Goal: Task Accomplishment & Management: Manage account settings

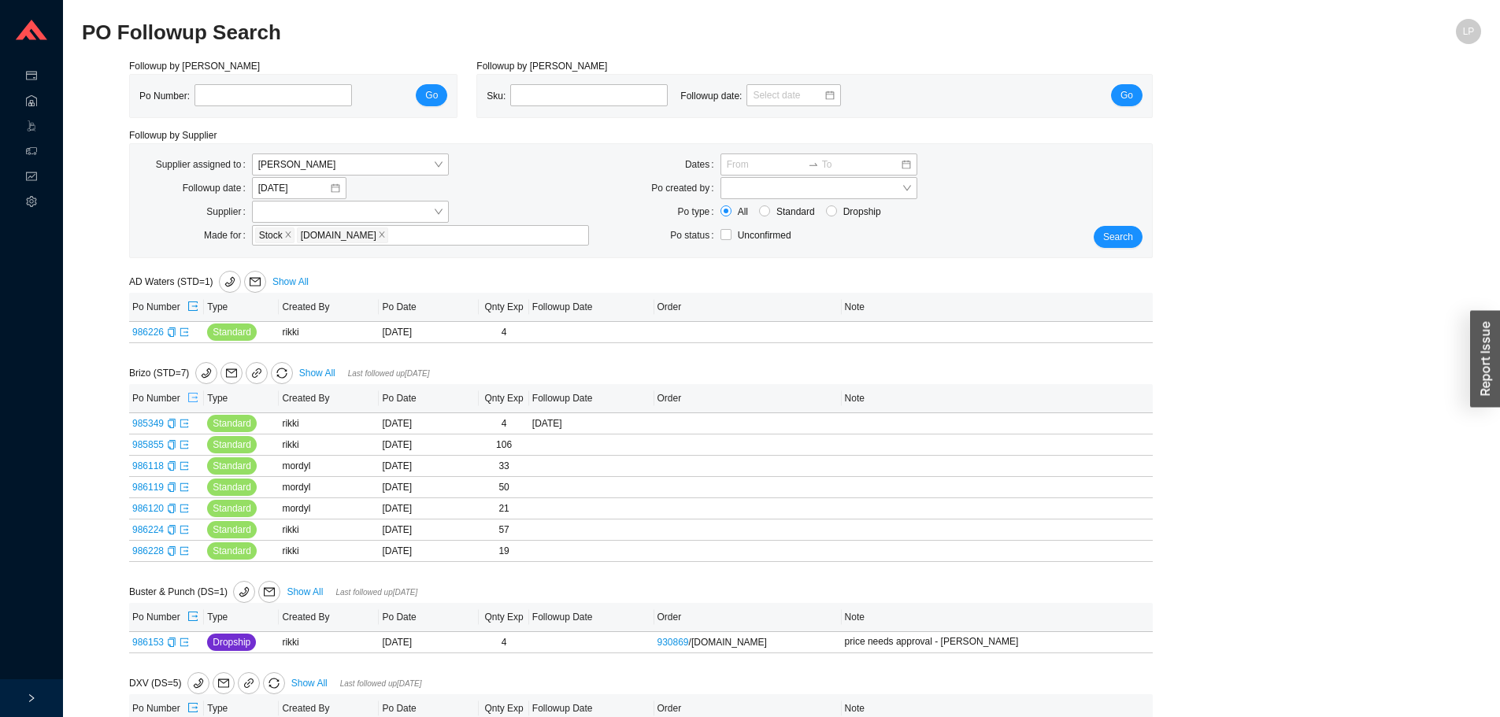
click at [188, 398] on icon "export" at bounding box center [192, 397] width 11 height 11
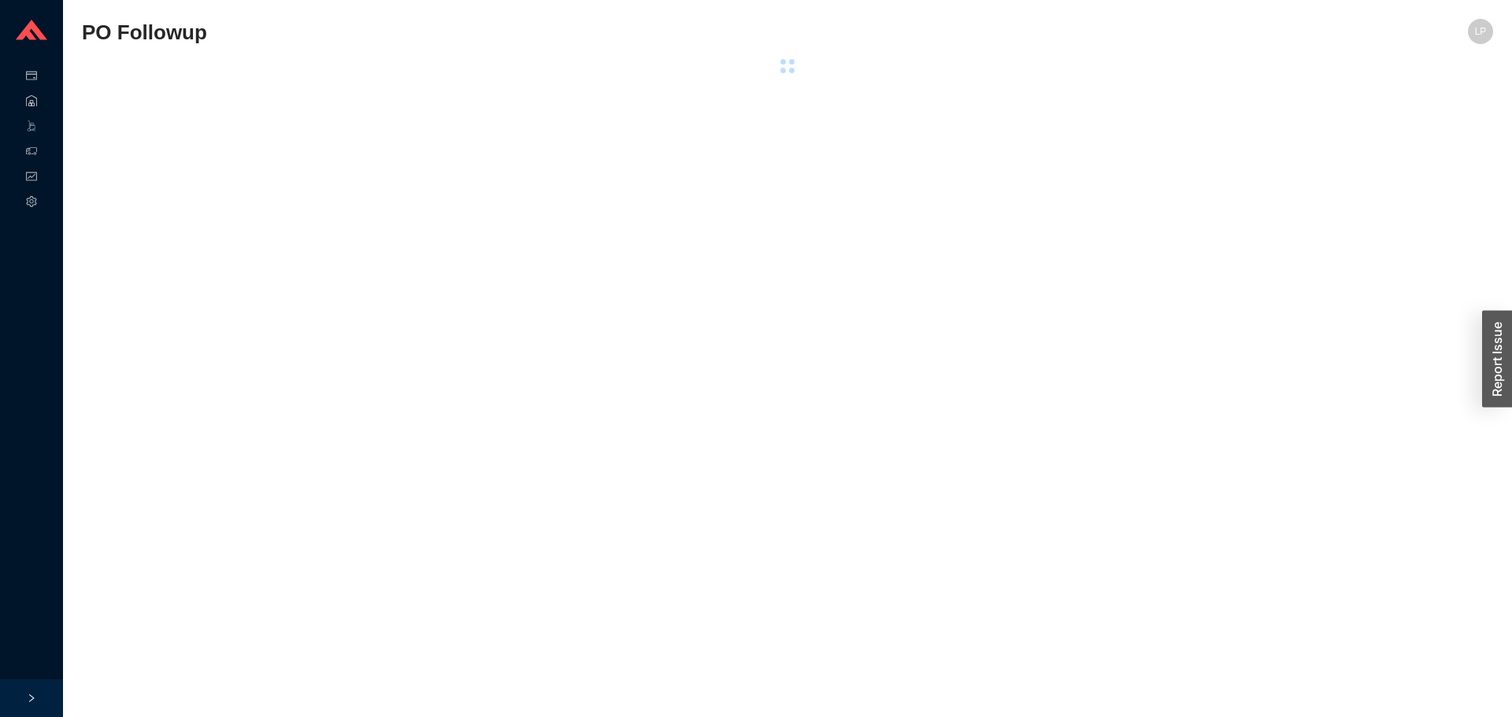
select select "40"
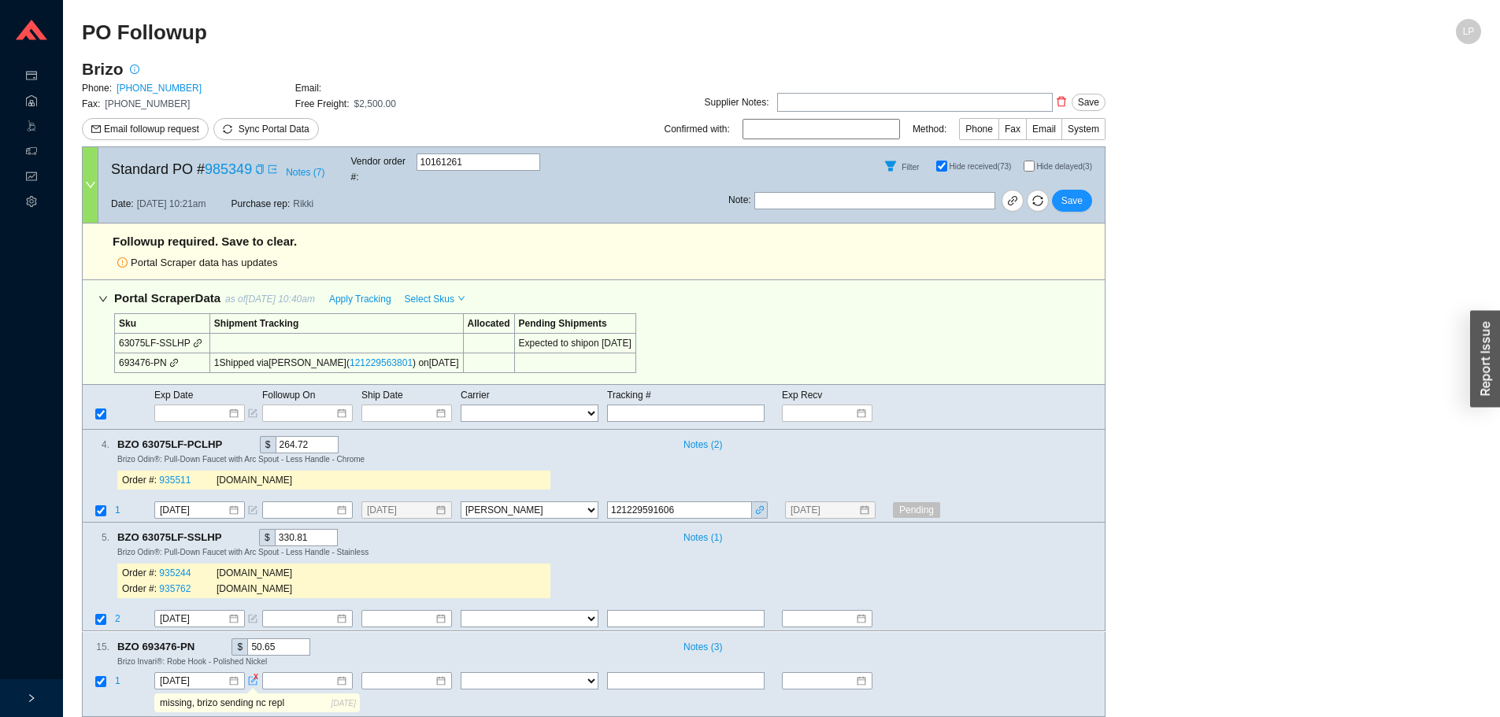
drag, startPoint x: 1028, startPoint y: 163, endPoint x: 731, endPoint y: 242, distance: 307.3
click at [1027, 163] on input "Hide delayed (3)" at bounding box center [1028, 166] width 11 height 11
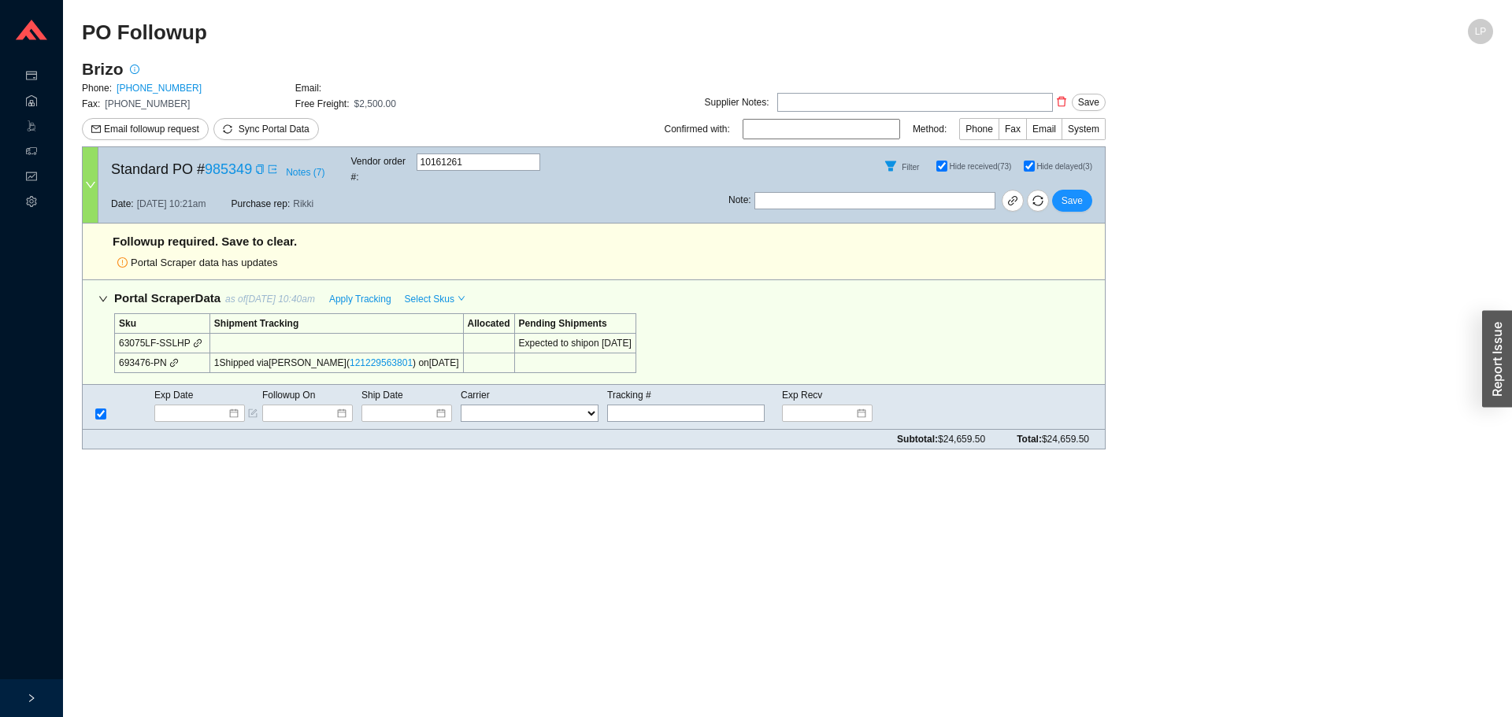
click at [1031, 165] on input "Hide delayed (3)" at bounding box center [1028, 166] width 11 height 11
checkbox input "false"
checkbox input "true"
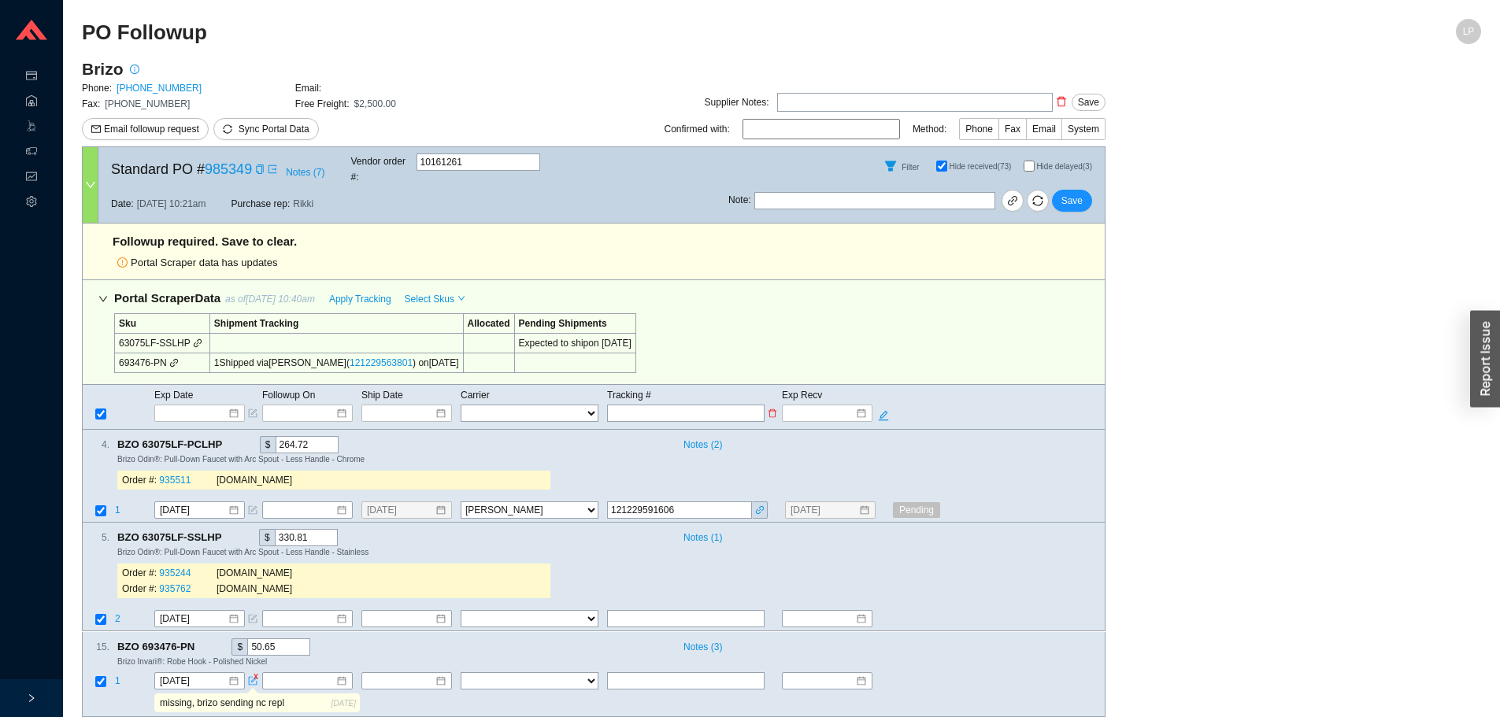
scroll to position [17, 0]
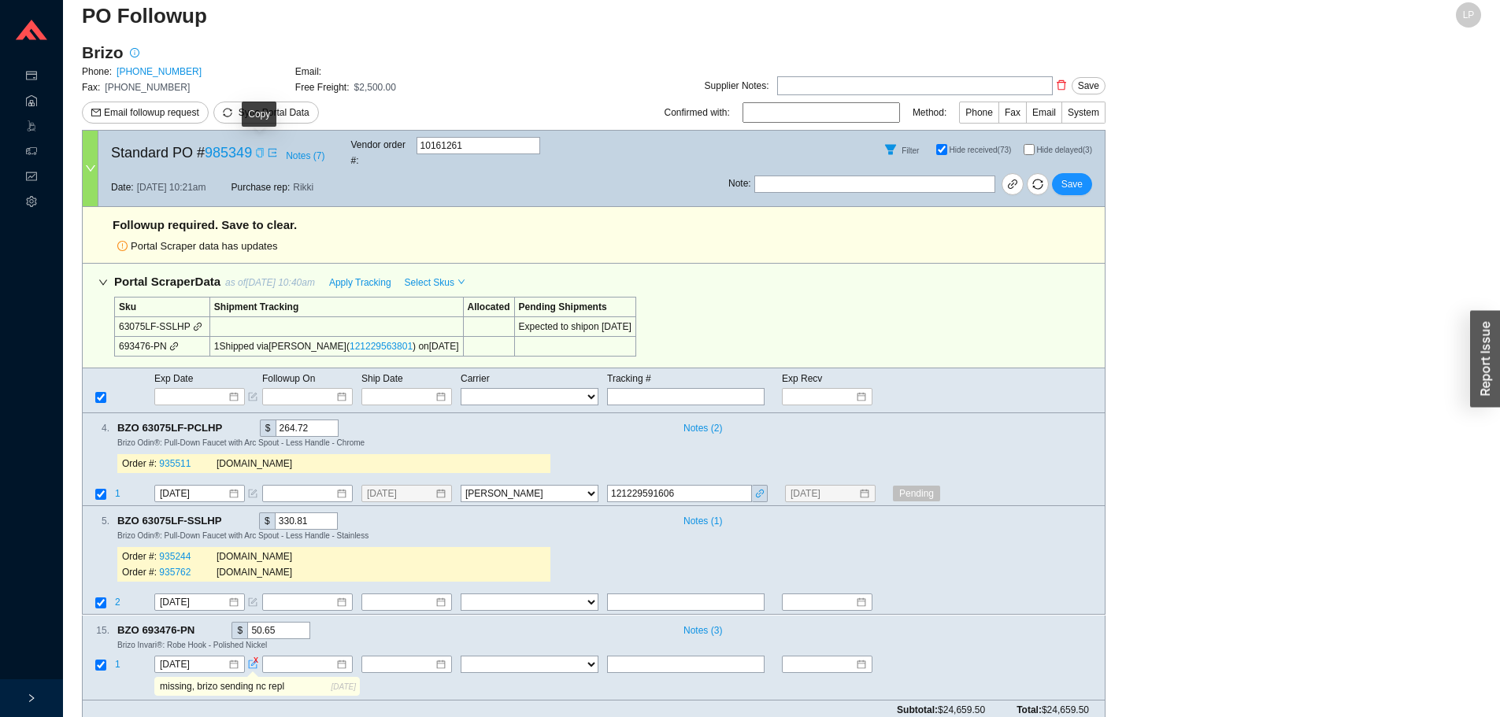
click at [255, 149] on icon "copy" at bounding box center [259, 152] width 9 height 9
click at [201, 657] on input "8/26/2025" at bounding box center [194, 665] width 68 height 16
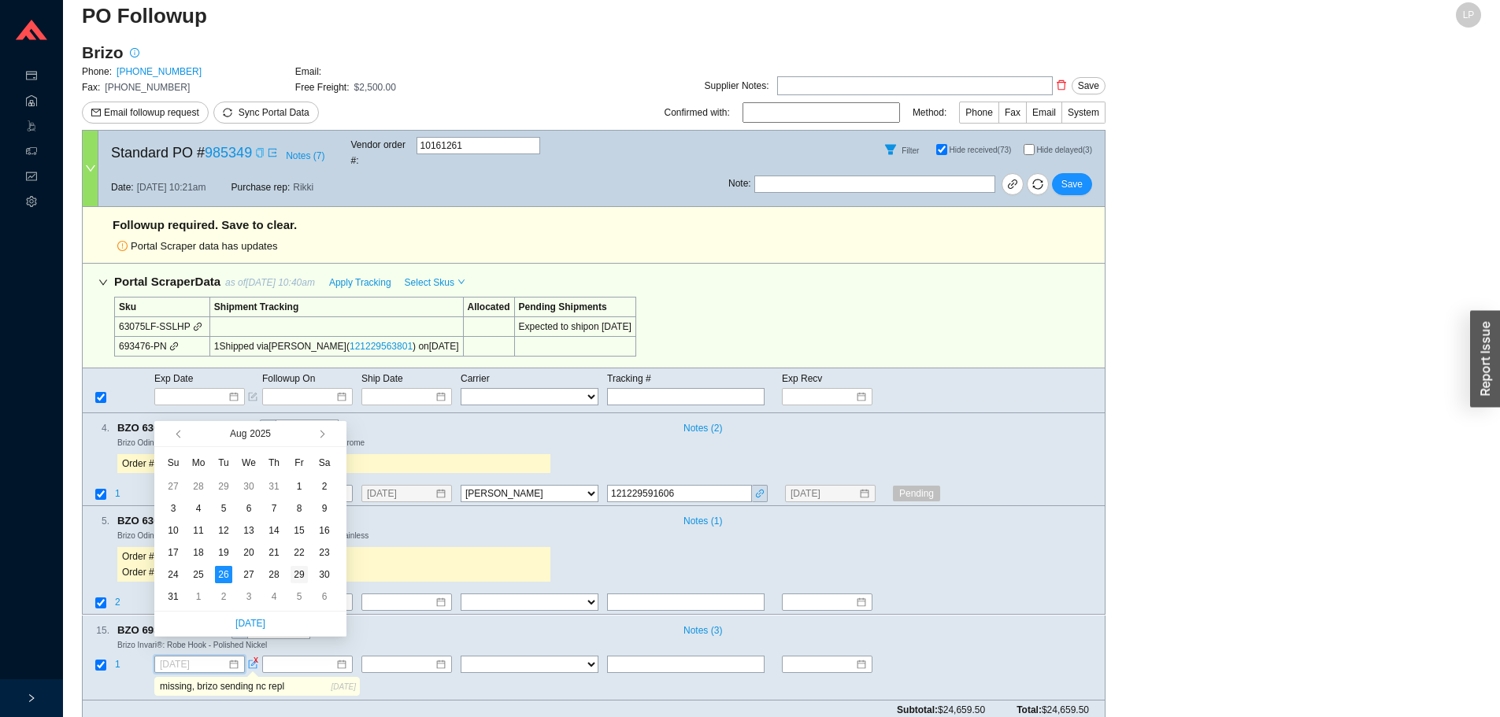
type input "[DATE]"
click at [300, 573] on div "29" at bounding box center [298, 574] width 17 height 17
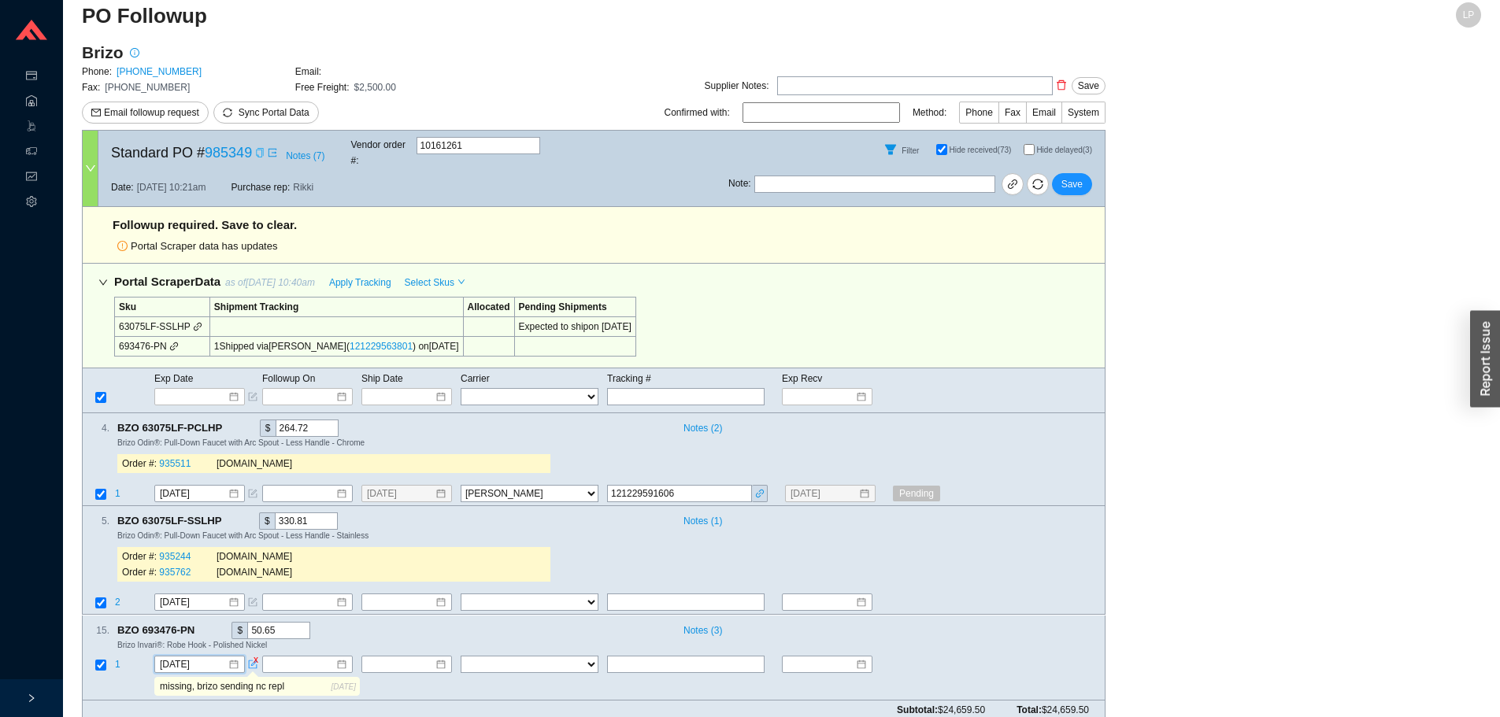
click at [1075, 150] on span "Hide delayed (3)" at bounding box center [1064, 150] width 56 height 9
click at [1034, 150] on input "Hide delayed (3)" at bounding box center [1028, 149] width 11 height 11
checkbox input "true"
checkbox input "false"
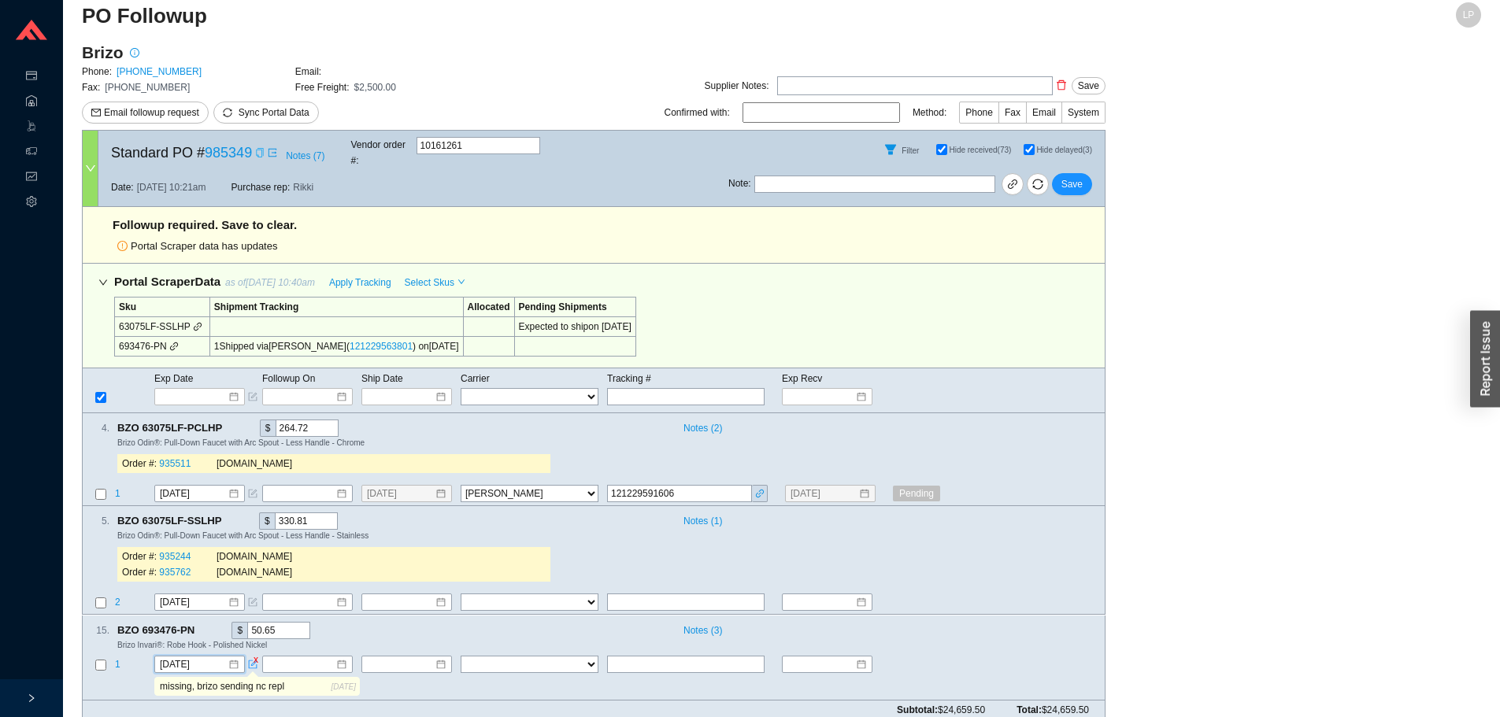
checkbox input "false"
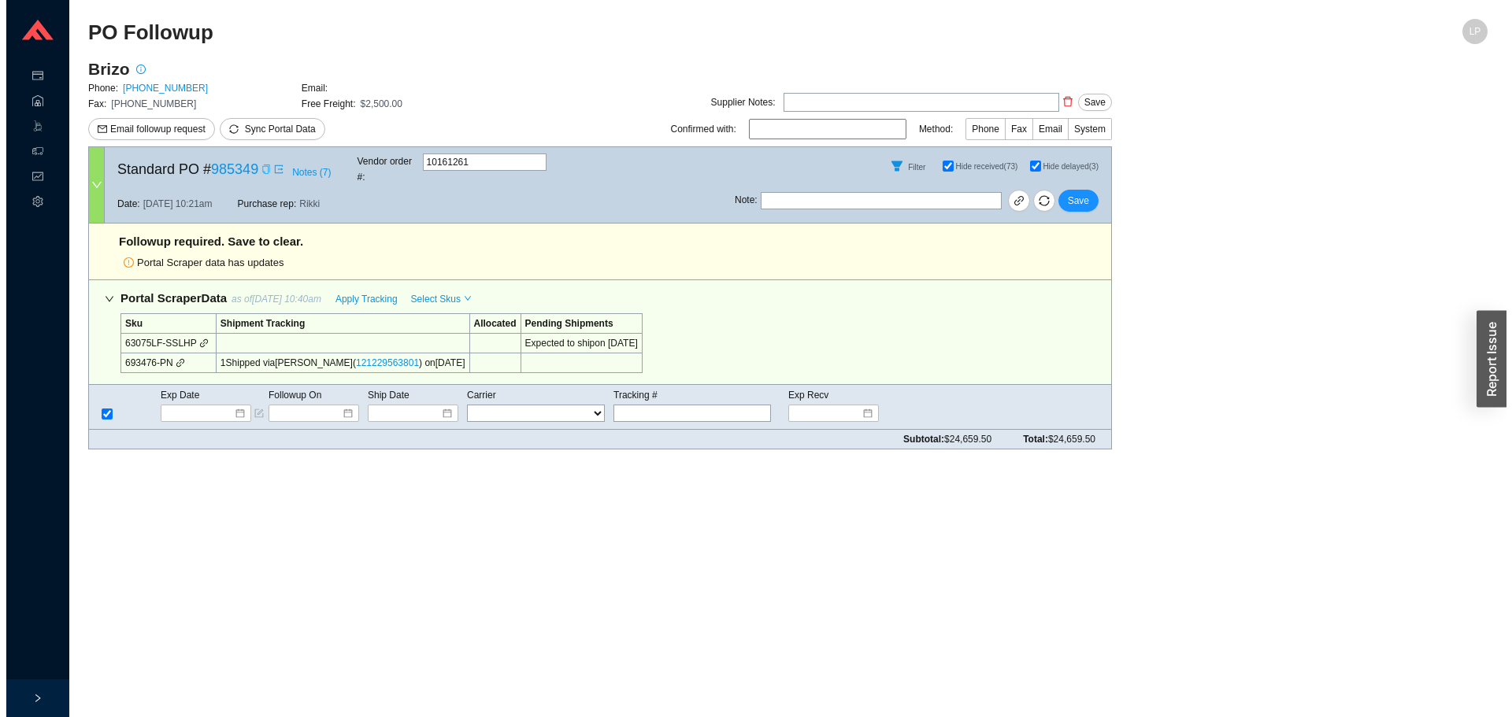
scroll to position [0, 0]
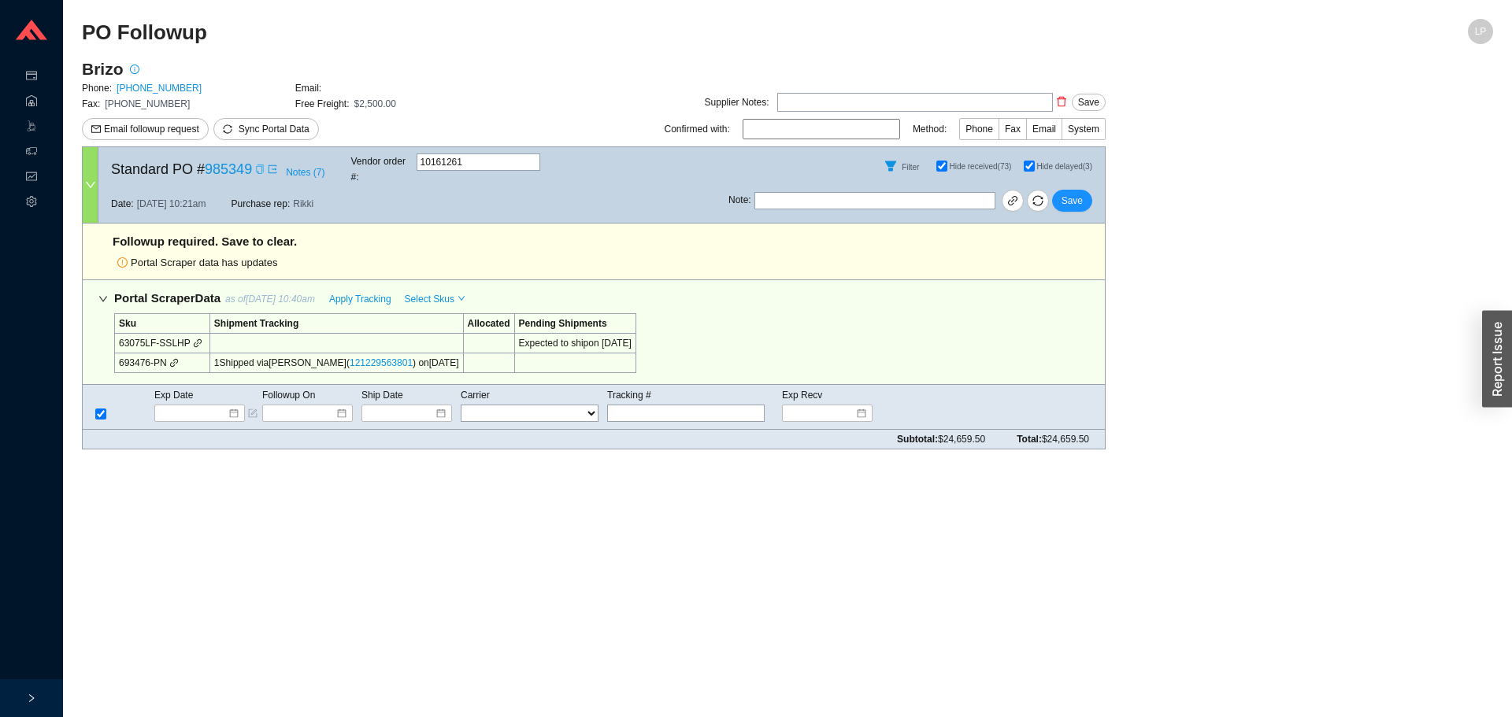
click at [1074, 171] on div "Filter Hide received (73) Hide delayed (3)" at bounding box center [916, 166] width 376 height 38
drag, startPoint x: 1032, startPoint y: 167, endPoint x: 1060, endPoint y: 173, distance: 28.3
click at [1033, 167] on input "Hide delayed (3)" at bounding box center [1028, 166] width 11 height 11
checkbox input "false"
checkbox input "true"
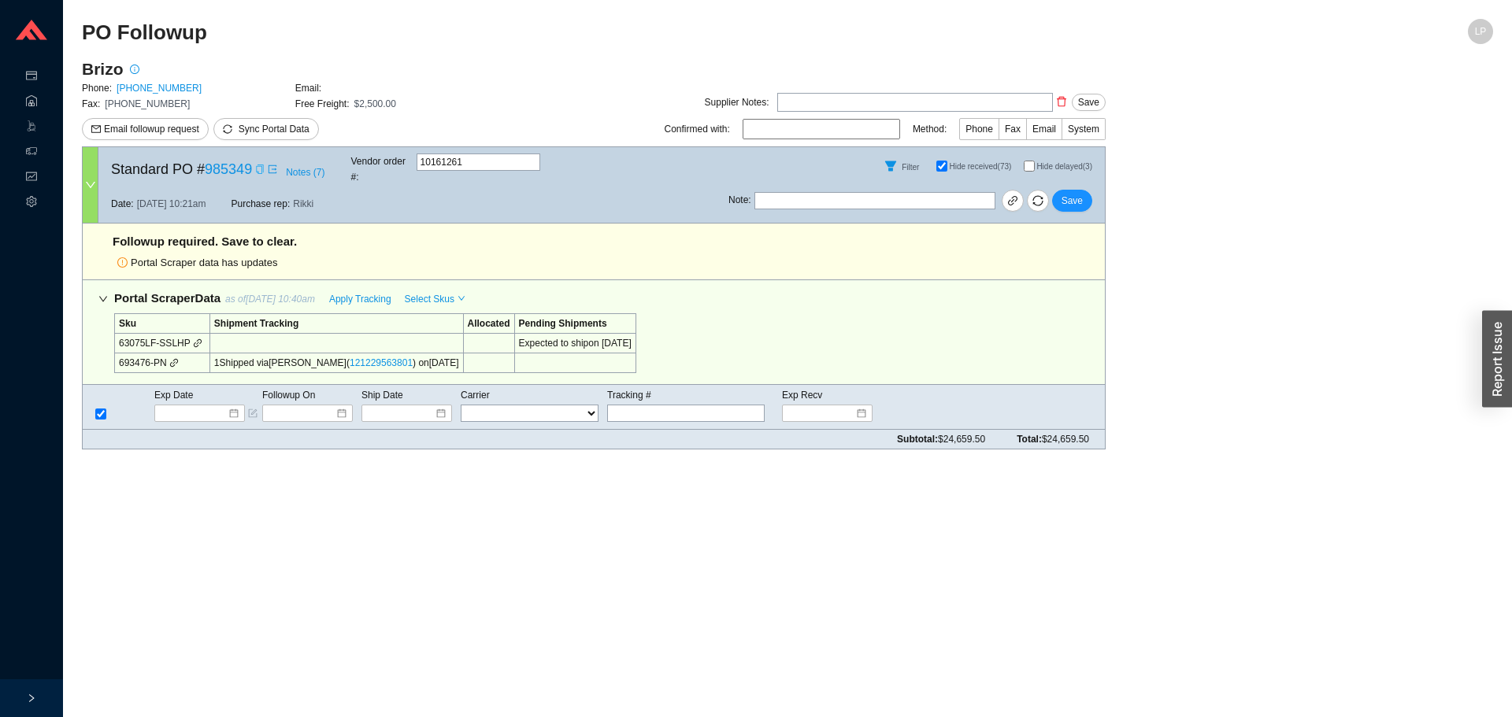
checkbox input "true"
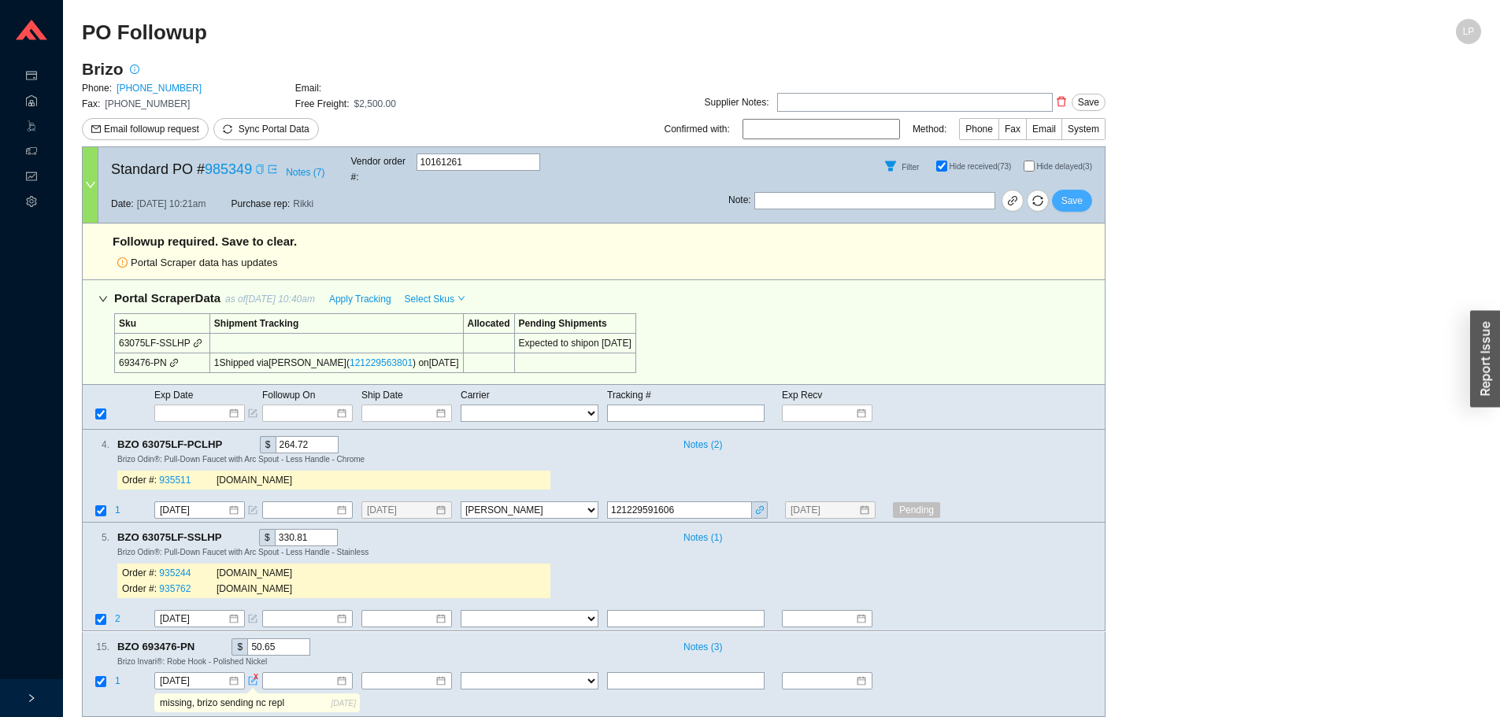
click at [1077, 196] on span "Save" at bounding box center [1071, 201] width 21 height 16
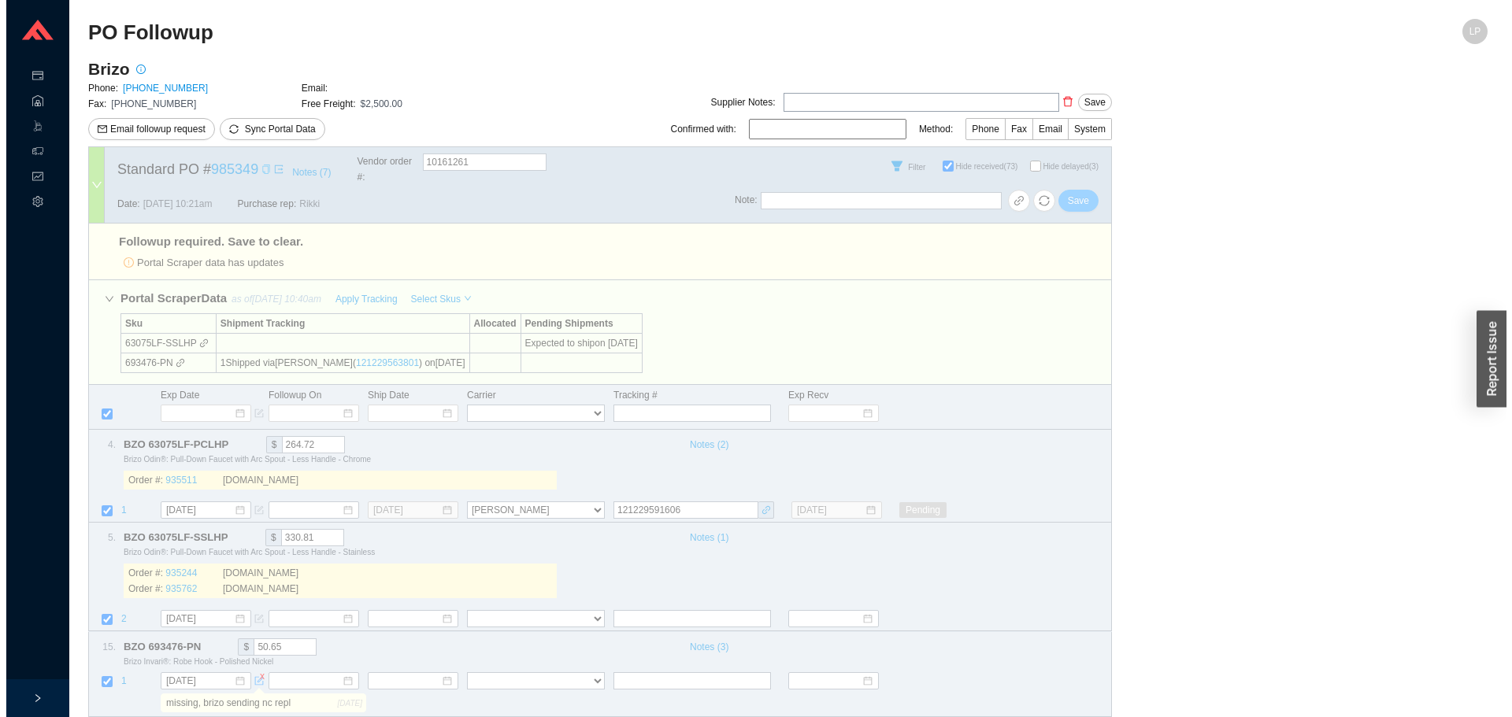
select select "40"
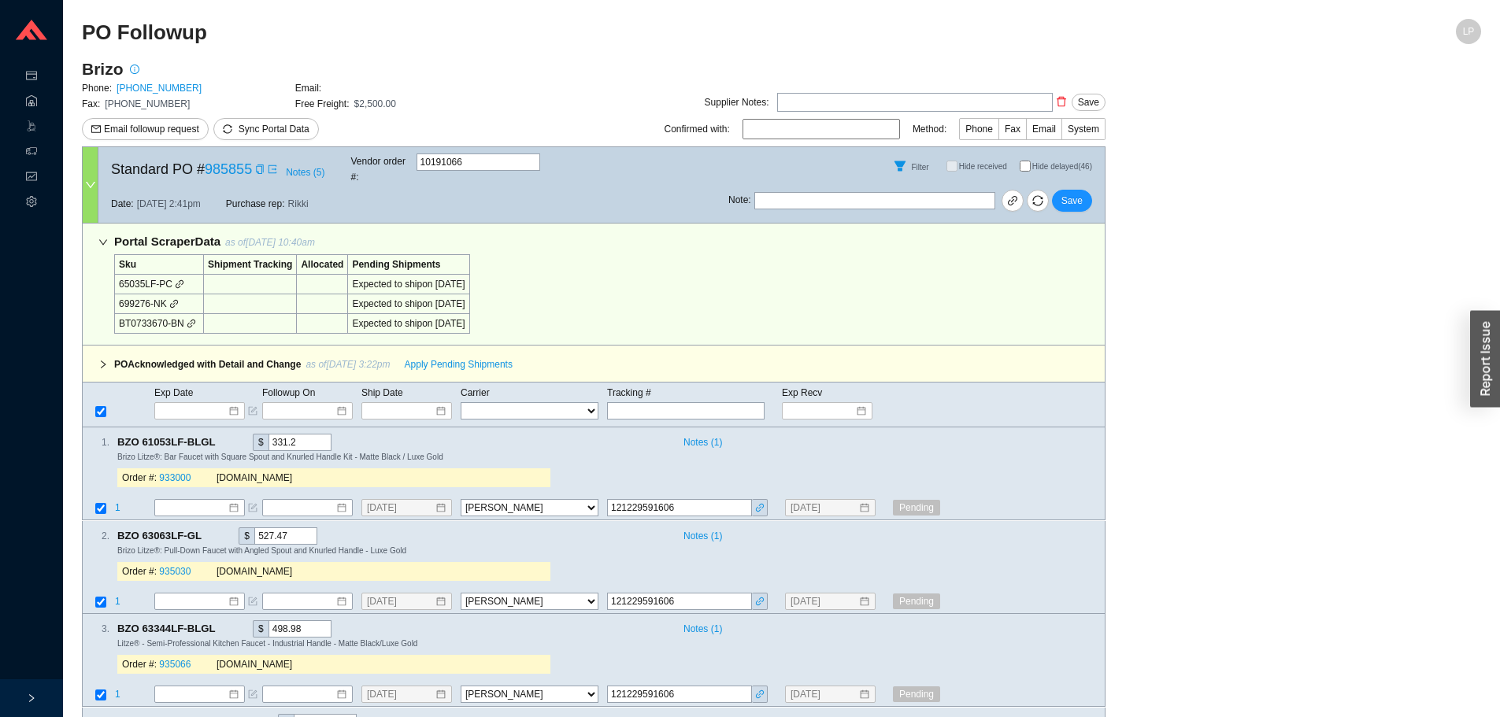
select select "40"
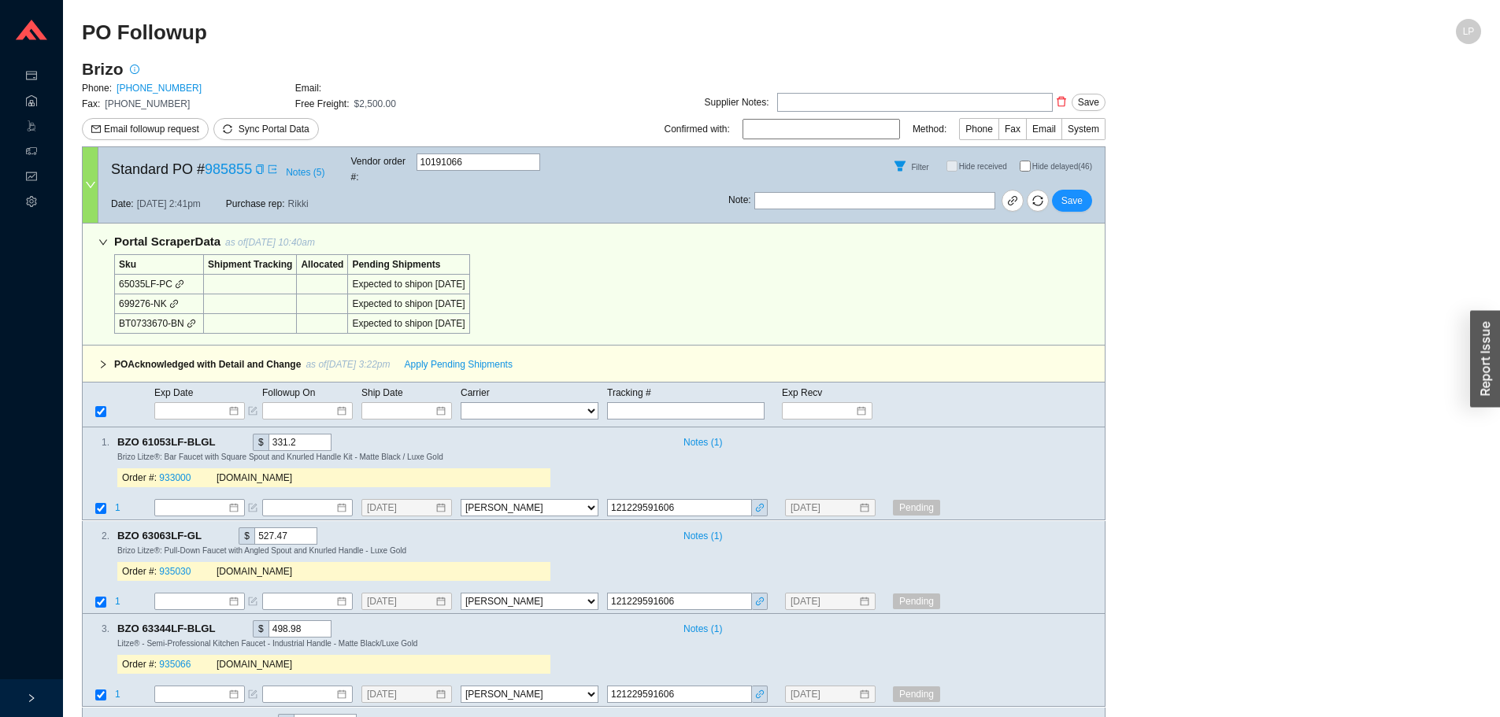
select select "40"
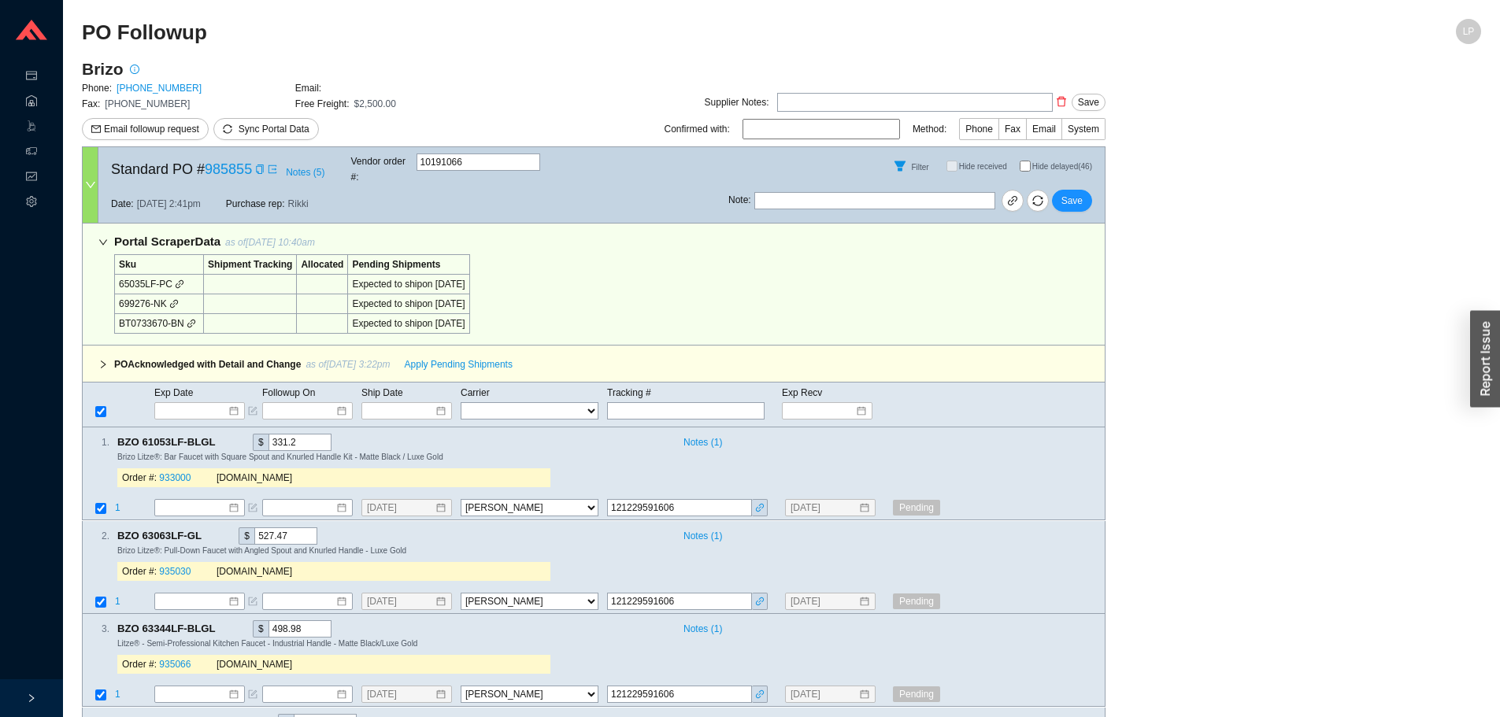
select select "40"
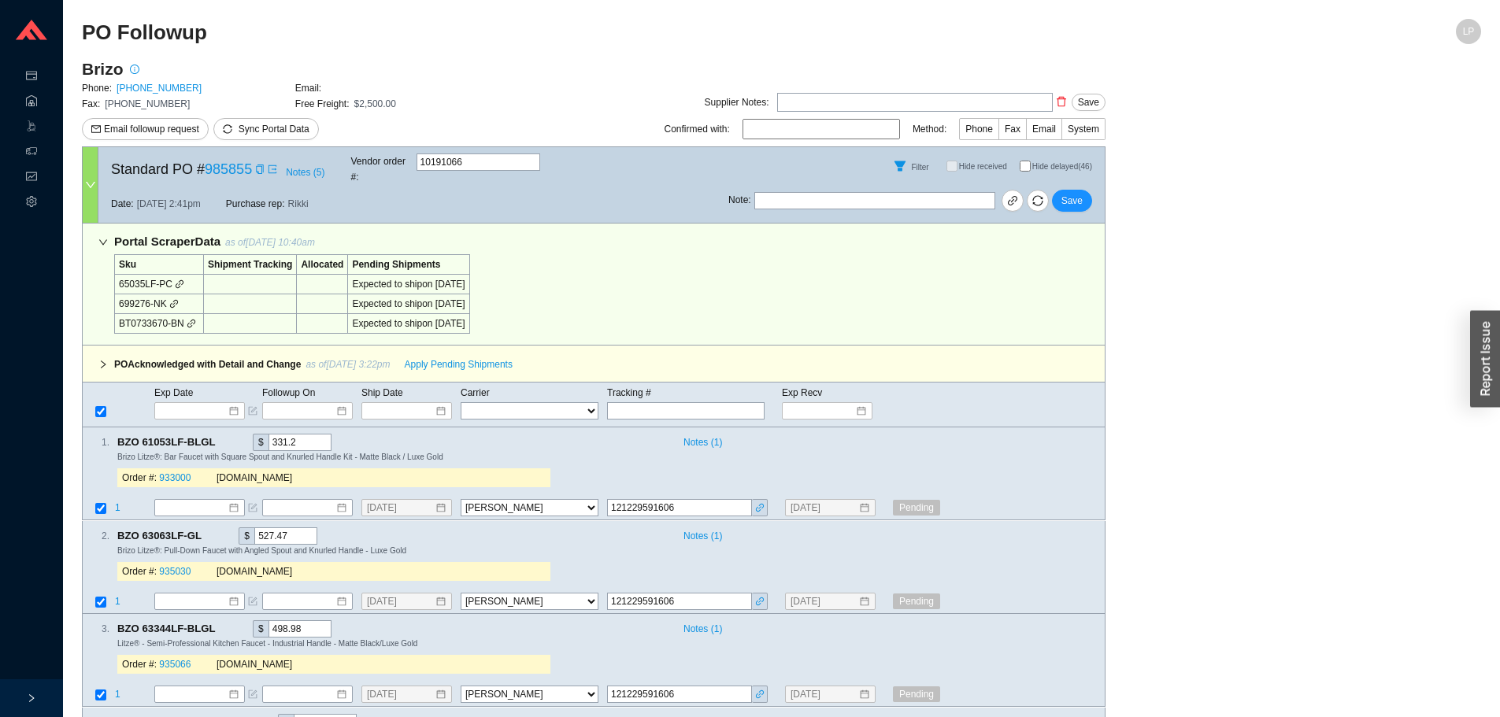
select select "40"
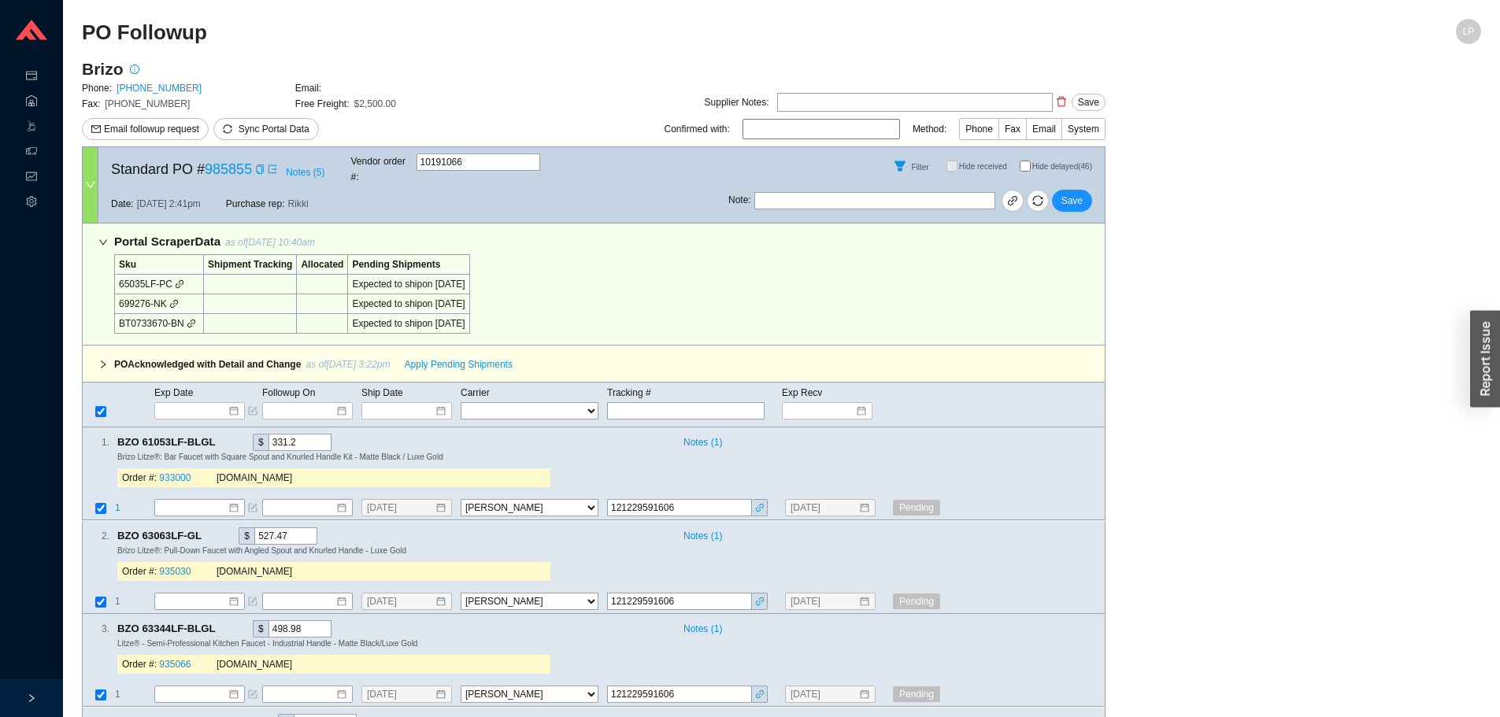
select select "40"
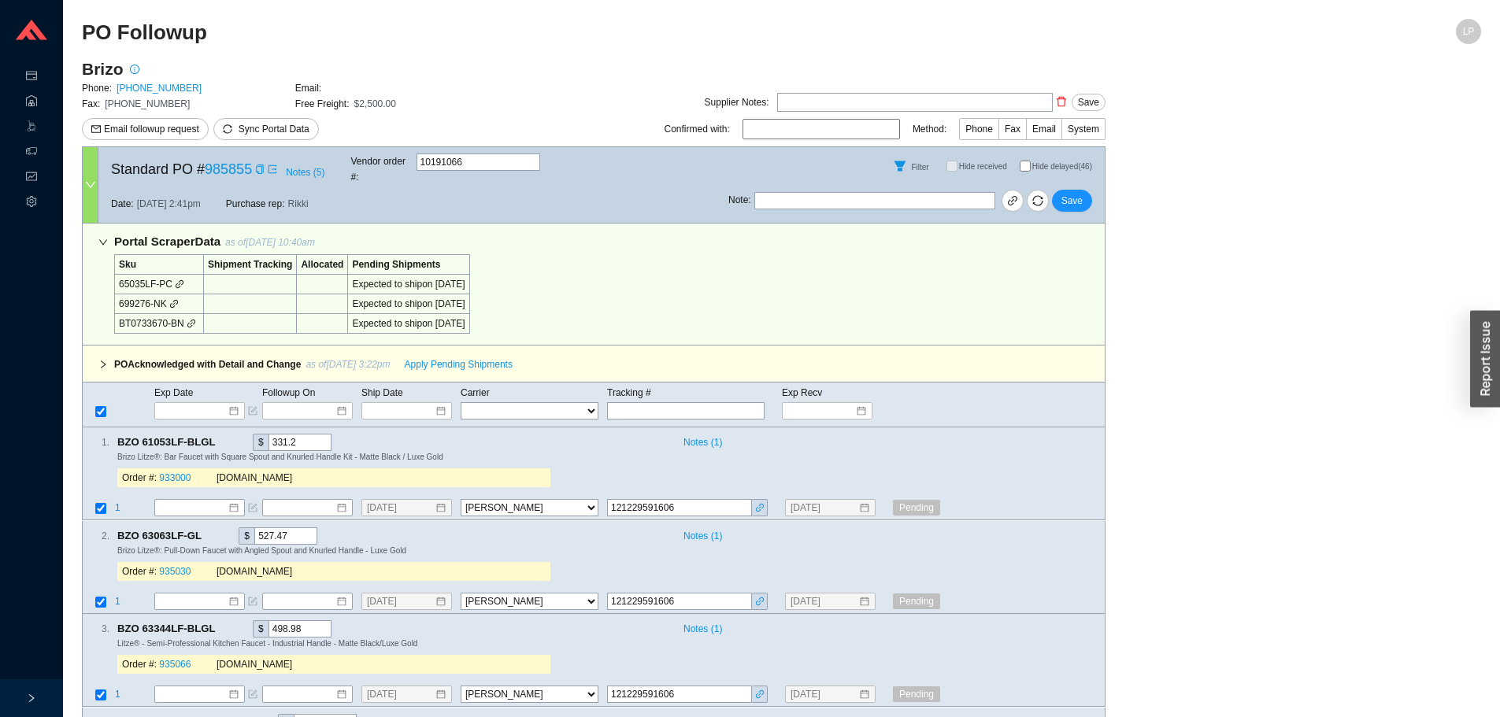
select select "40"
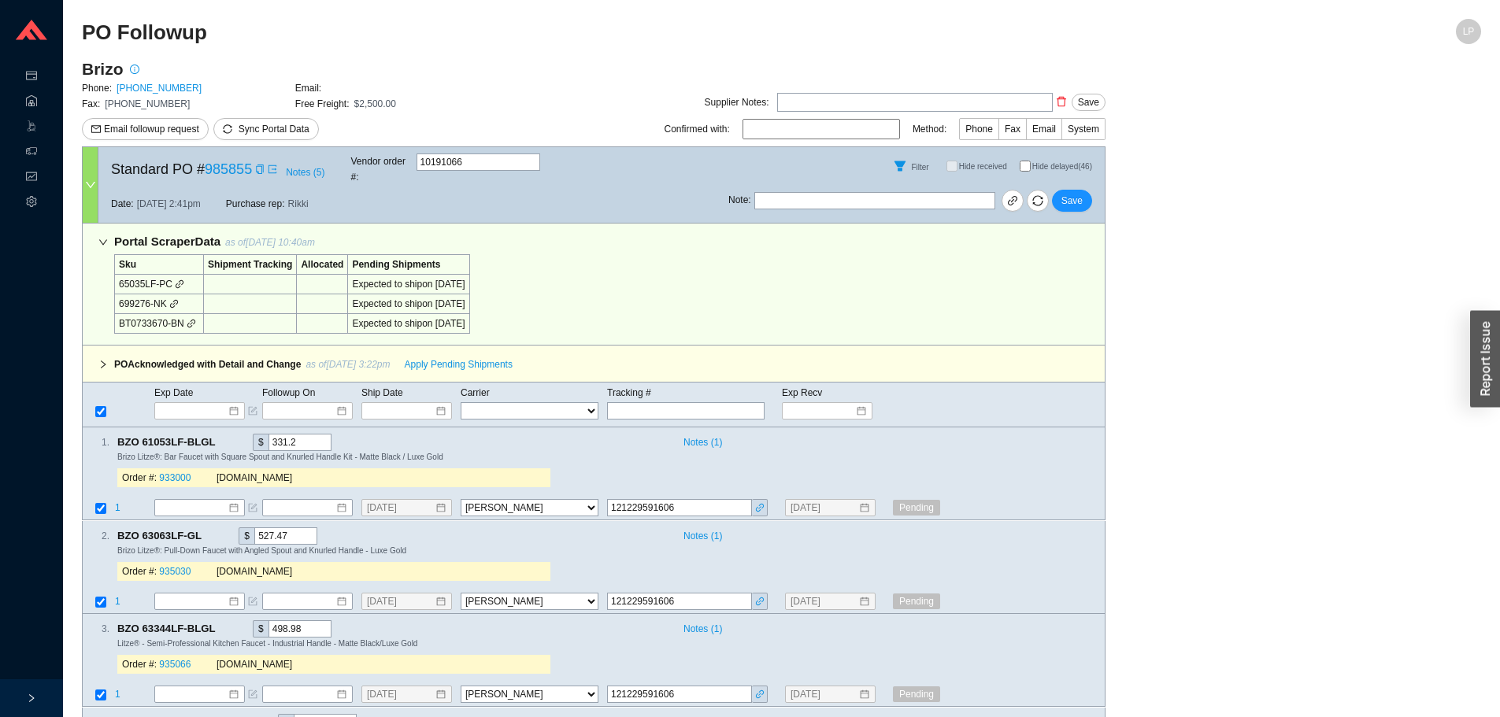
select select "40"
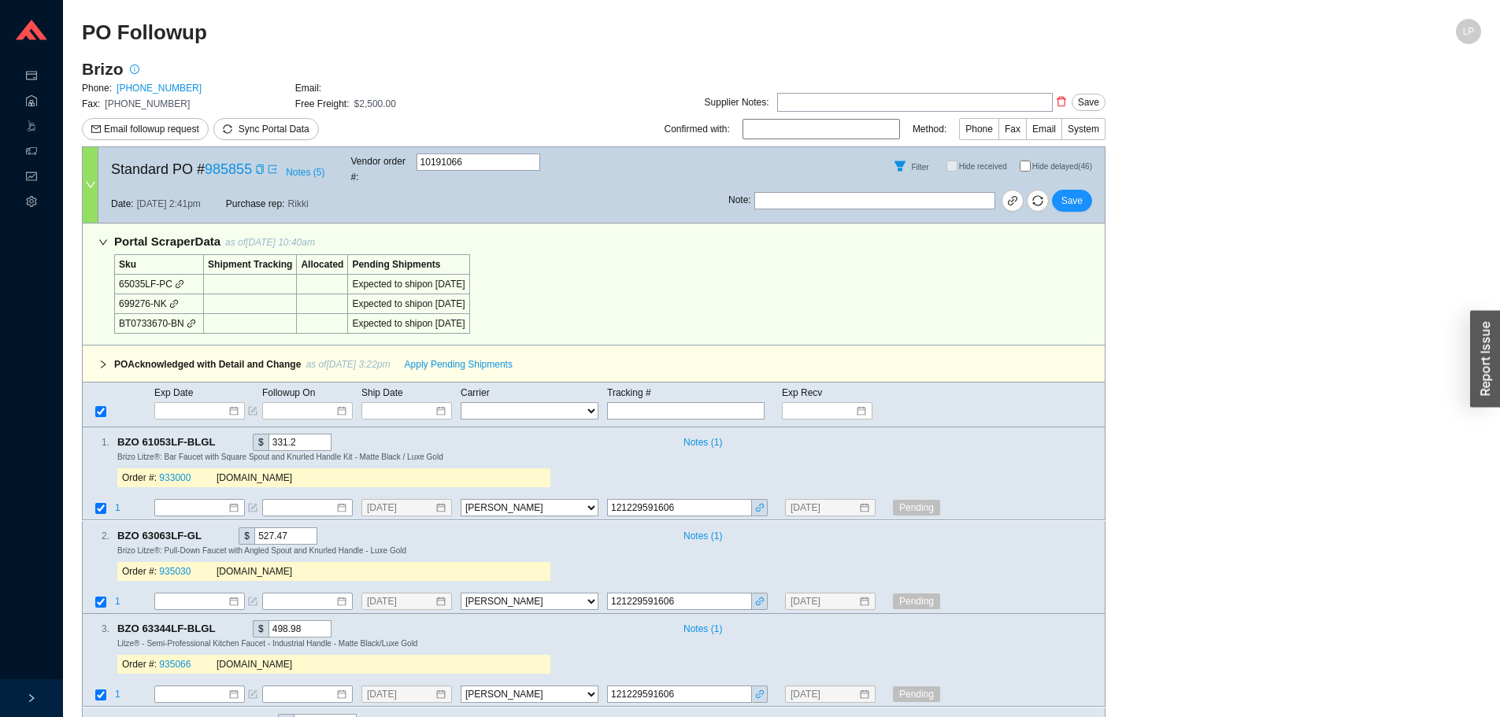
select select "40"
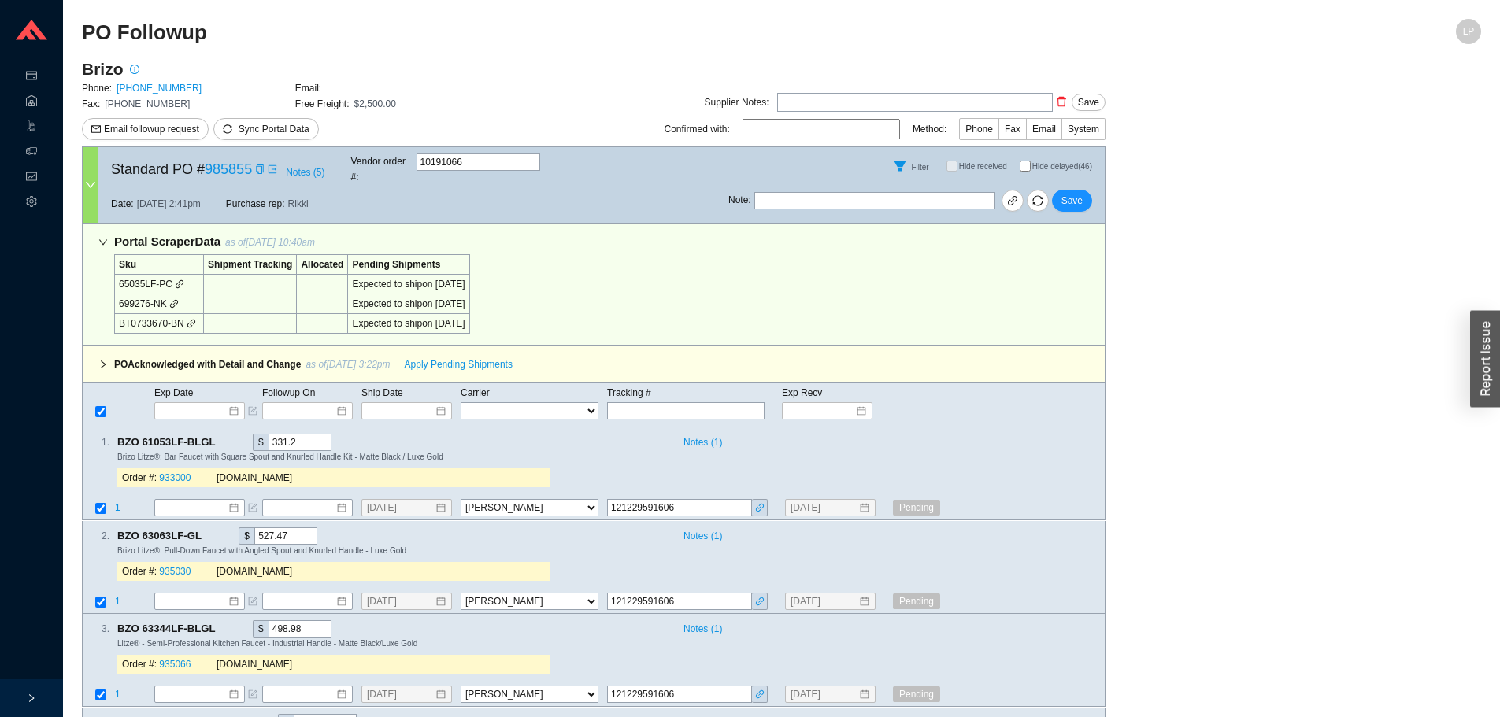
select select "40"
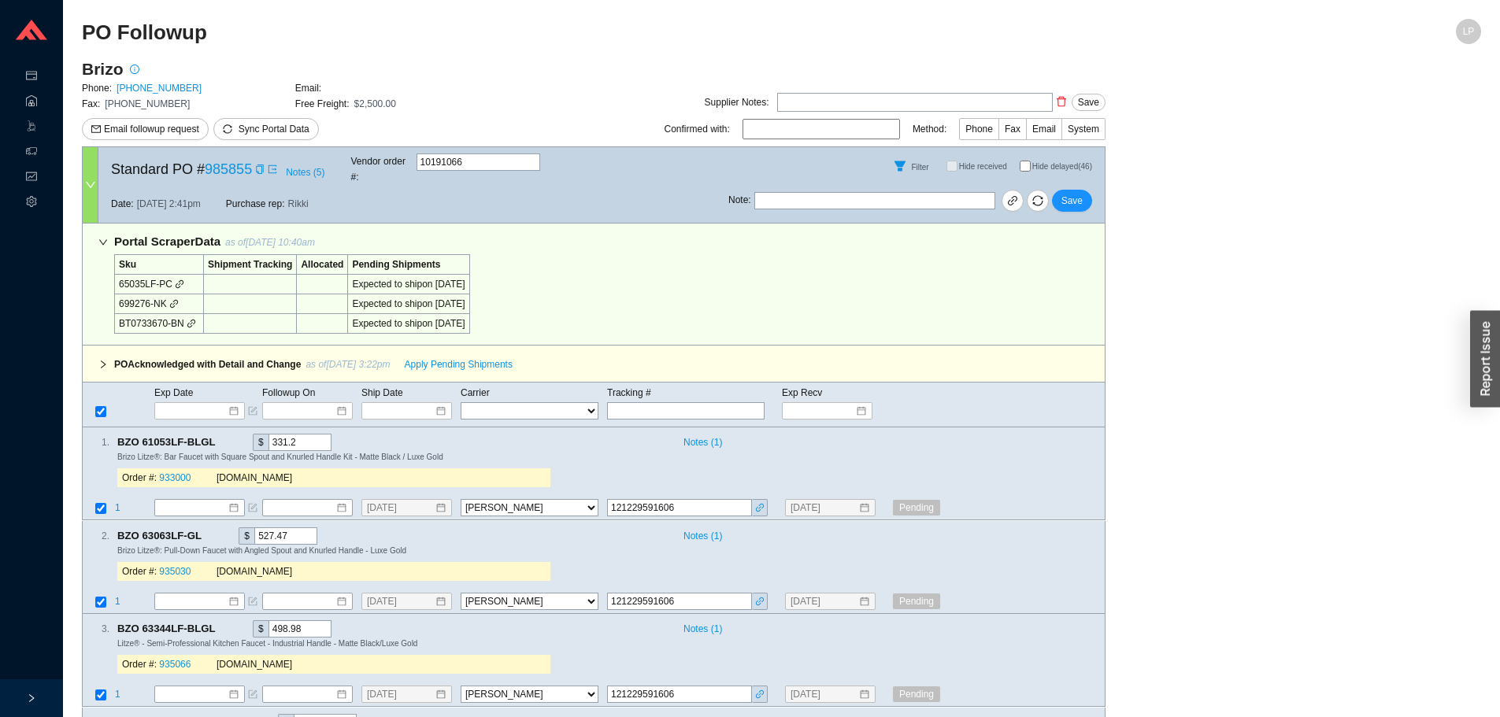
select select "40"
click at [1021, 163] on input "Hide delayed (46)" at bounding box center [1025, 166] width 11 height 11
checkbox input "true"
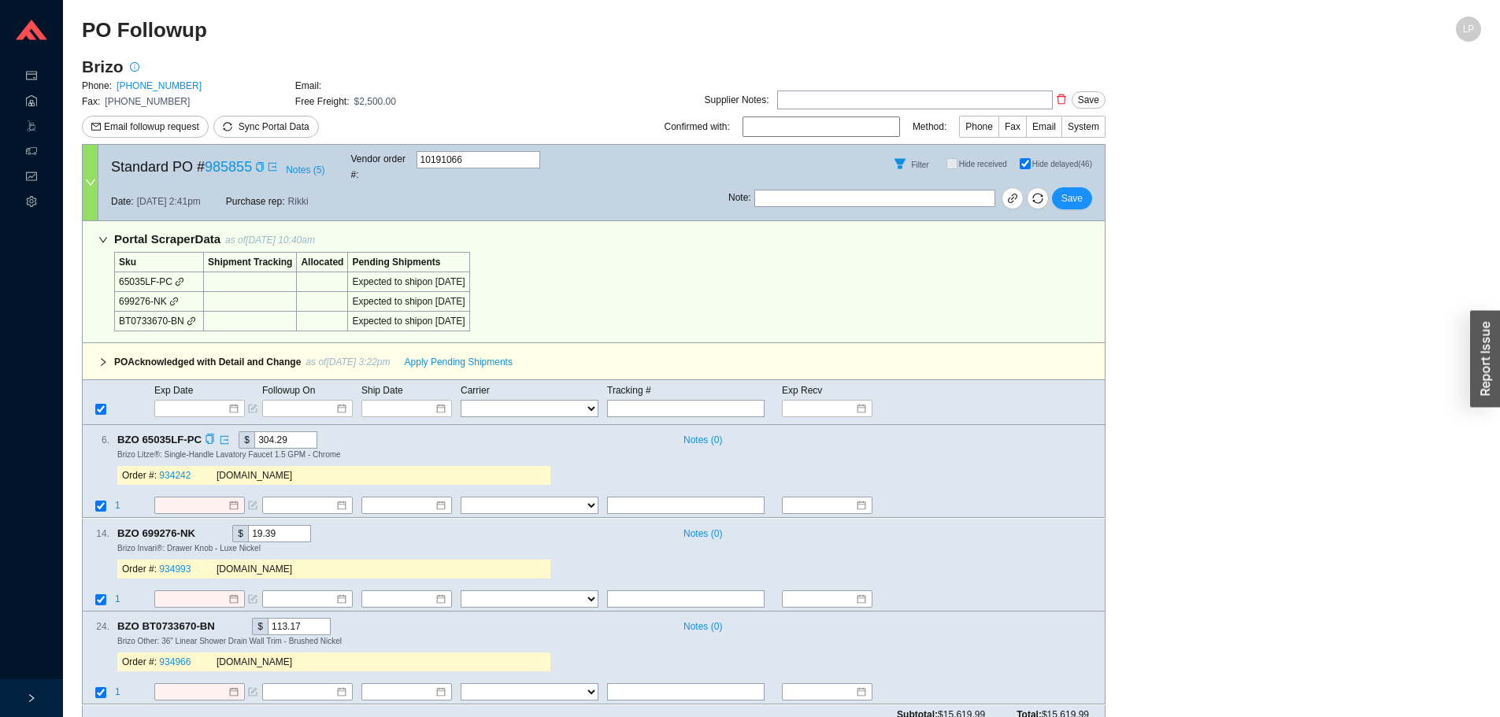
scroll to position [7, 0]
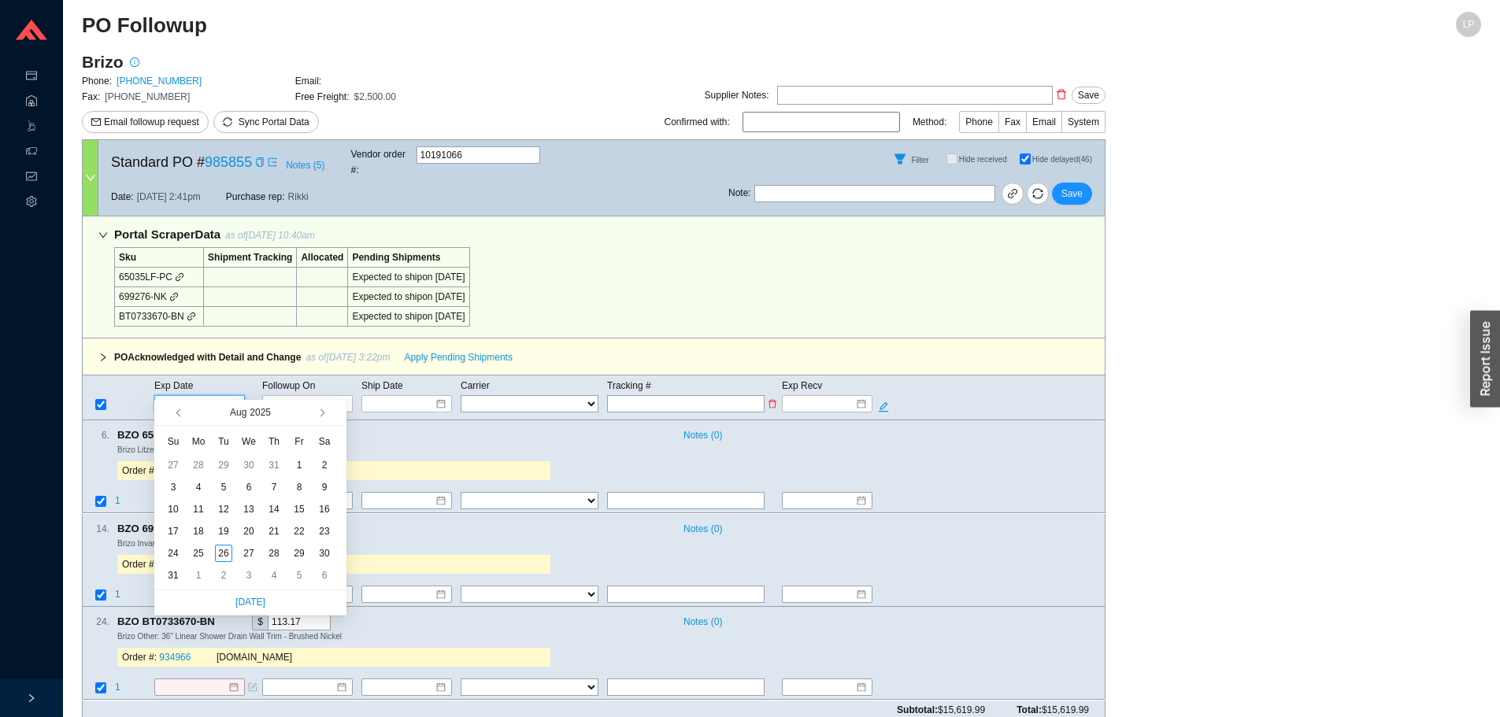
click at [205, 396] on input at bounding box center [194, 404] width 67 height 16
type input "8/1/2025"
click at [316, 410] on button "button" at bounding box center [320, 412] width 15 height 25
type input "[DATE]"
click at [226, 508] on div "16" at bounding box center [223, 509] width 17 height 17
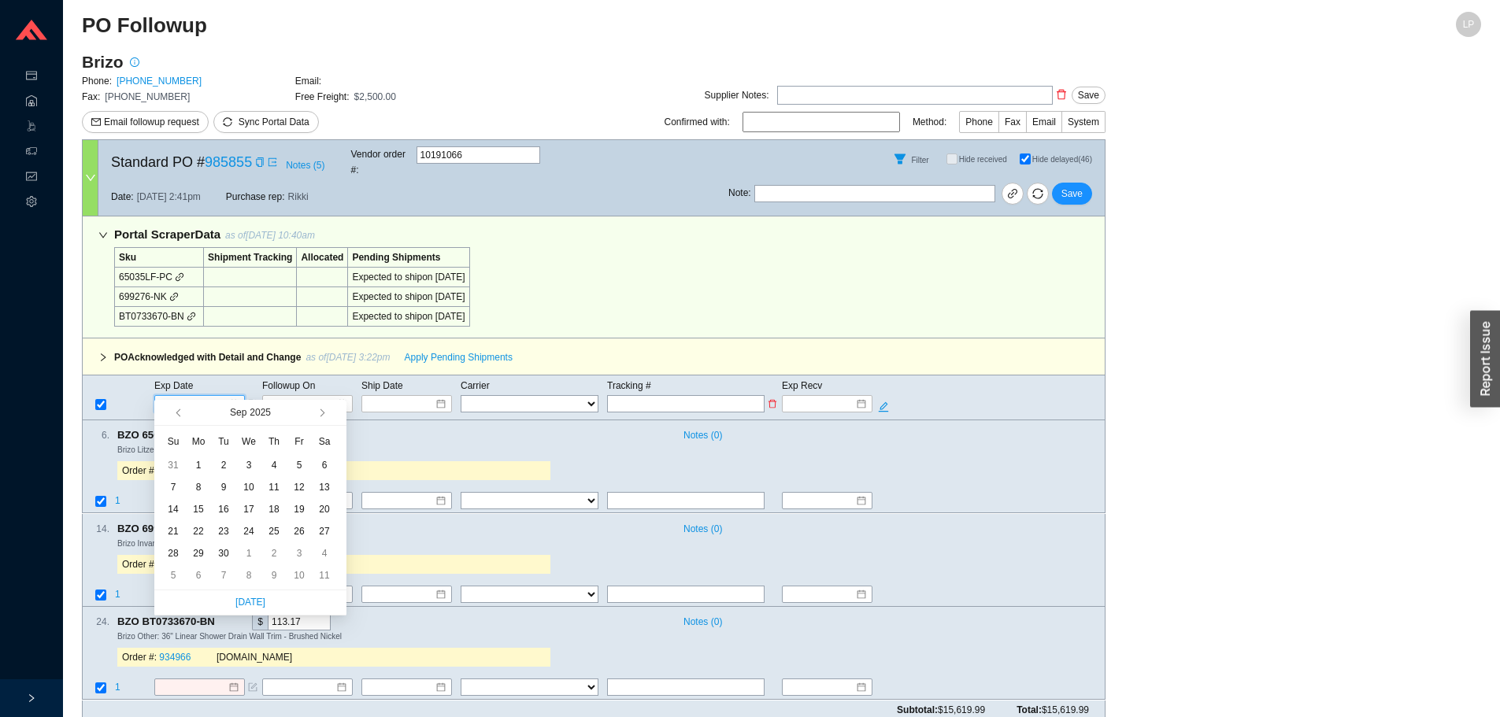
type input "[DATE]"
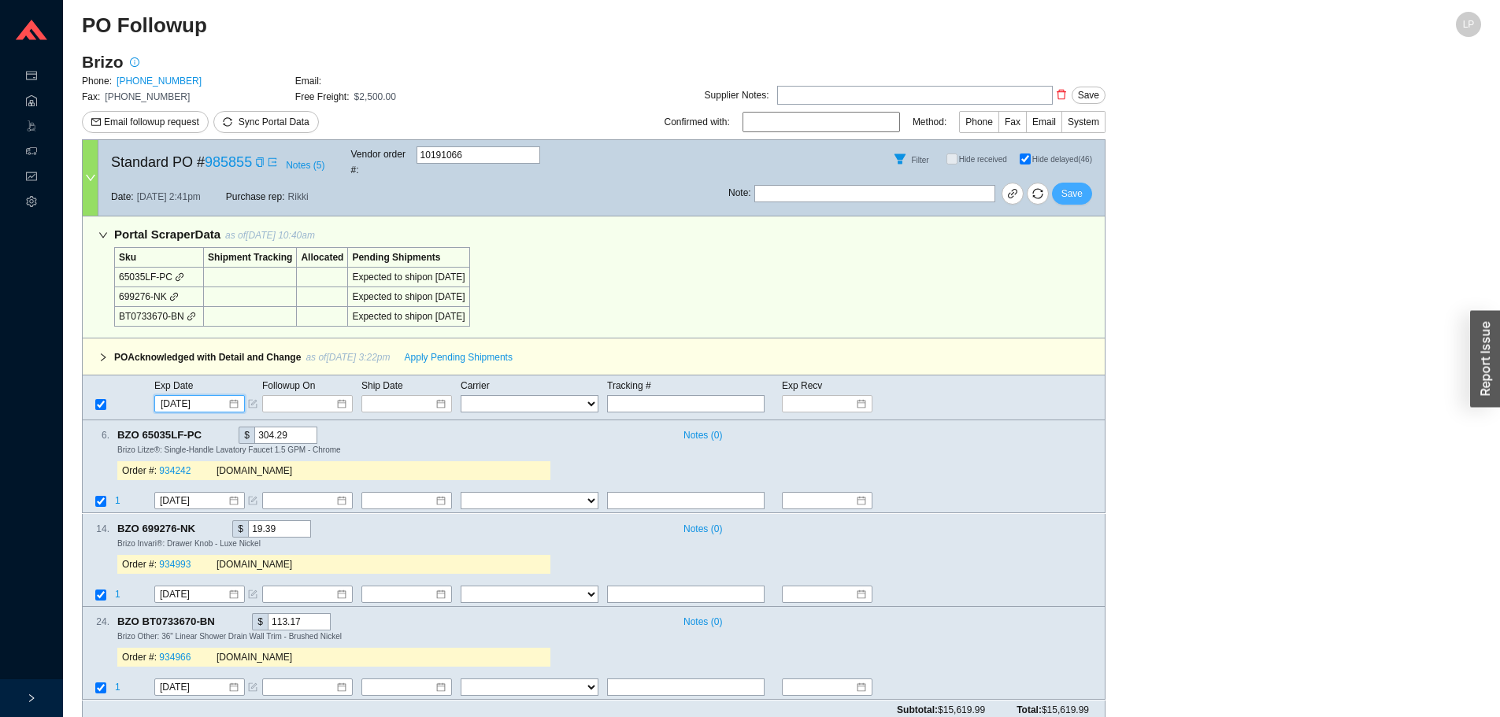
drag, startPoint x: 1057, startPoint y: 187, endPoint x: 1047, endPoint y: 170, distance: 20.1
click at [1059, 187] on button "Save" at bounding box center [1072, 194] width 40 height 22
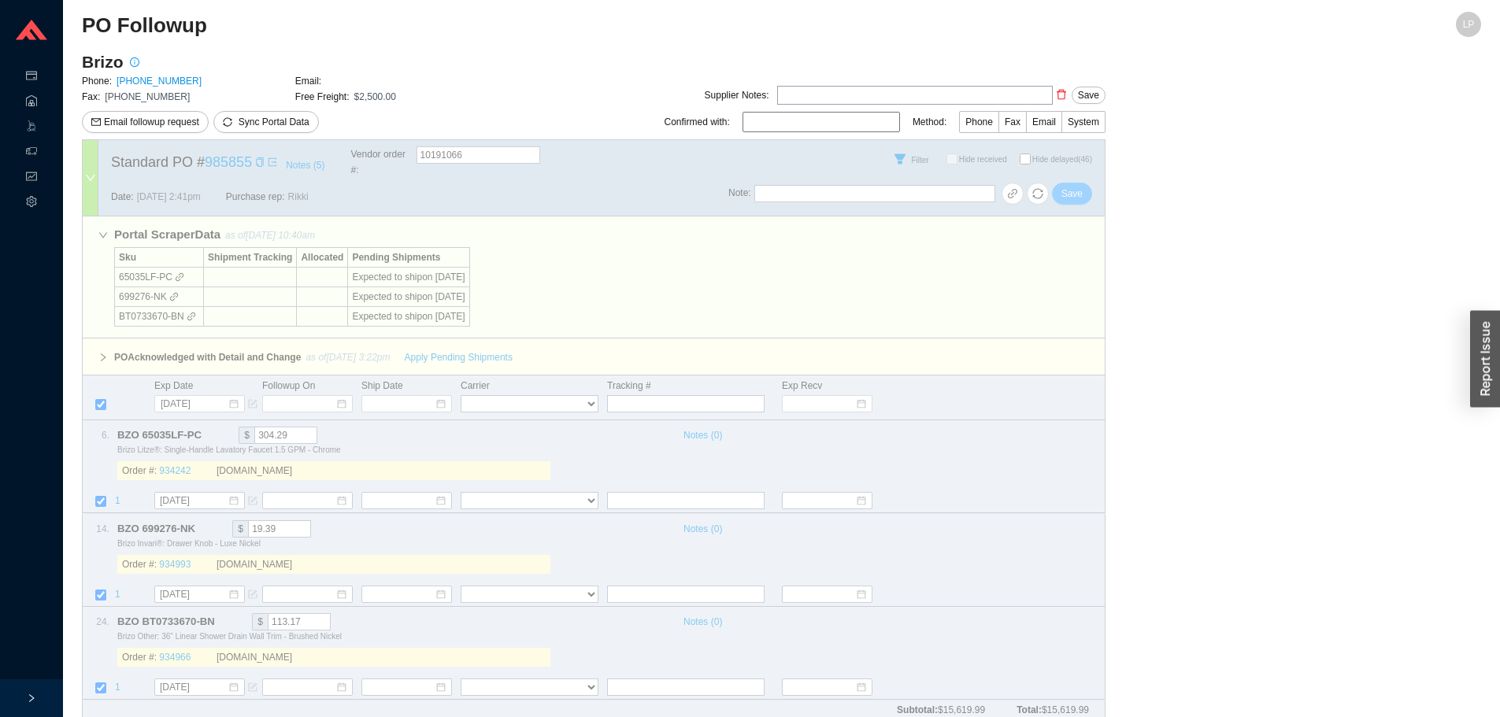
checkbox input "false"
select select "40"
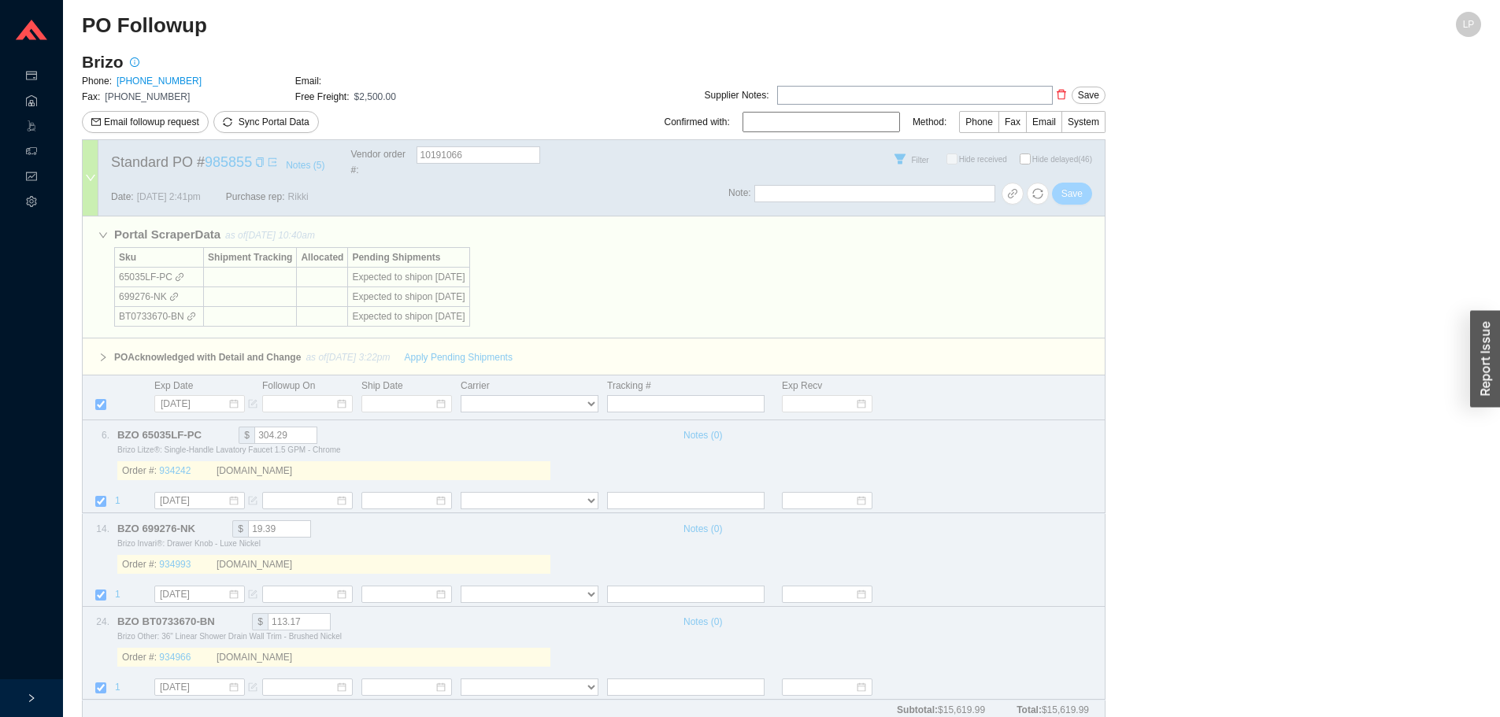
select select "40"
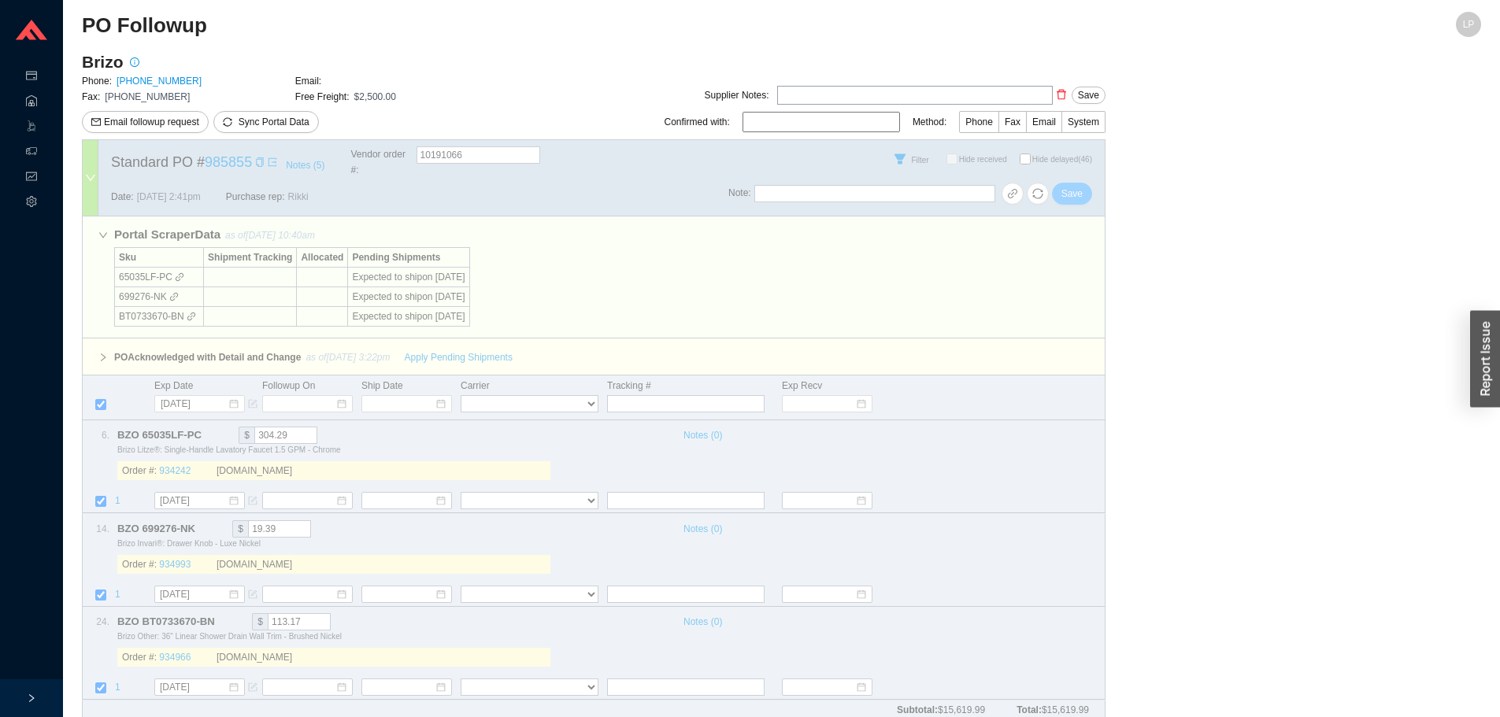
select select "40"
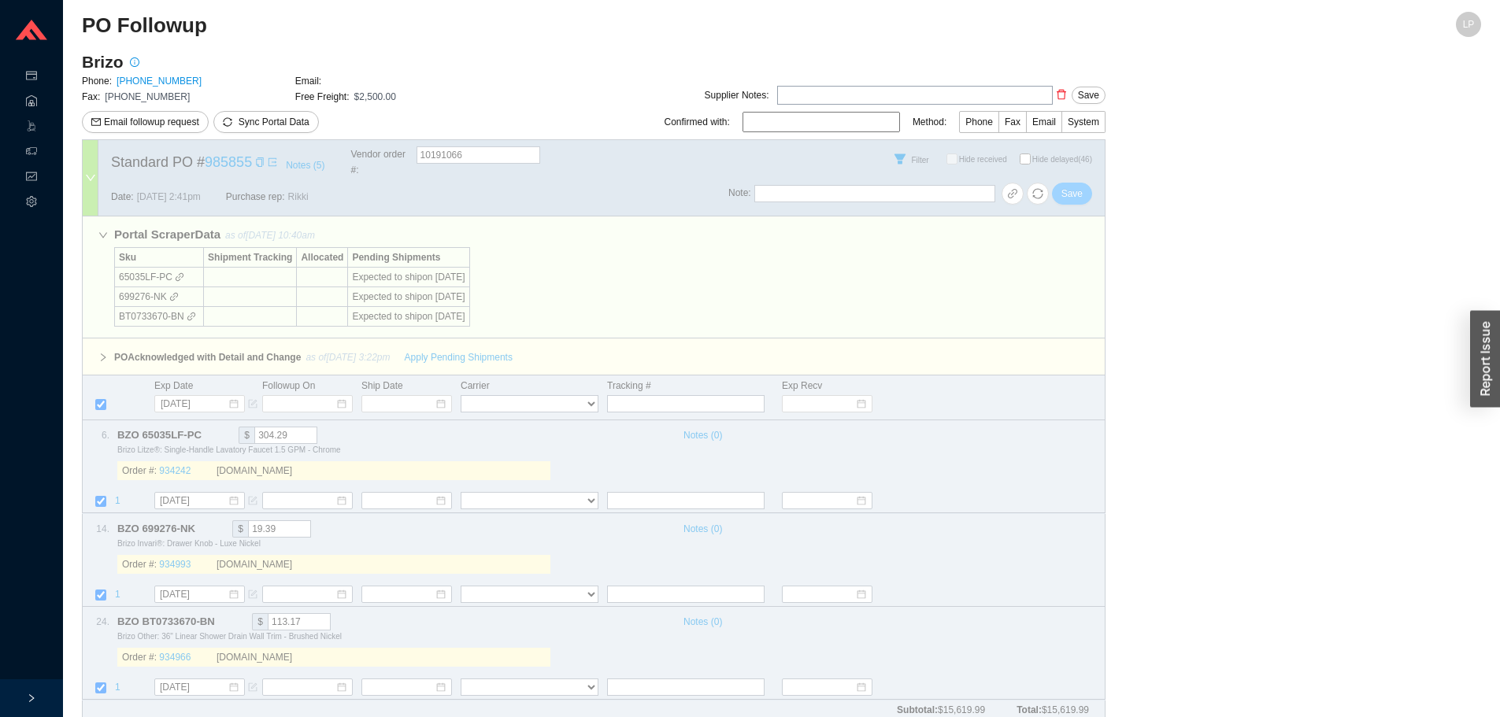
select select "40"
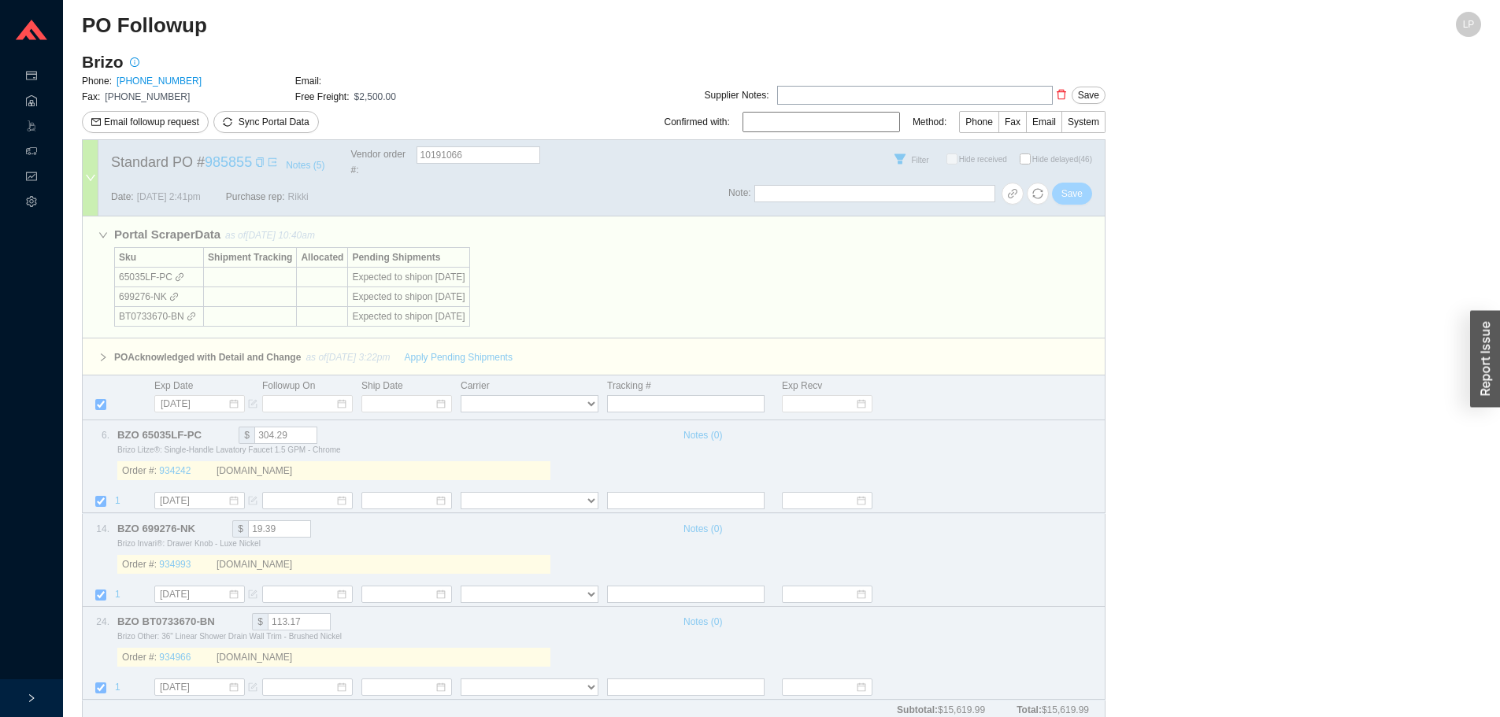
select select "40"
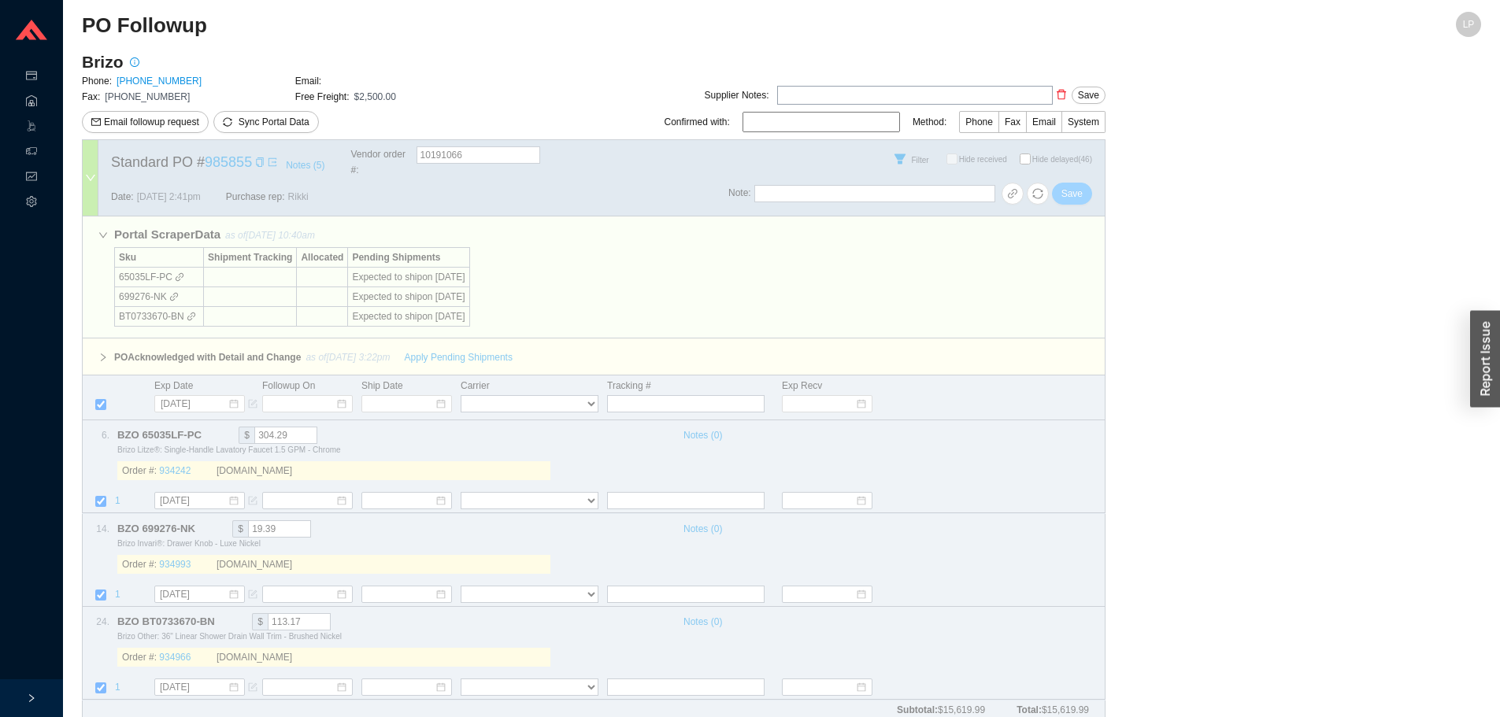
select select "40"
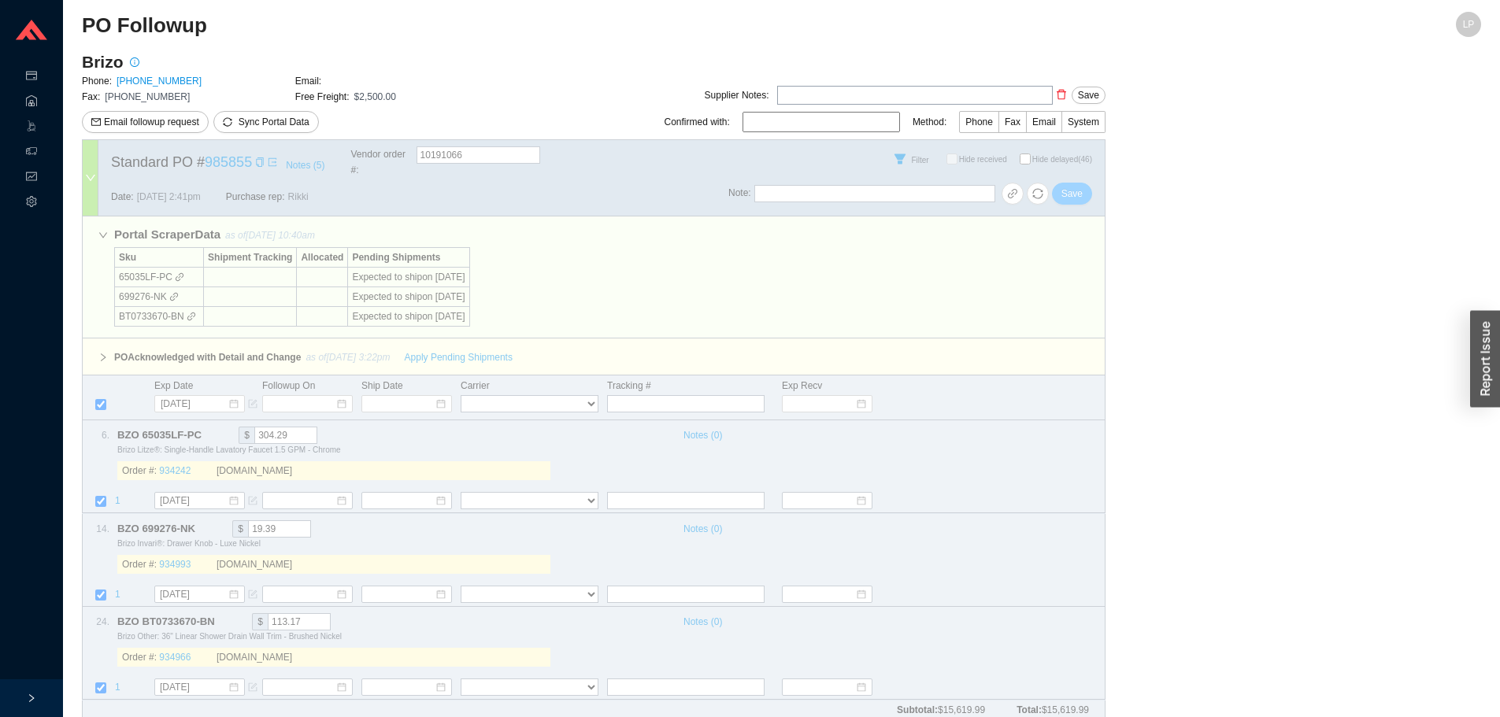
select select "40"
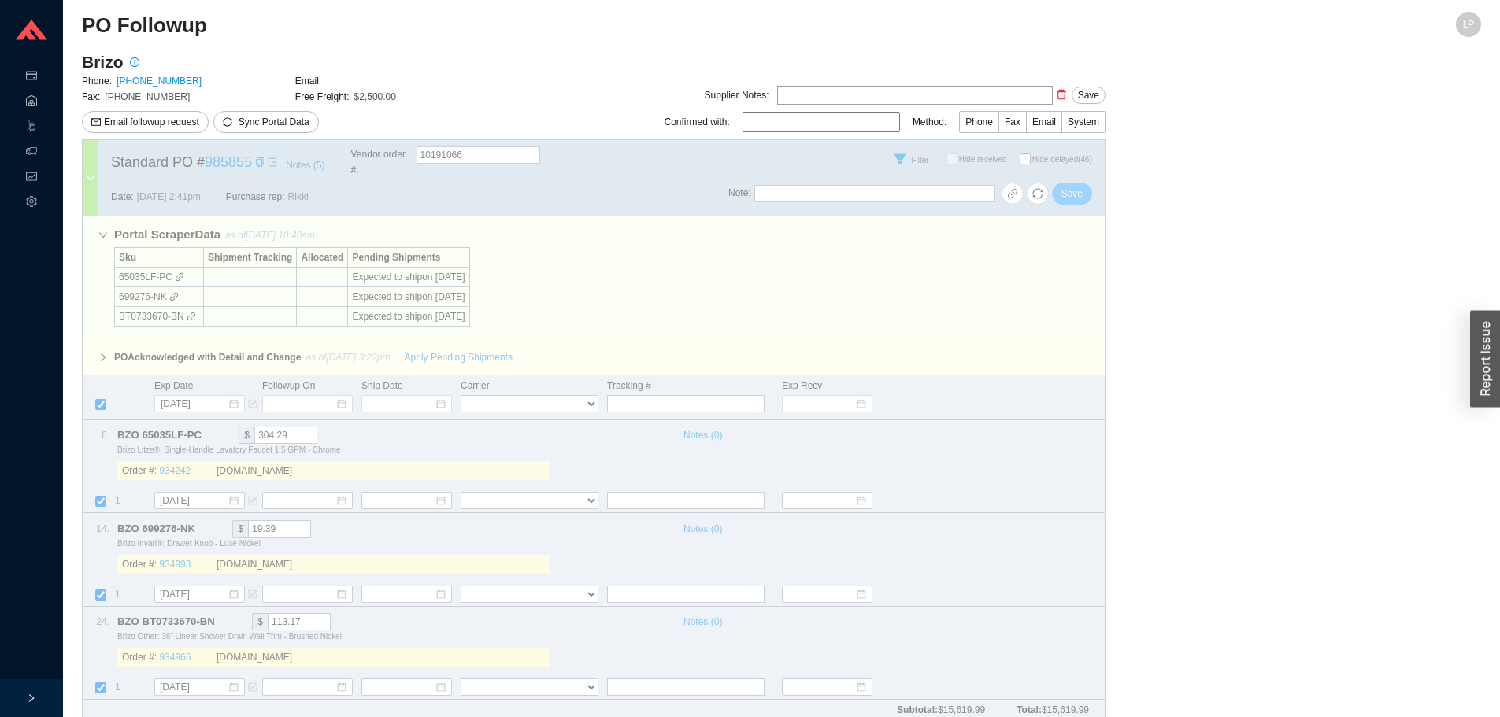
select select "40"
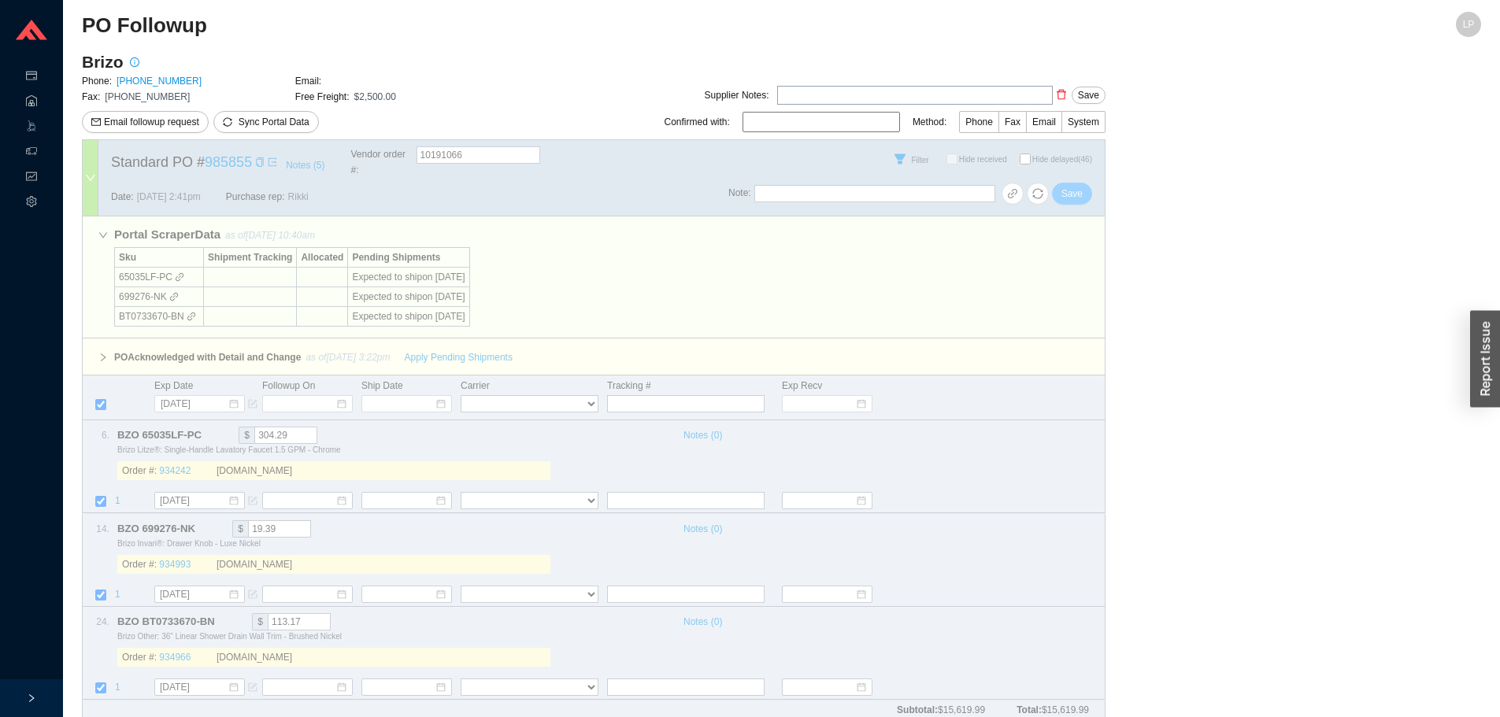
select select "40"
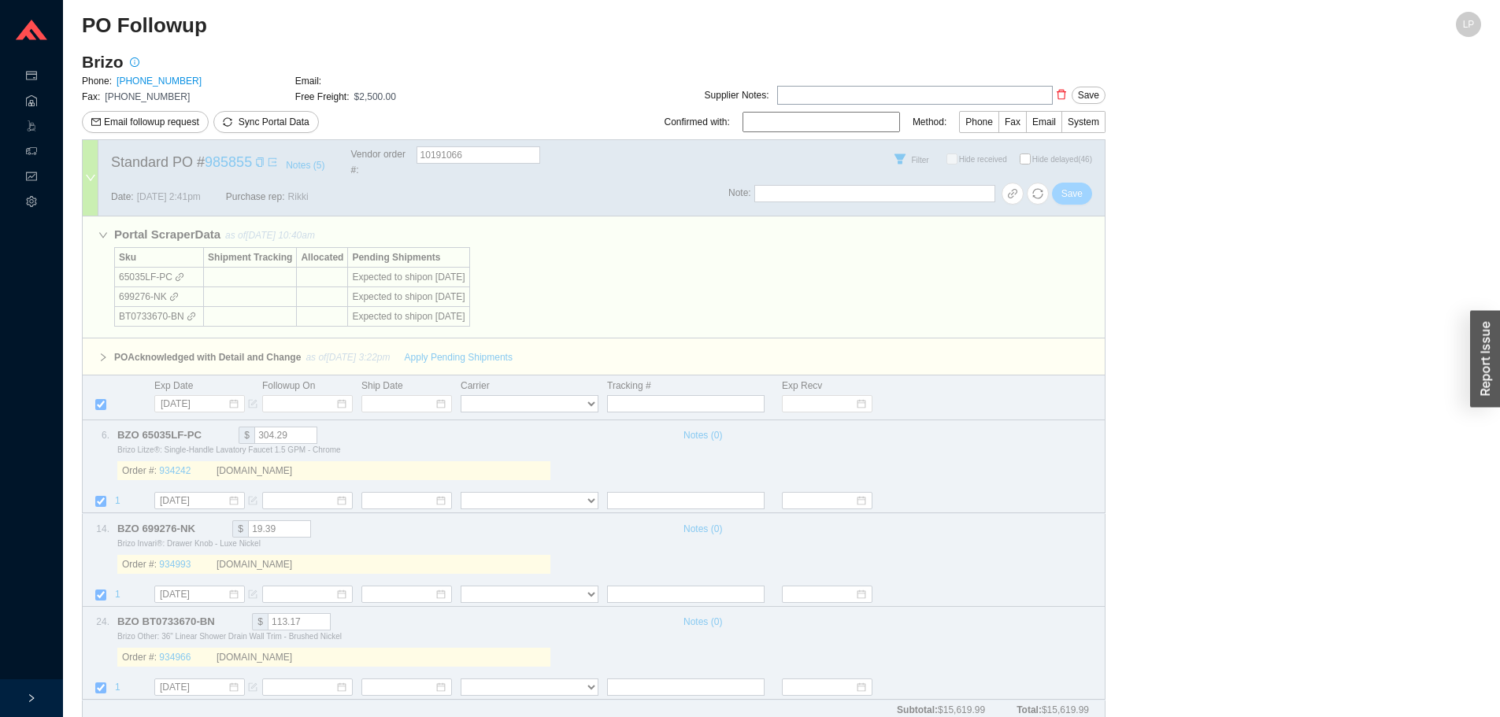
select select "40"
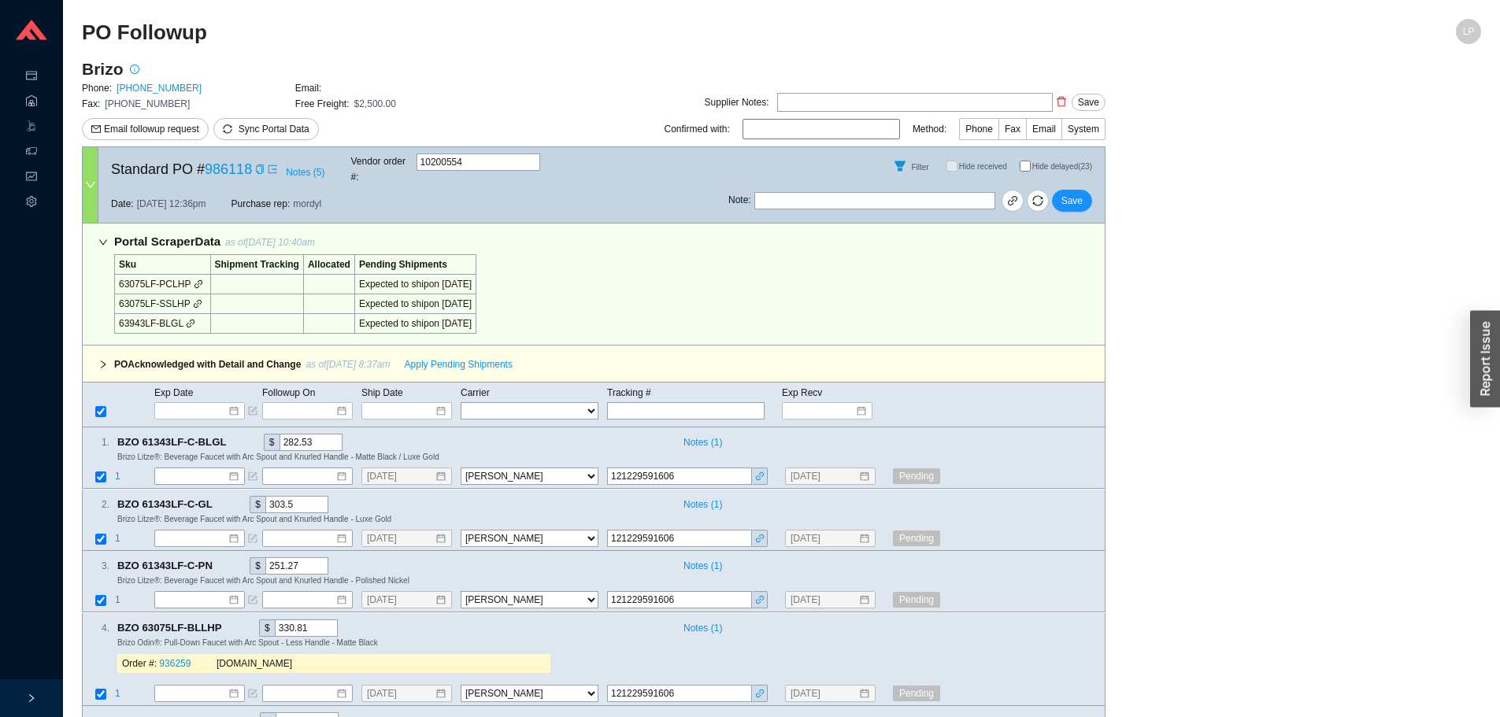
select select "40"
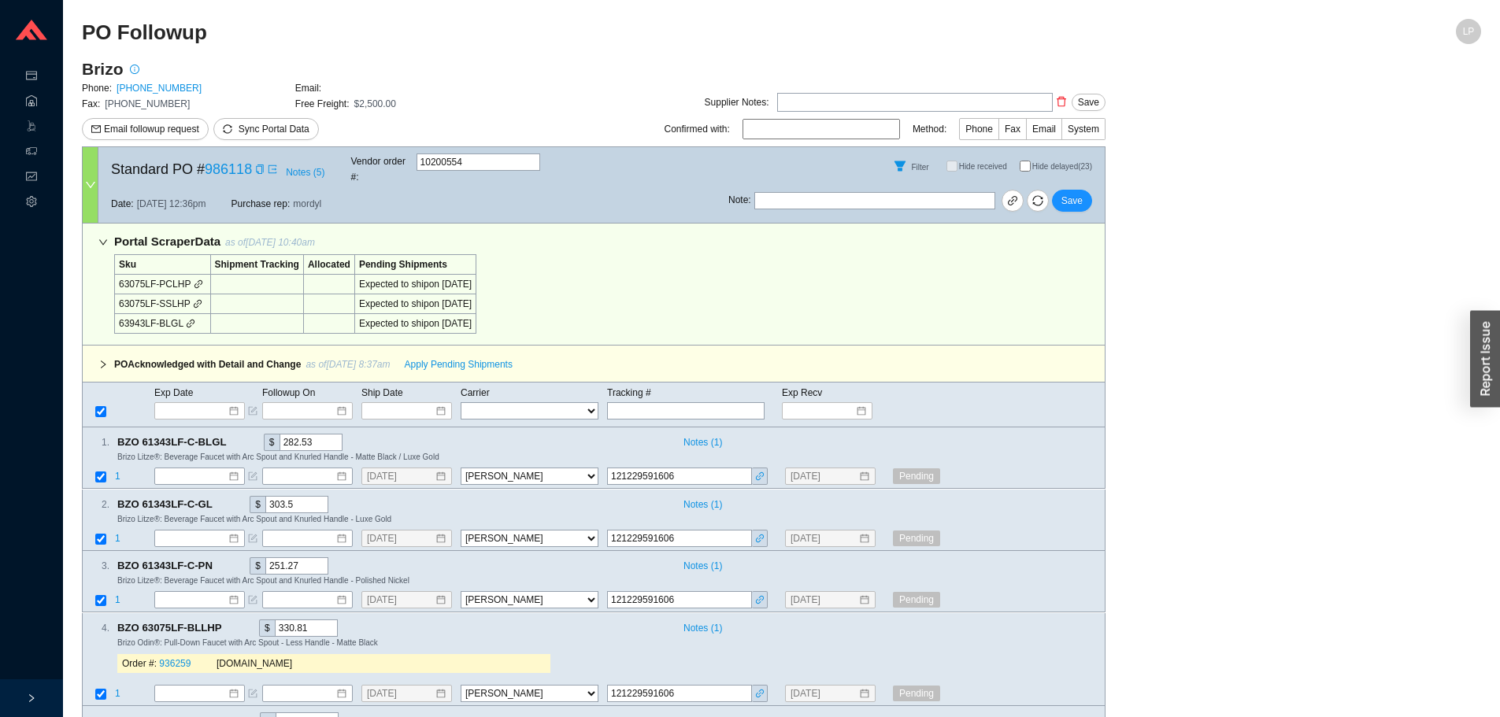
select select "40"
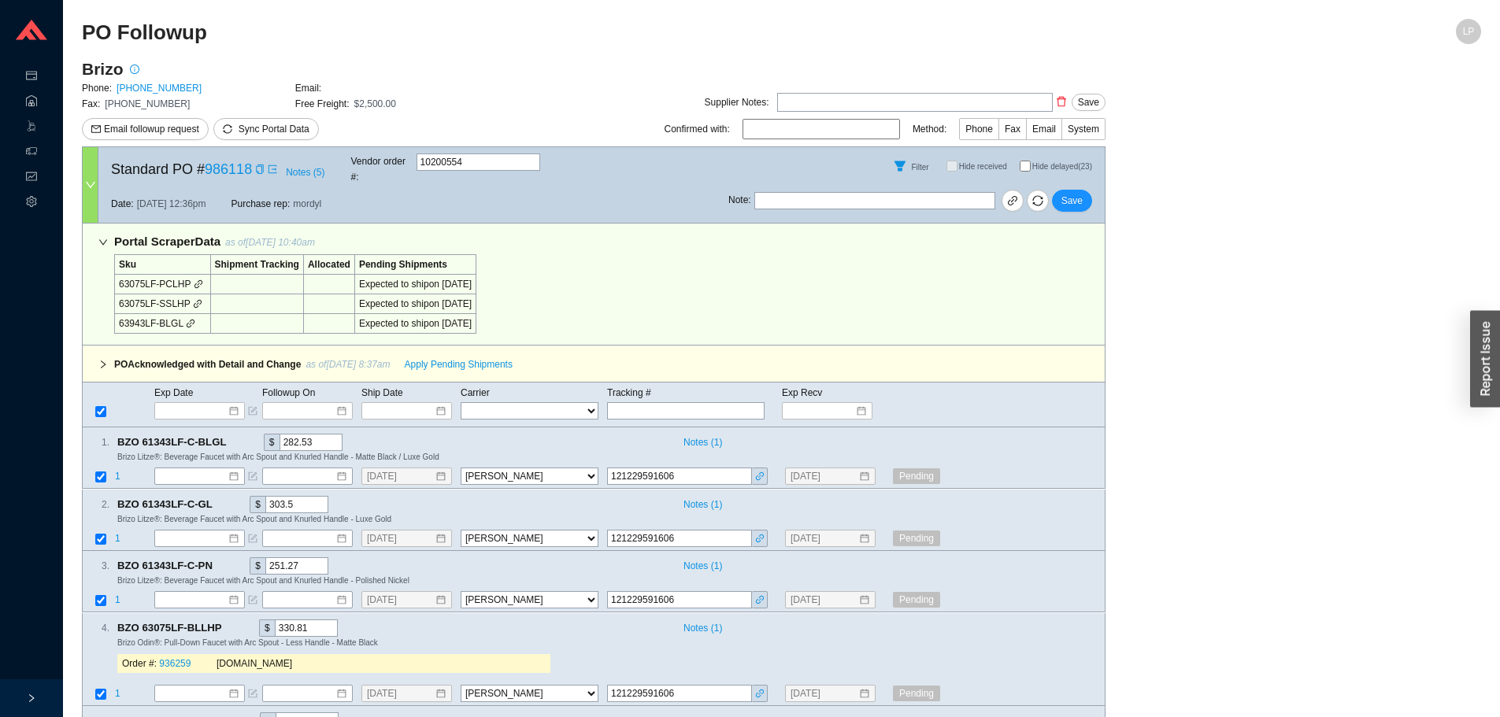
select select "40"
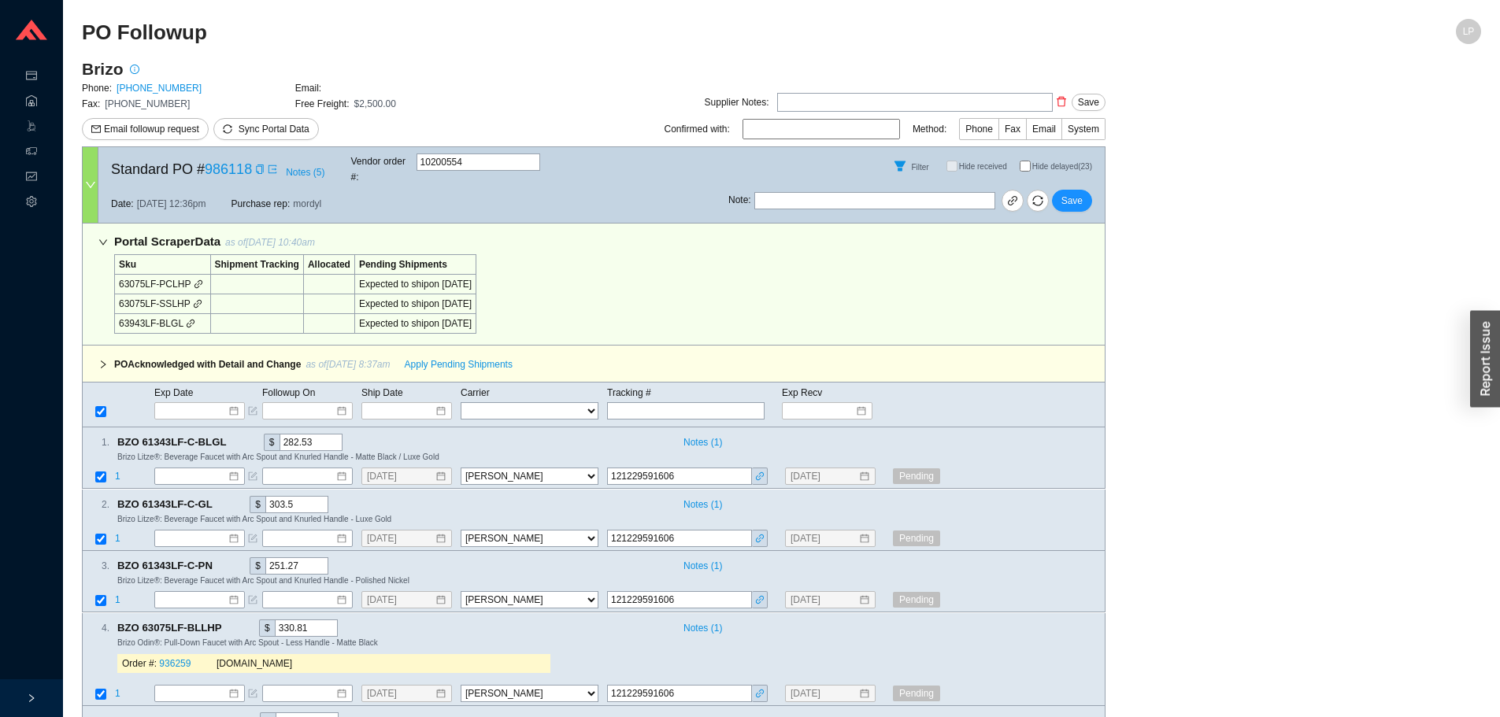
select select "40"
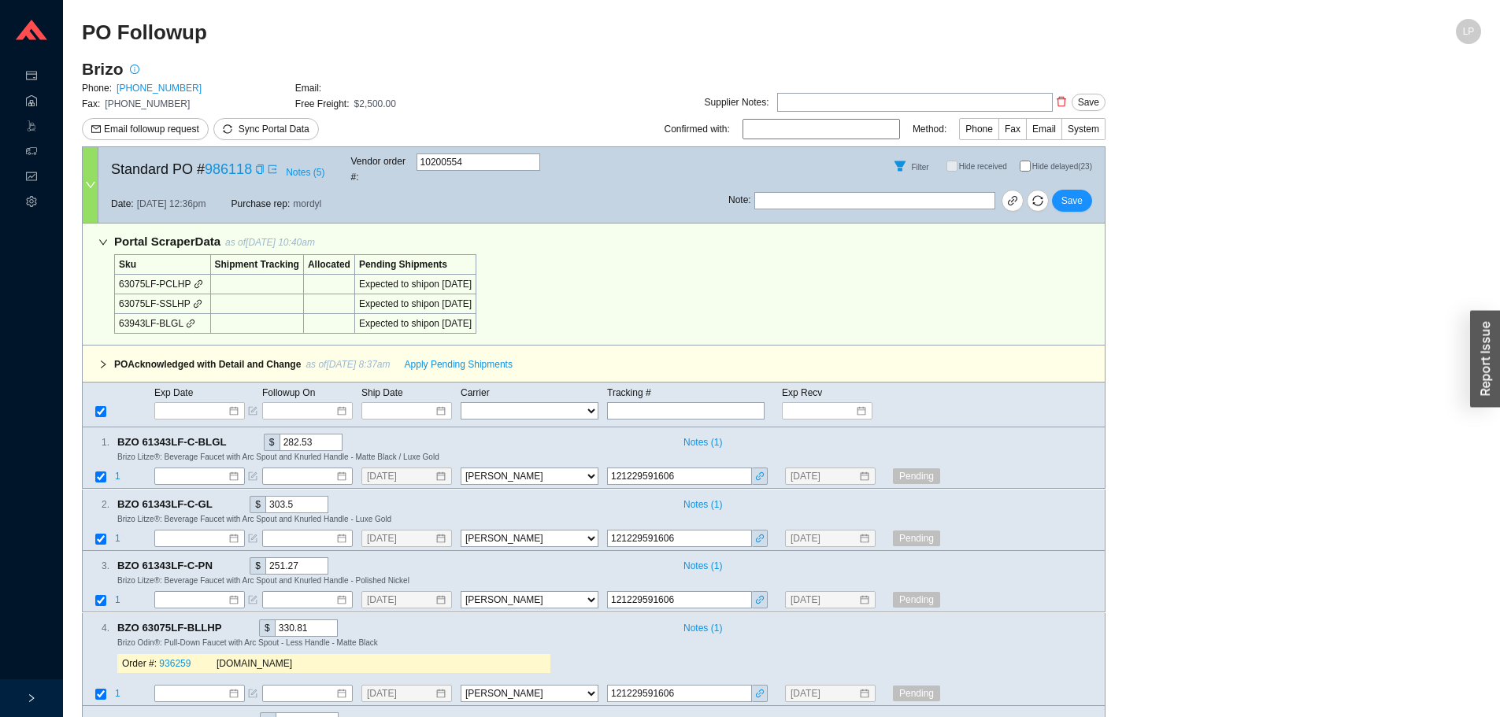
select select "40"
click at [1025, 164] on input "Hide delayed (23)" at bounding box center [1025, 166] width 11 height 11
checkbox input "true"
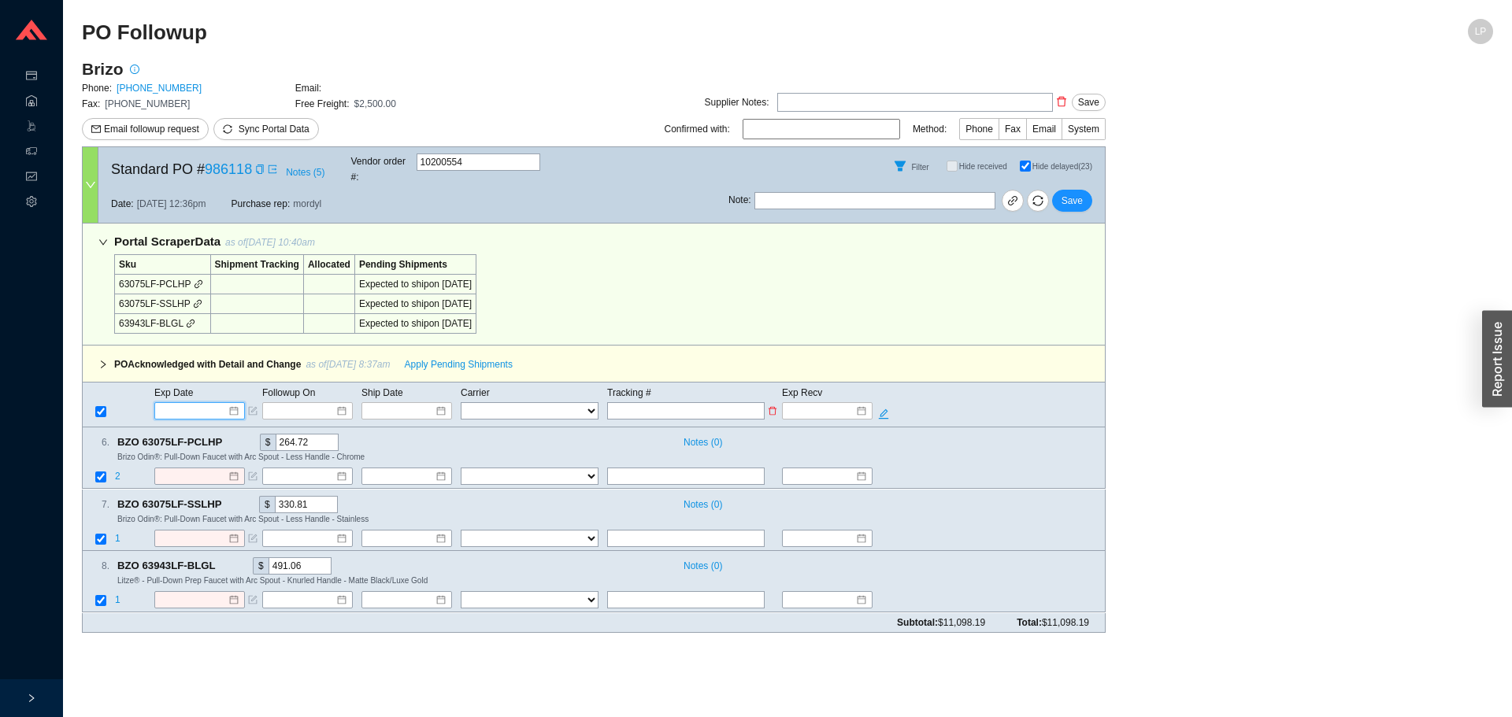
click at [179, 403] on input at bounding box center [194, 411] width 67 height 16
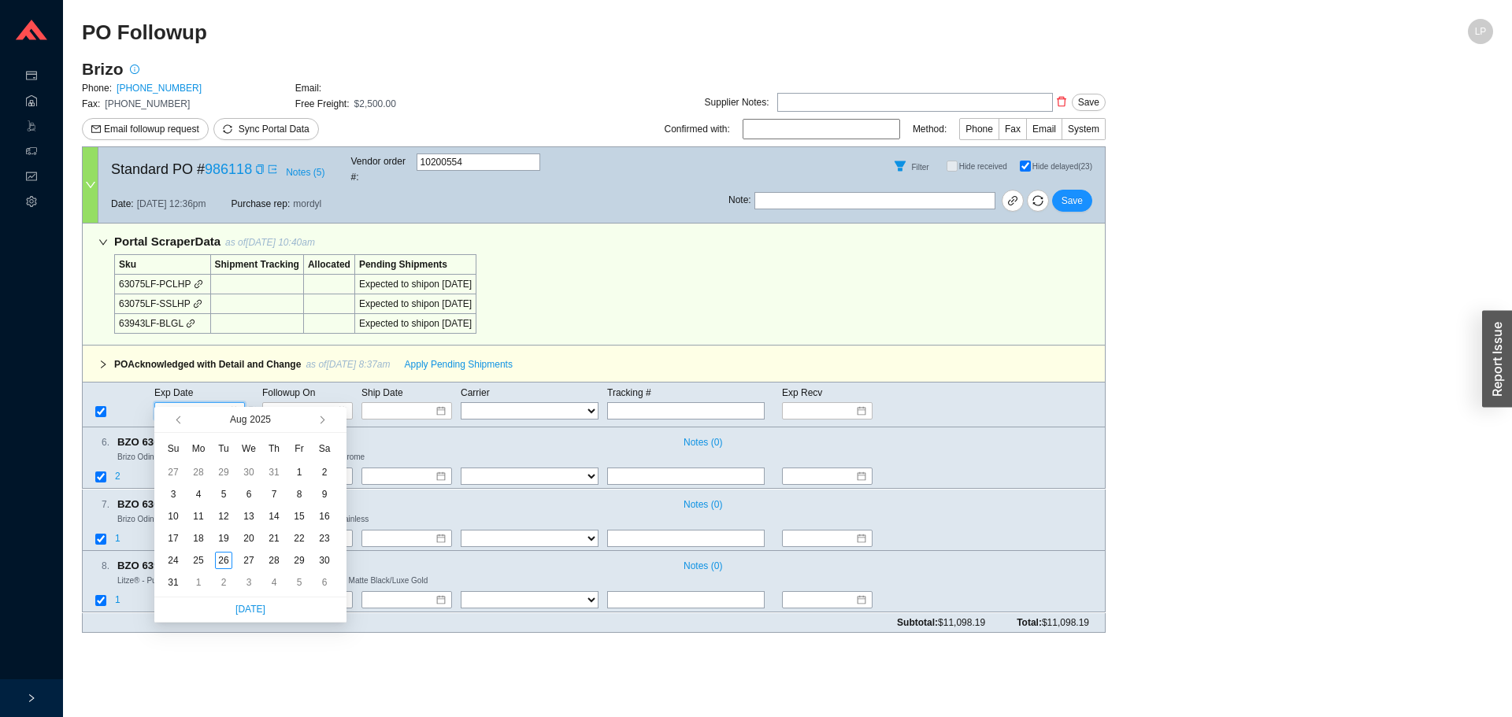
type input "8/1/2025"
click at [323, 415] on button "button" at bounding box center [320, 419] width 15 height 25
type input "[DATE]"
click at [229, 510] on div "16" at bounding box center [223, 516] width 17 height 17
type input "9/16/2025"
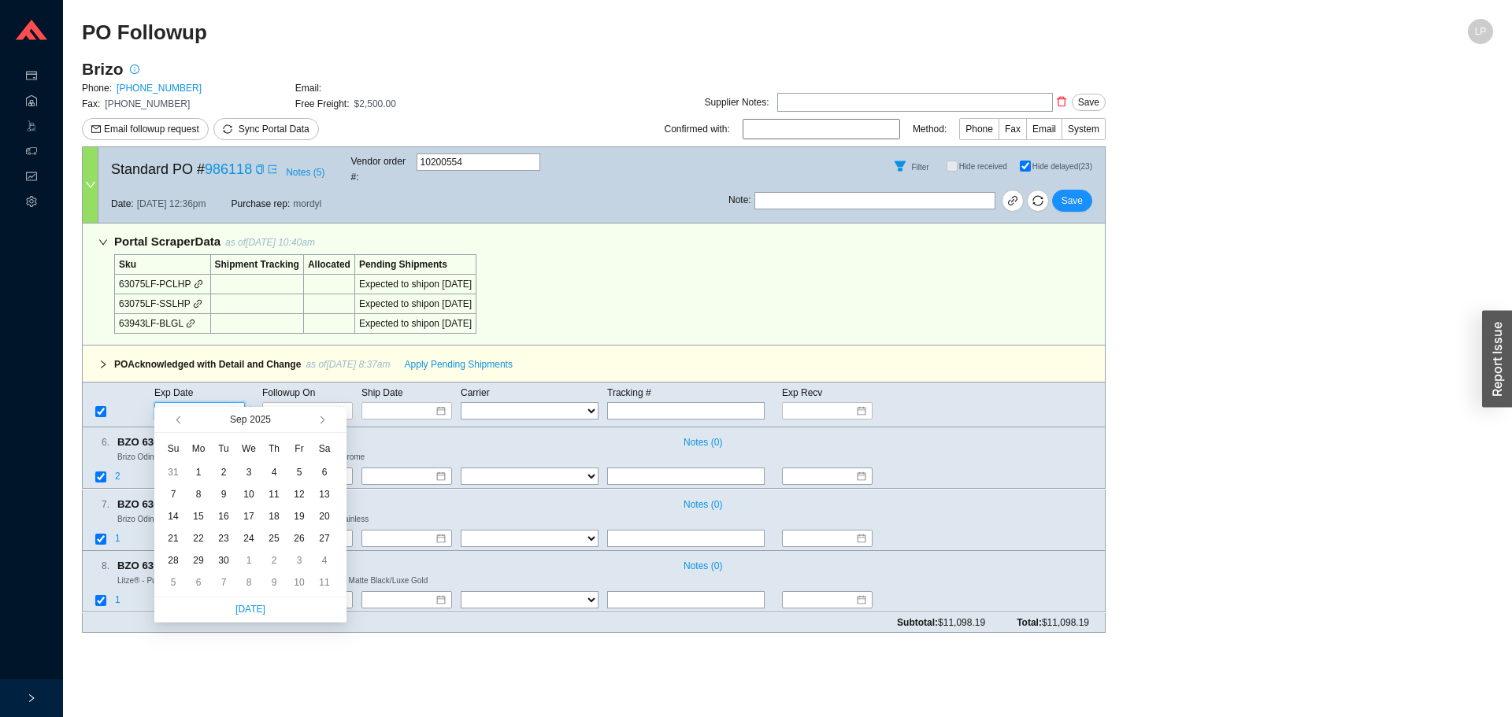
type input "9/16/2025"
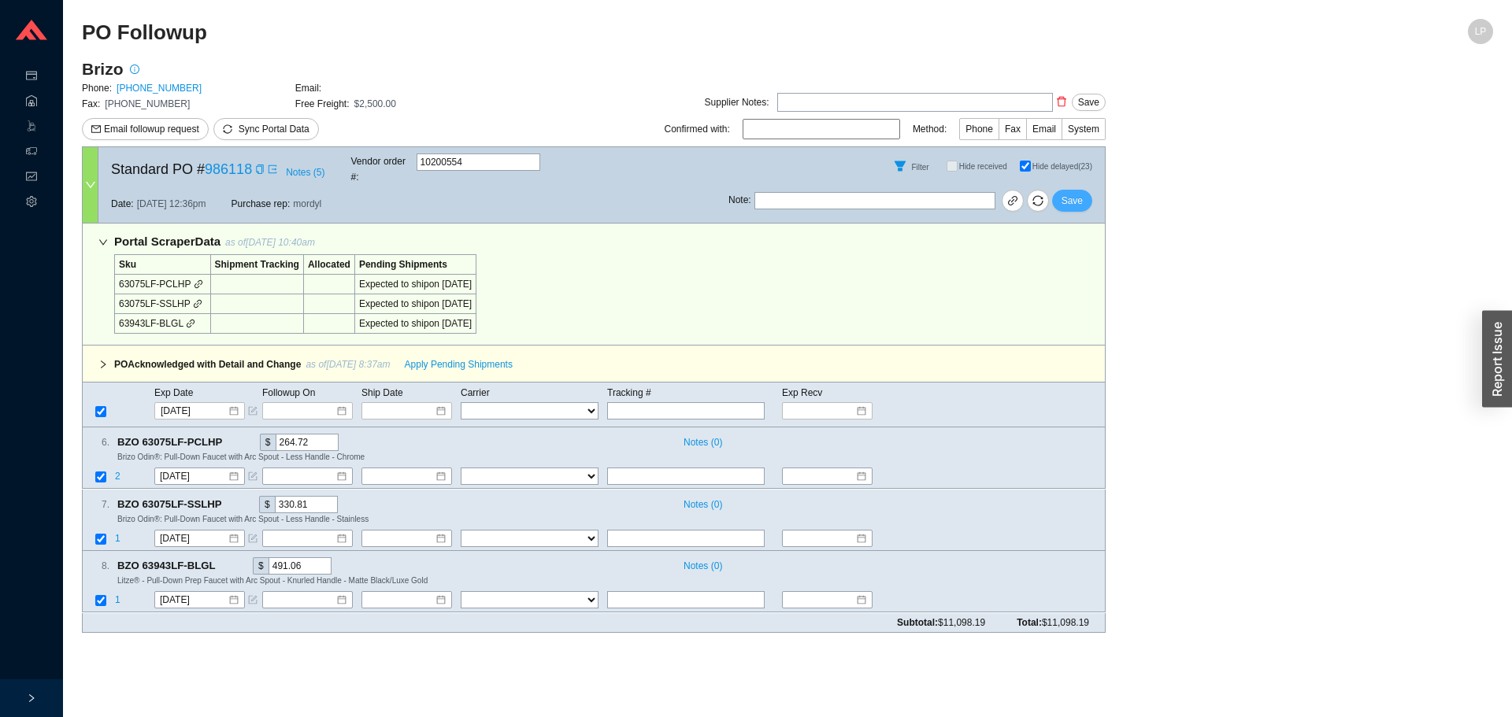
click at [1068, 193] on span "Save" at bounding box center [1071, 201] width 21 height 16
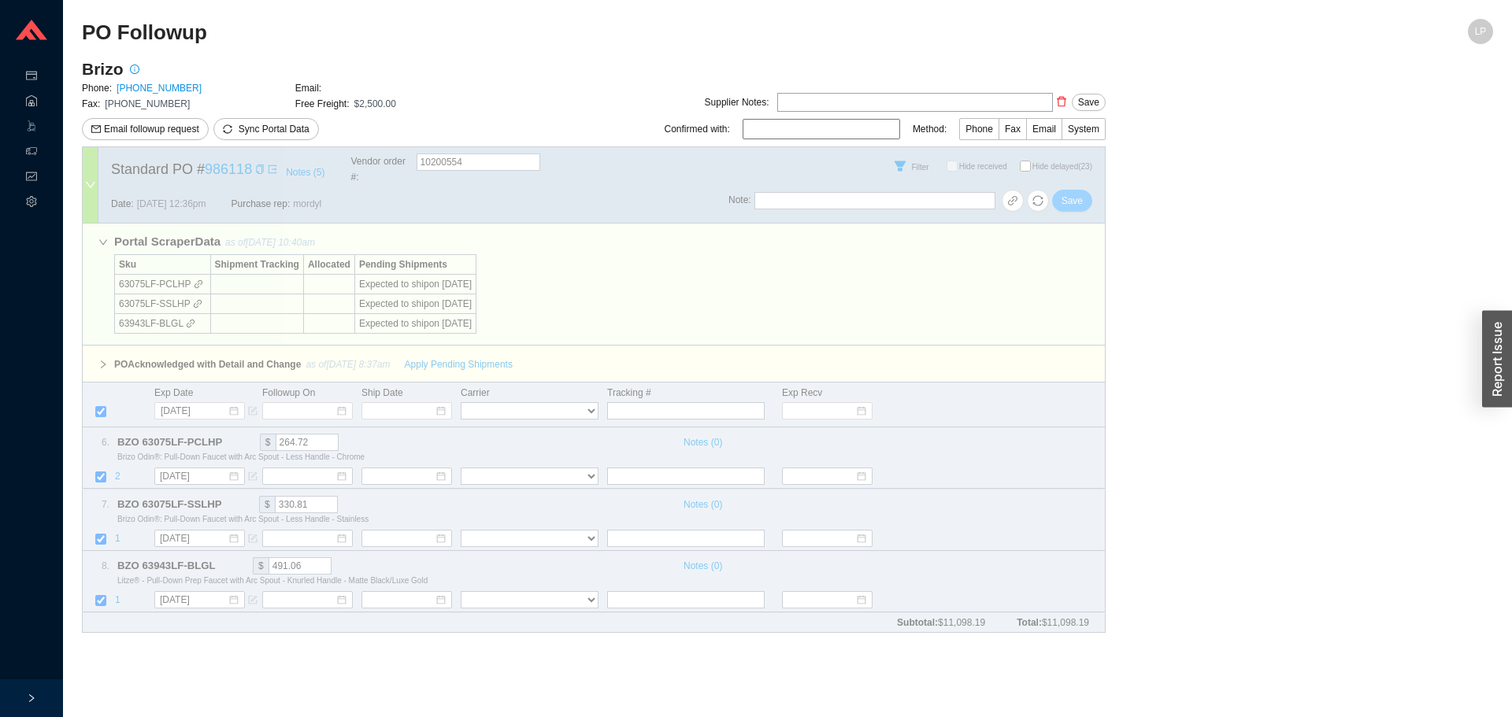
checkbox input "false"
select select "40"
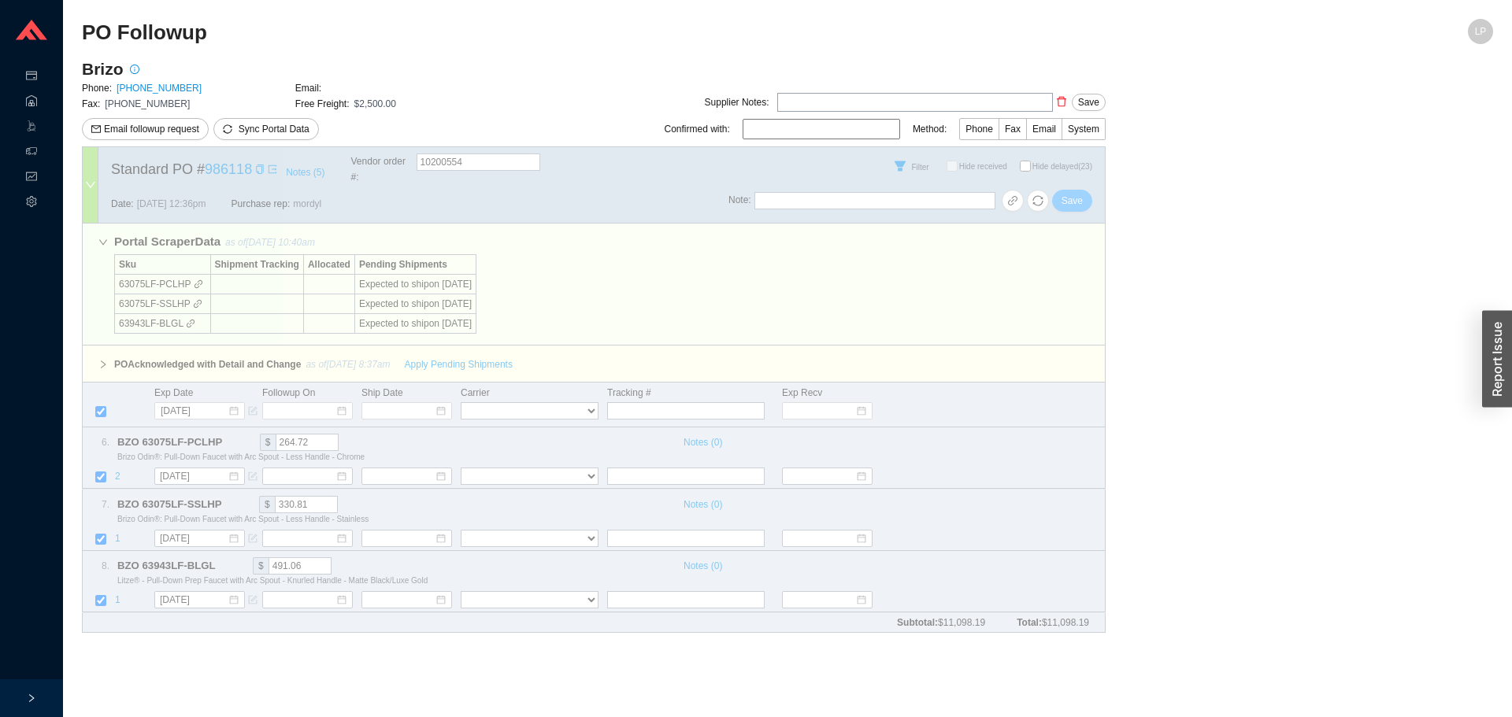
select select "40"
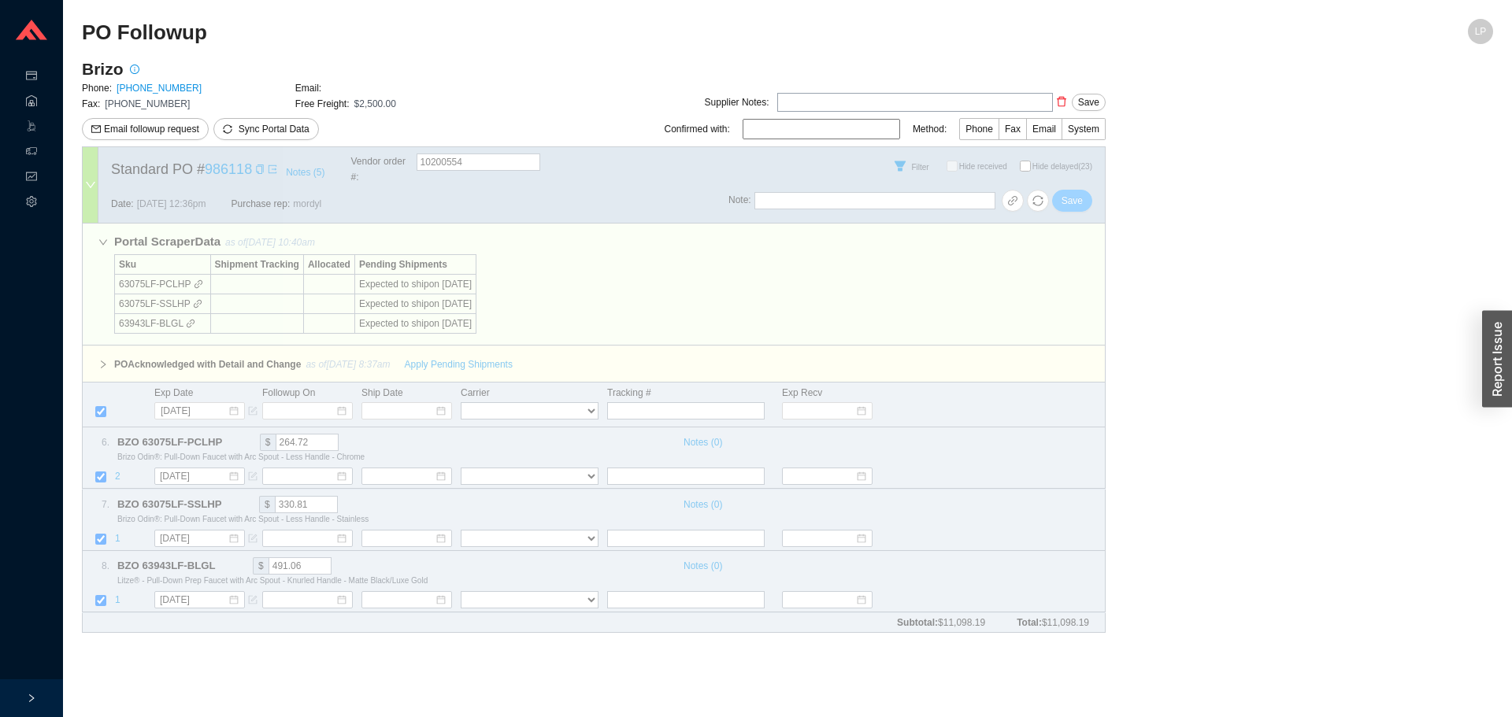
select select "40"
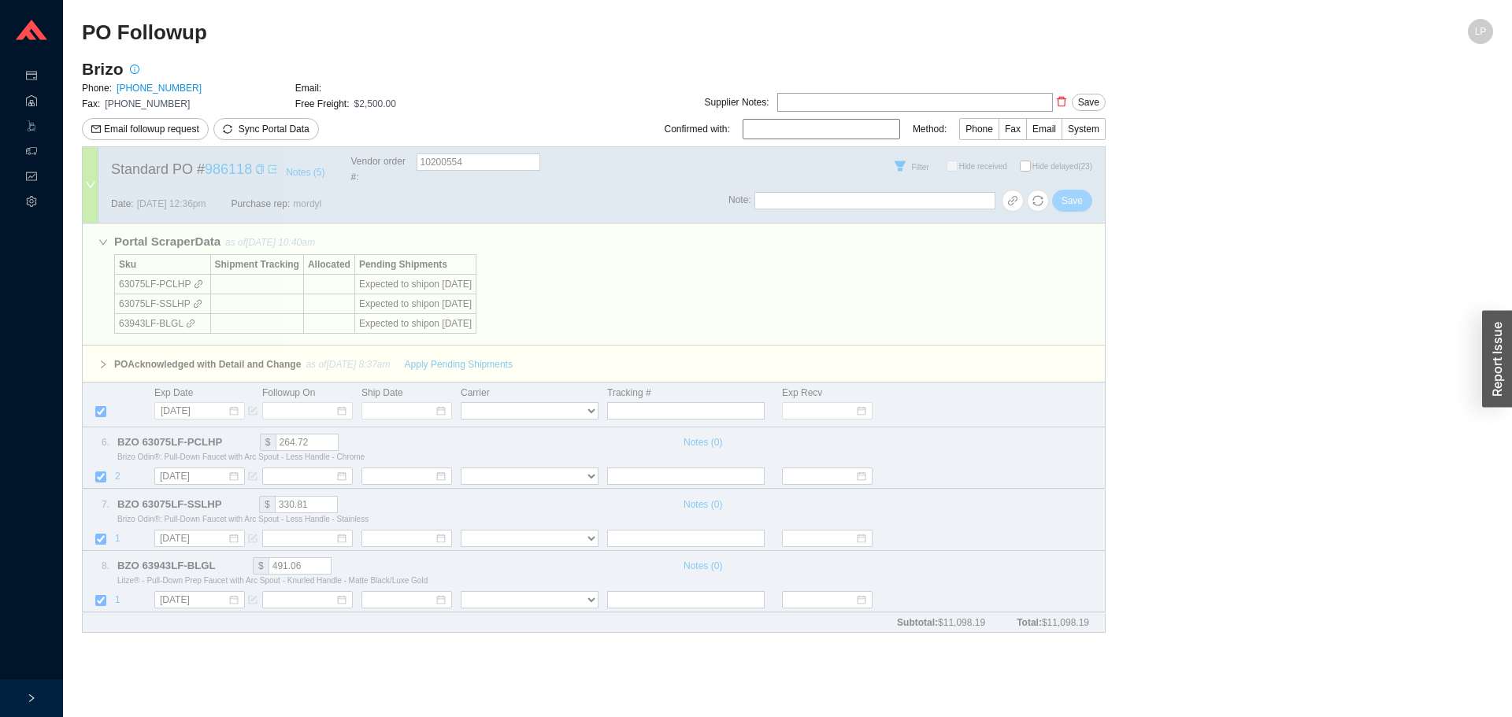
select select "40"
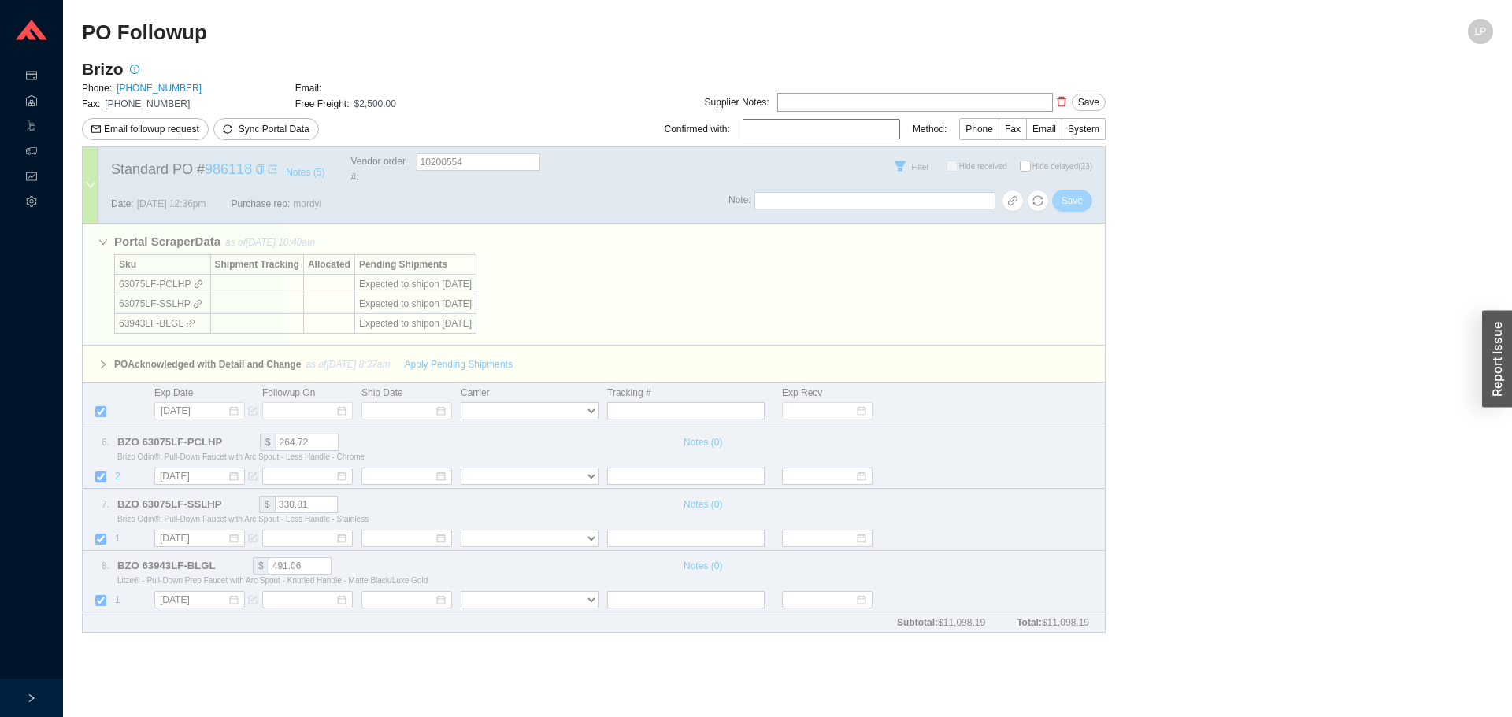
select select "40"
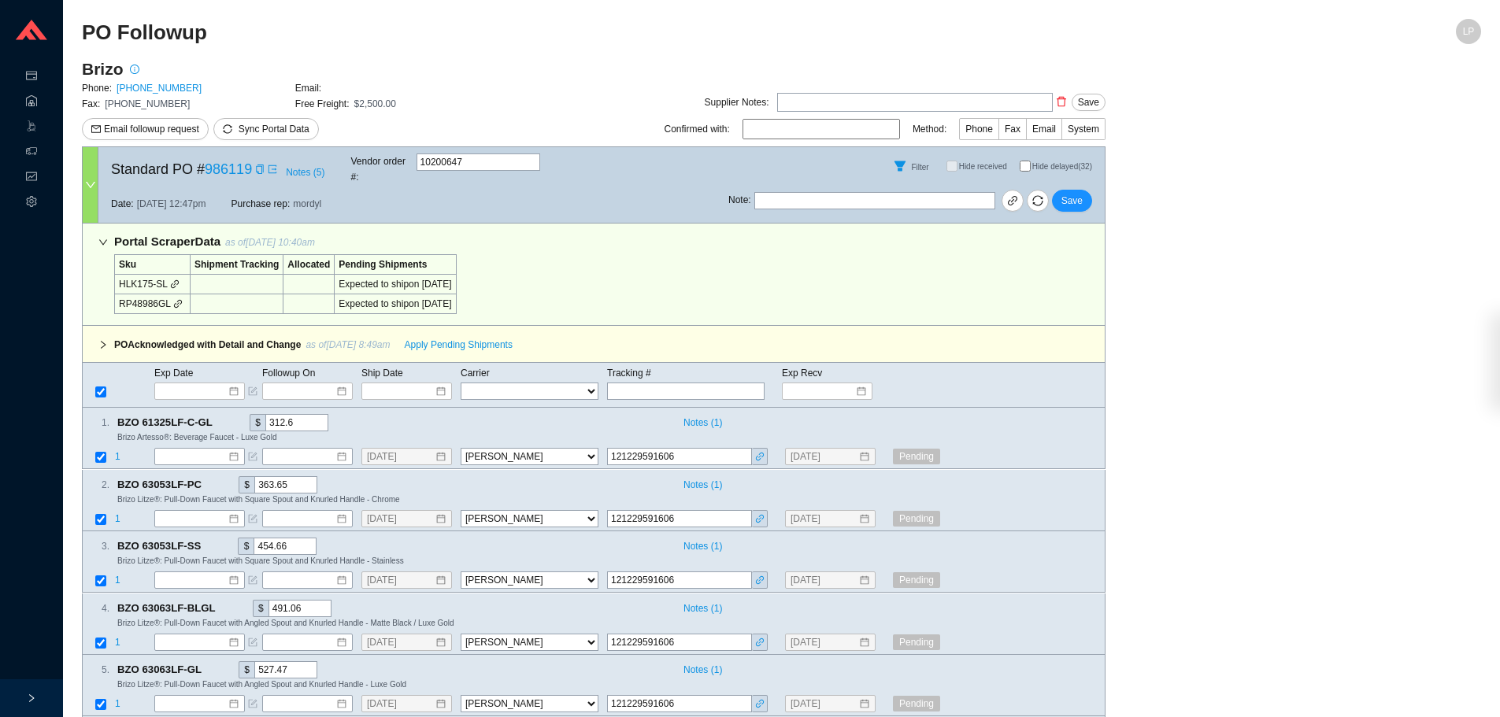
select select "40"
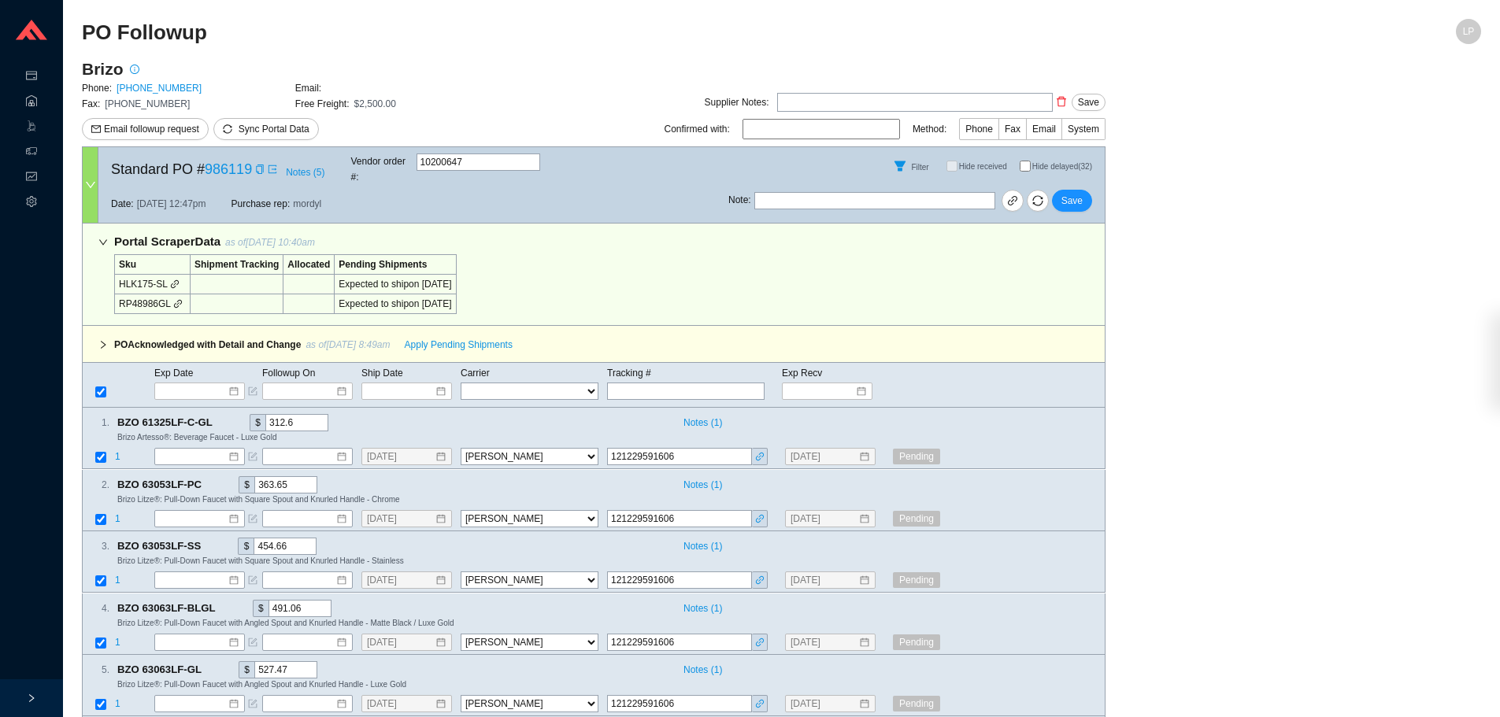
select select "40"
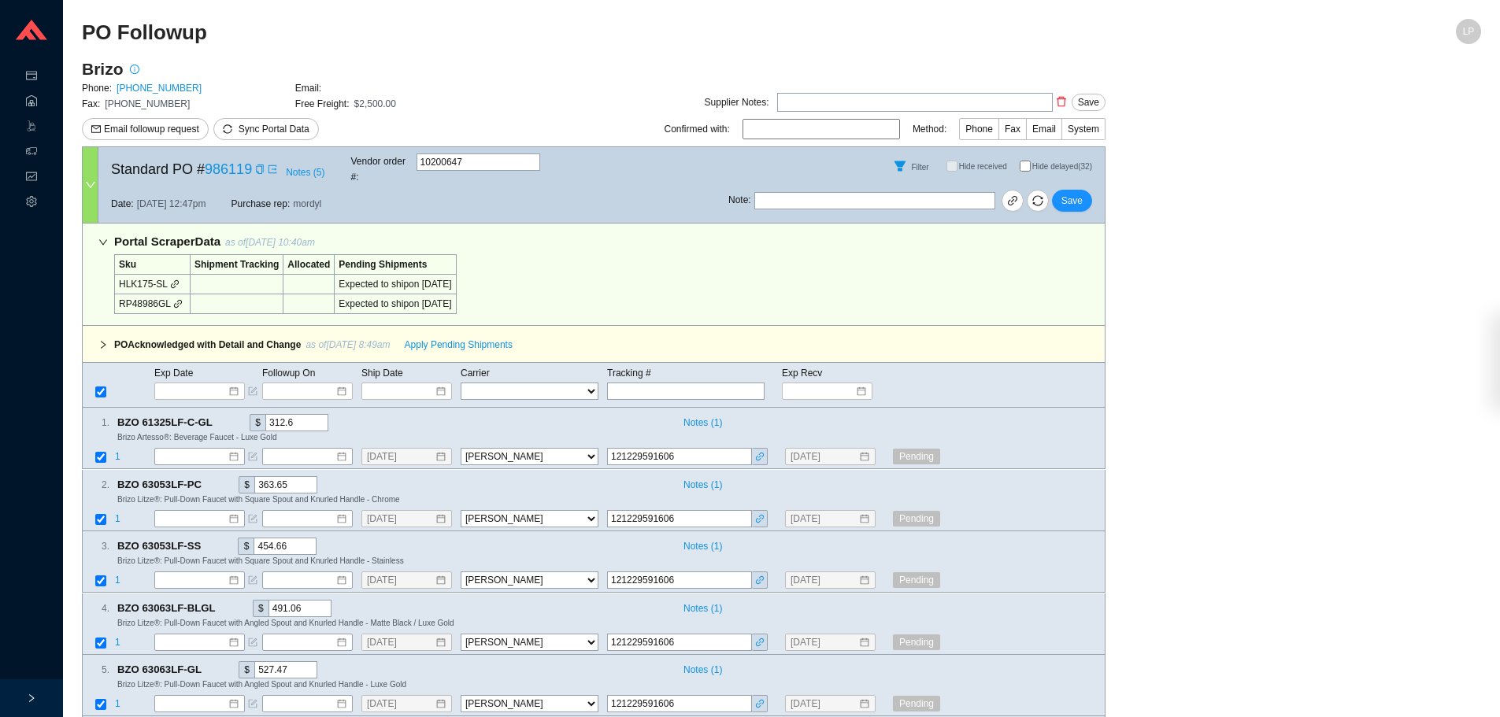
select select "40"
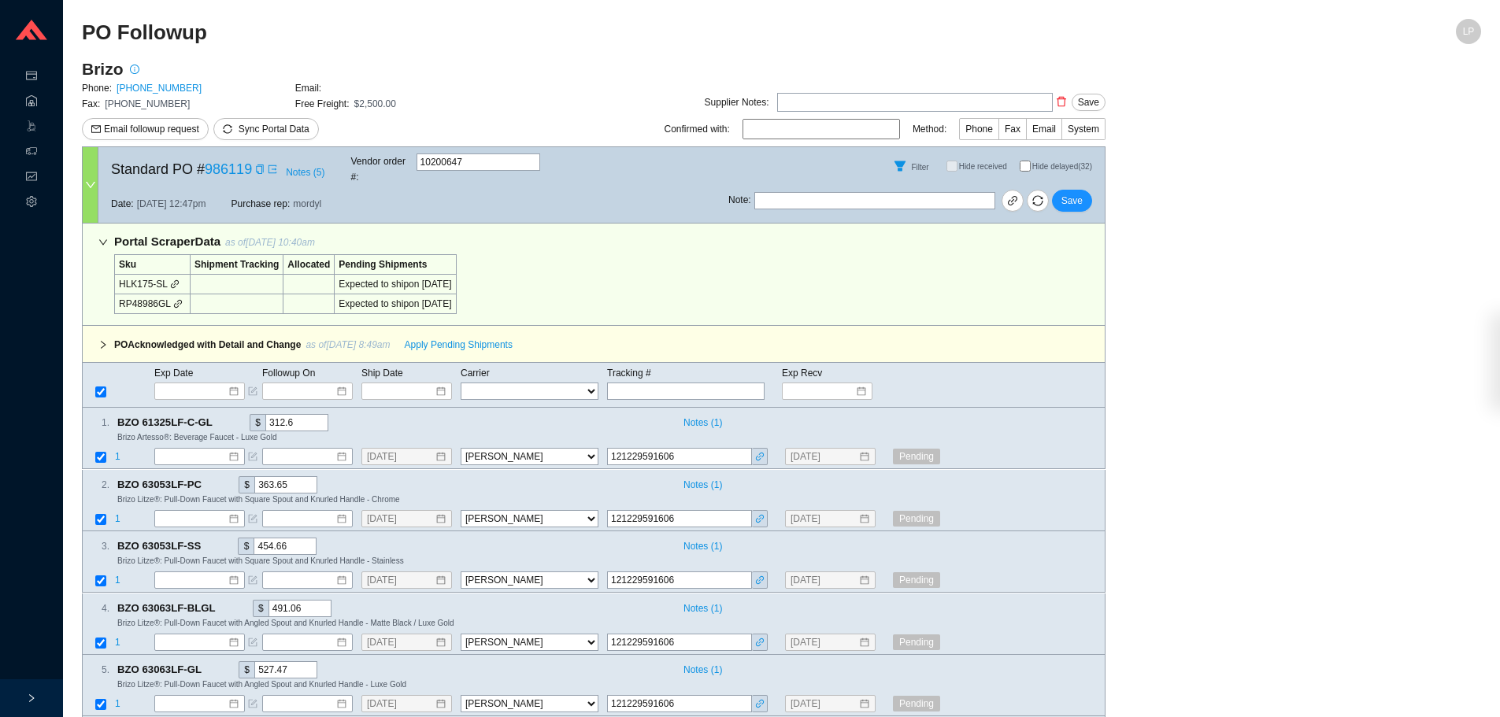
select select "40"
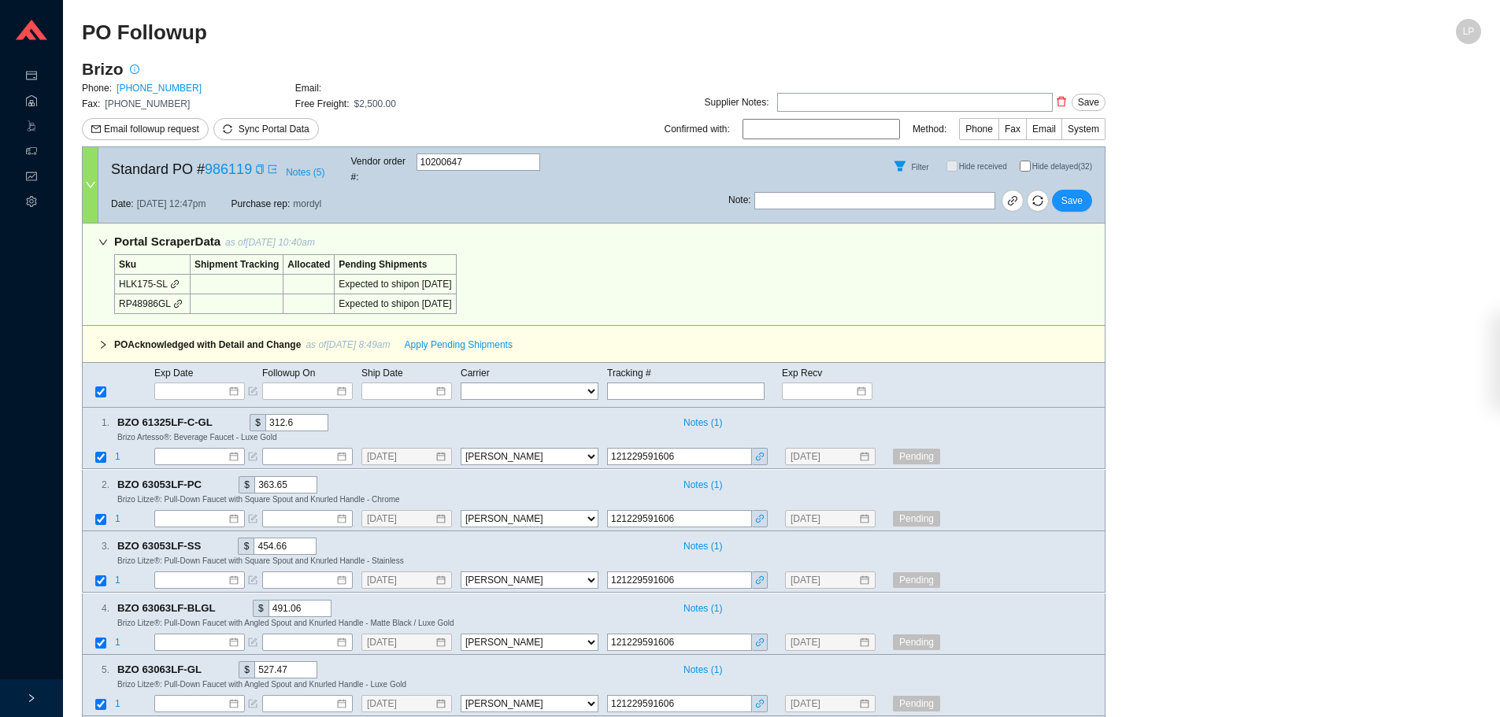
select select "40"
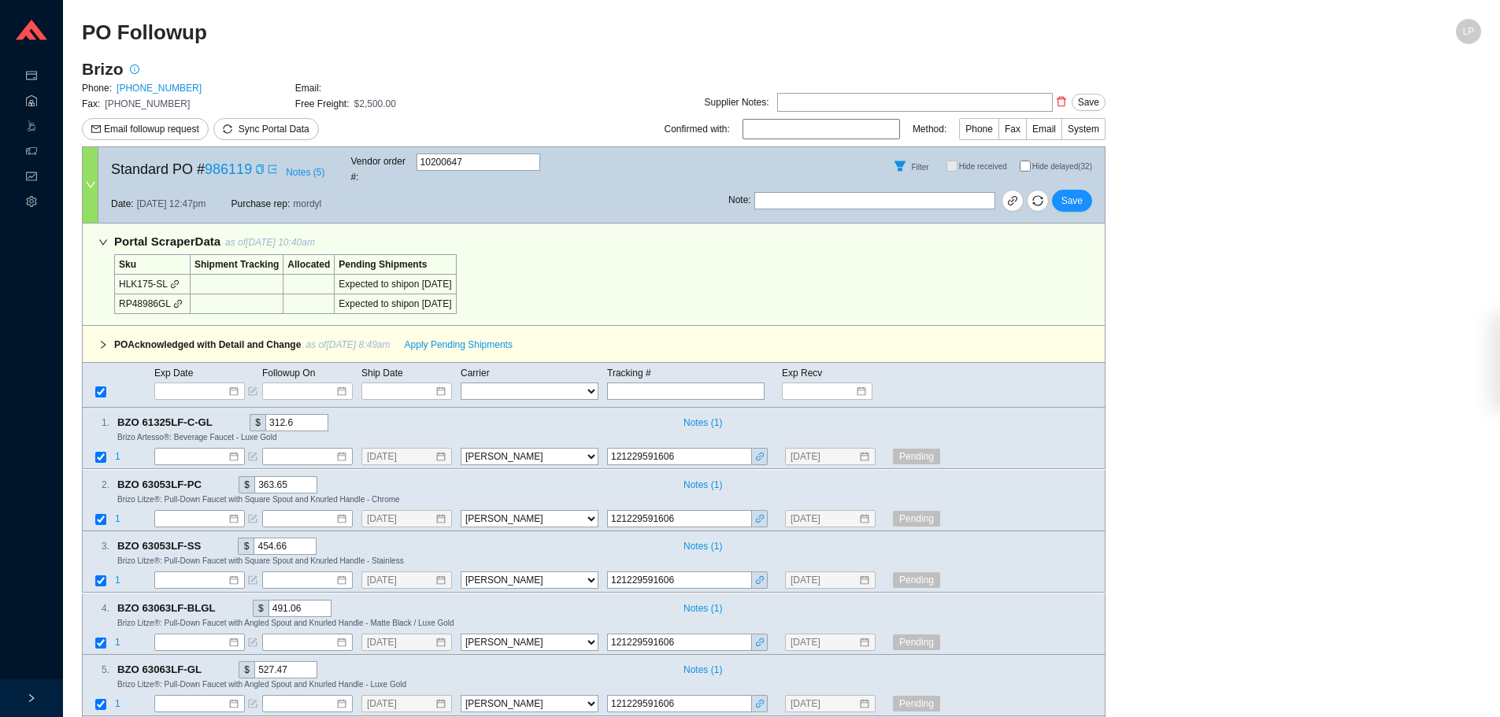
select select "40"
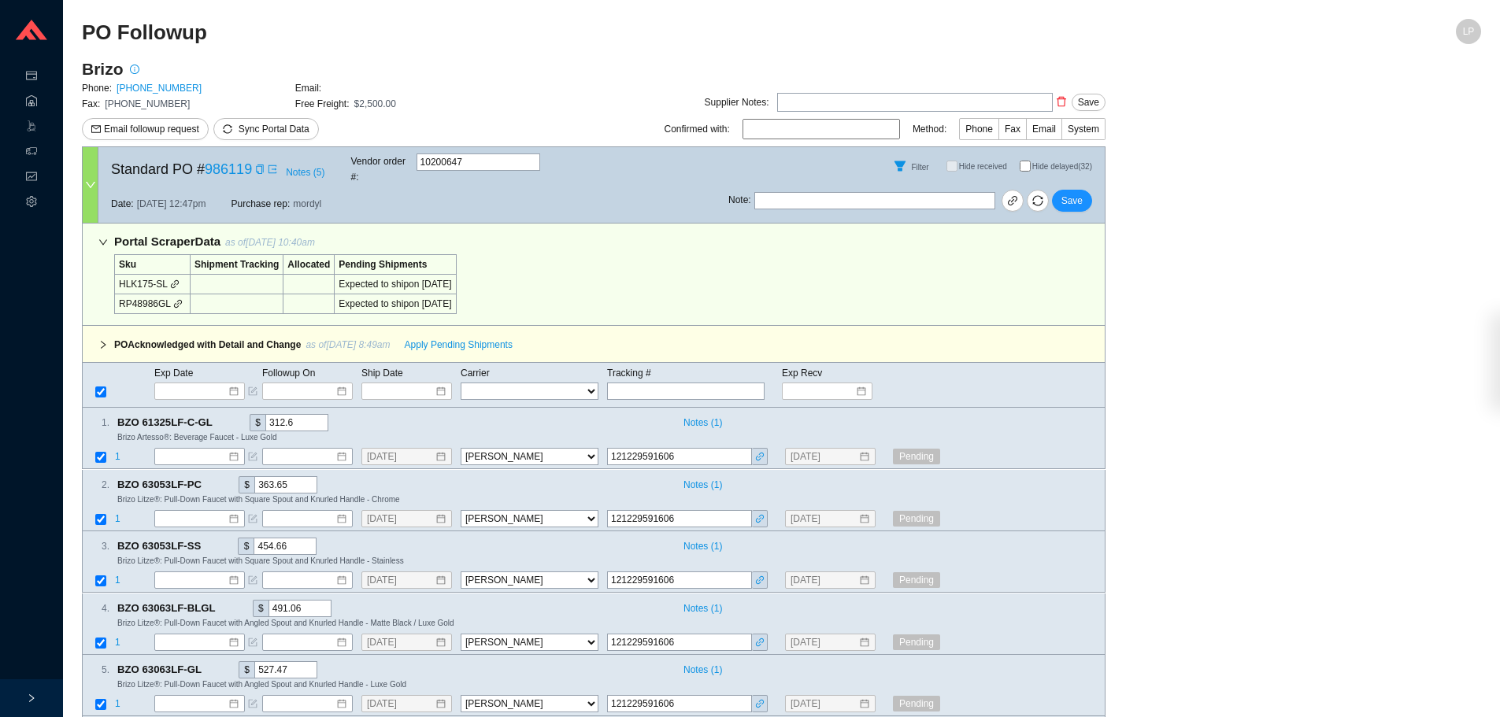
select select "40"
click at [1023, 161] on input "Hide delayed (32)" at bounding box center [1025, 166] width 11 height 11
checkbox input "true"
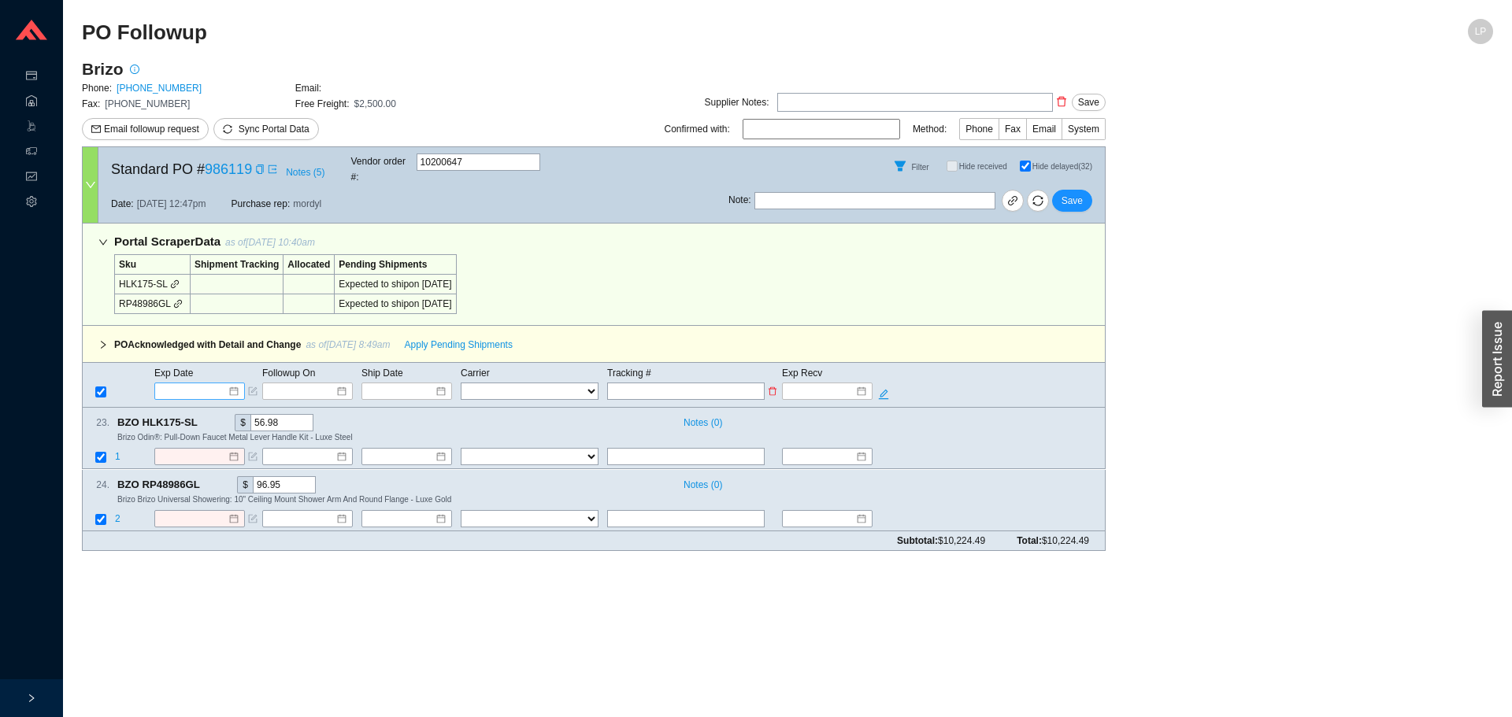
click at [193, 383] on input at bounding box center [194, 391] width 67 height 16
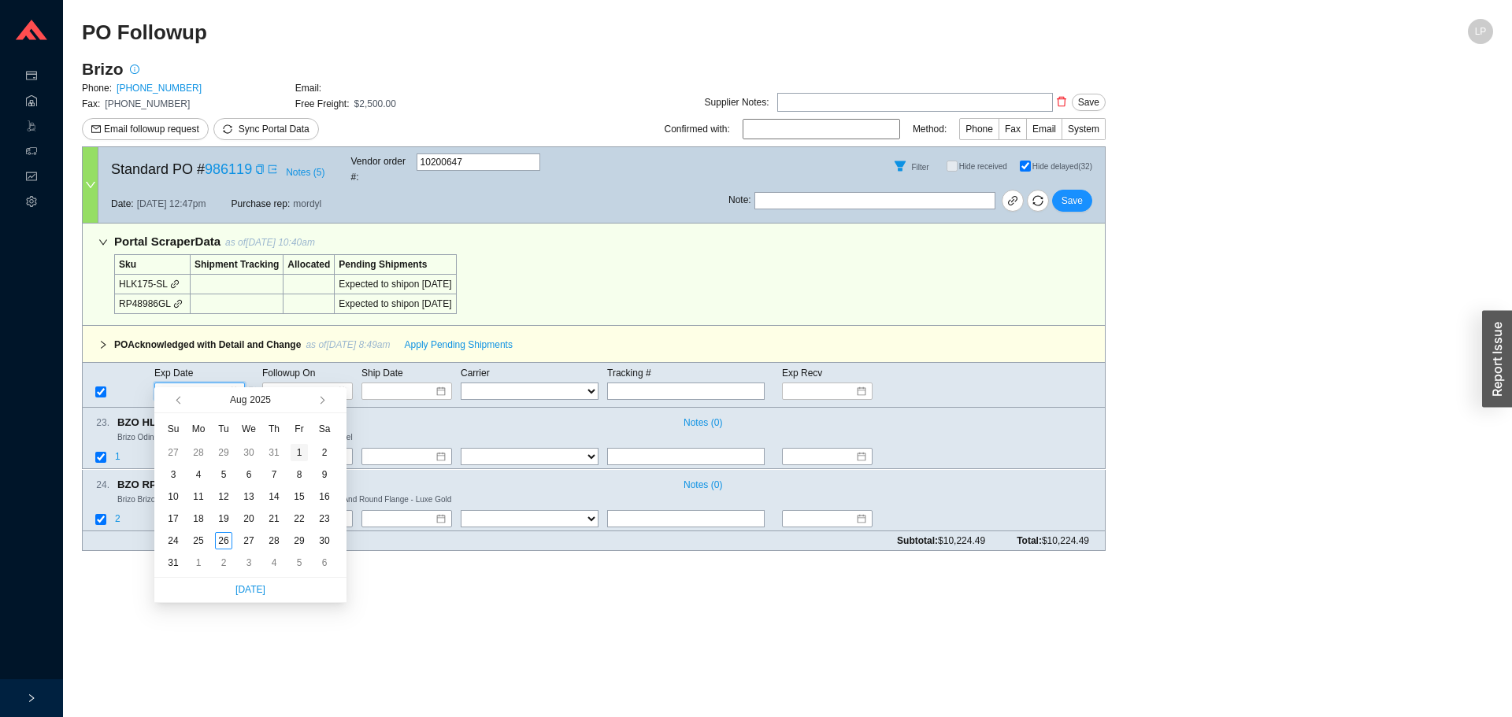
type input "8/1/2025"
click at [320, 399] on span "button" at bounding box center [320, 401] width 8 height 8
type input "[DATE]"
click at [224, 504] on div "16" at bounding box center [223, 496] width 17 height 17
type input "[DATE]"
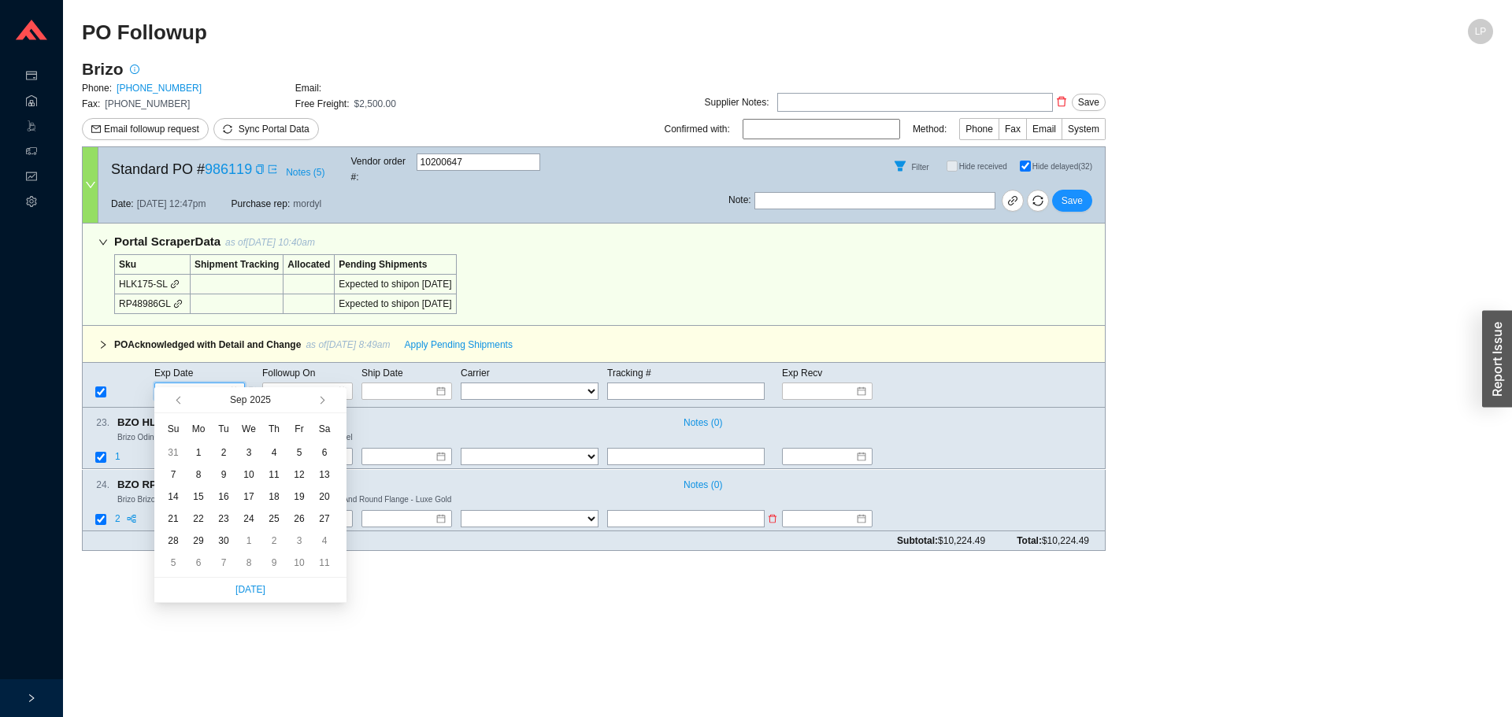
type input "[DATE]"
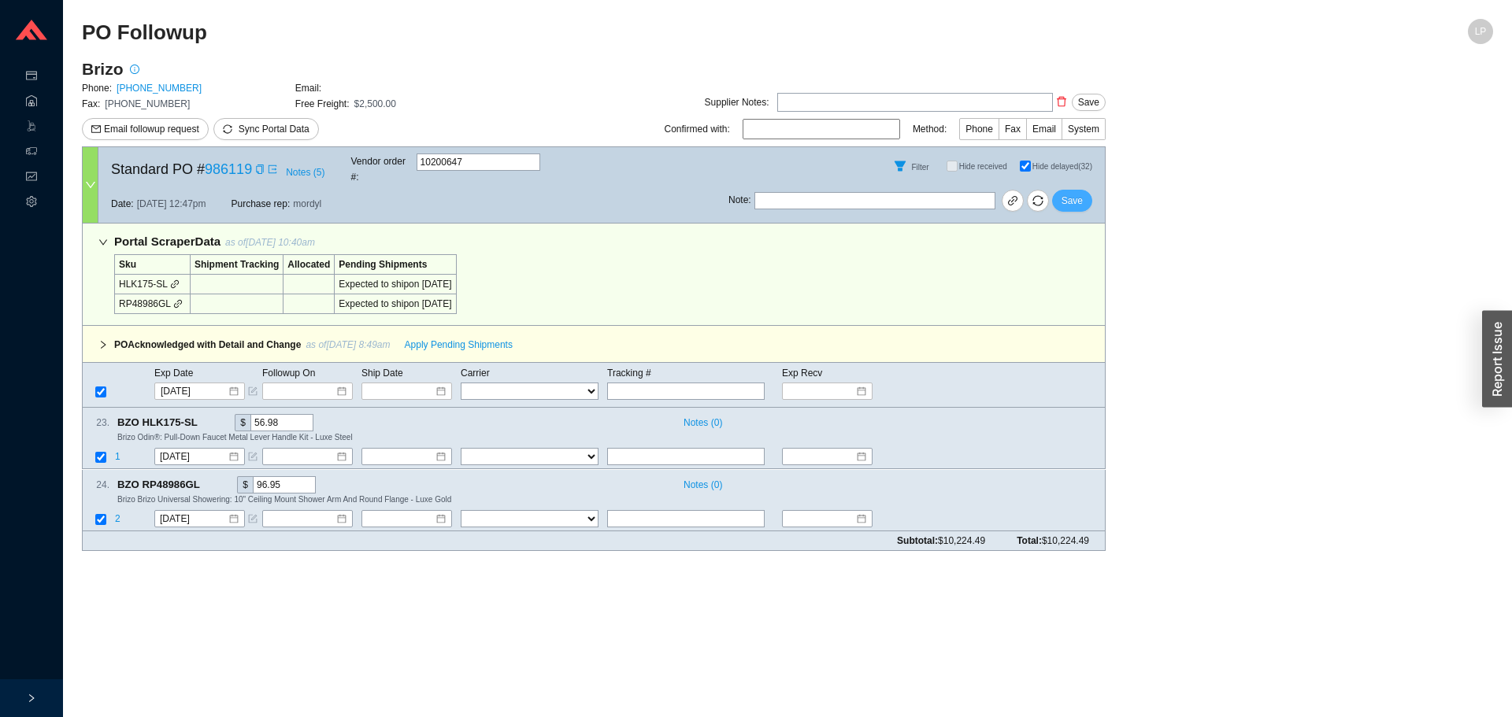
click at [1070, 198] on button "Save" at bounding box center [1072, 201] width 40 height 22
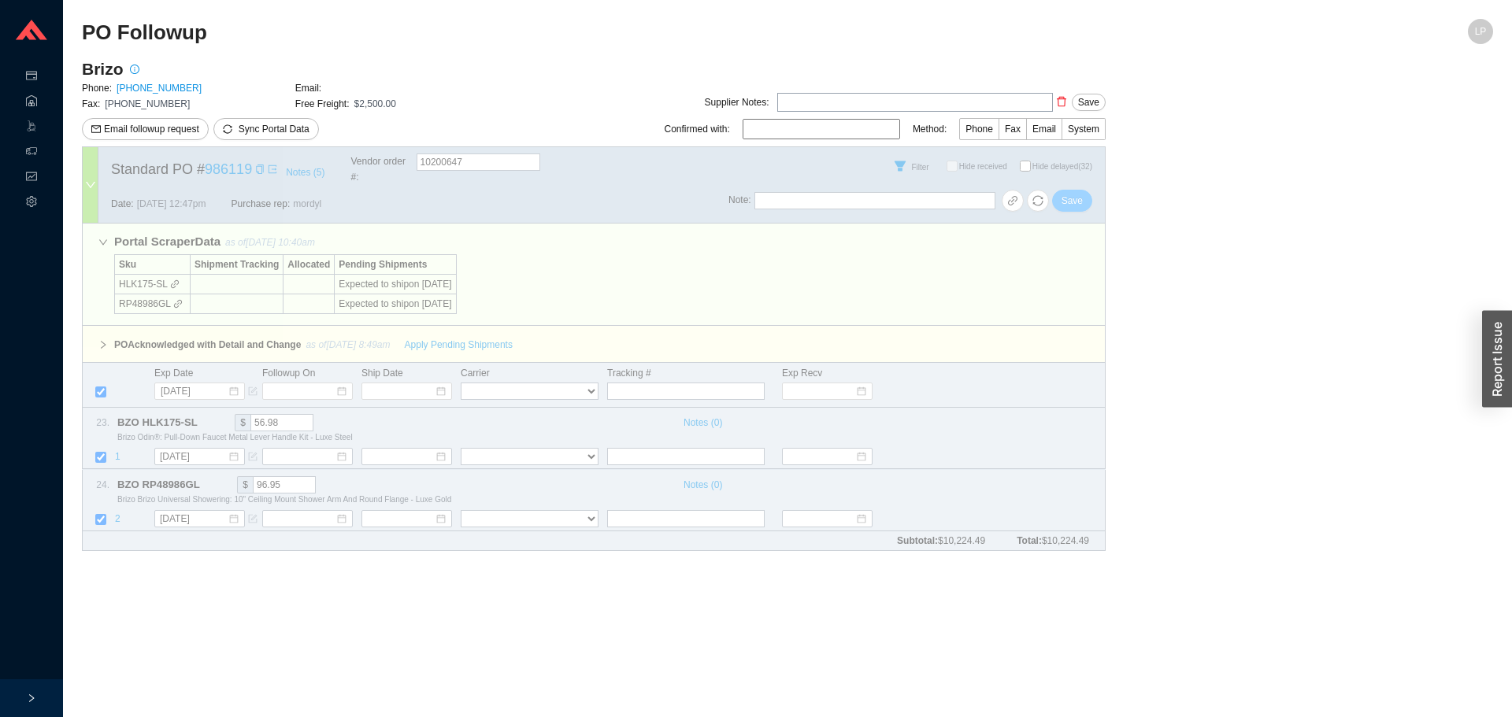
checkbox input "false"
select select "40"
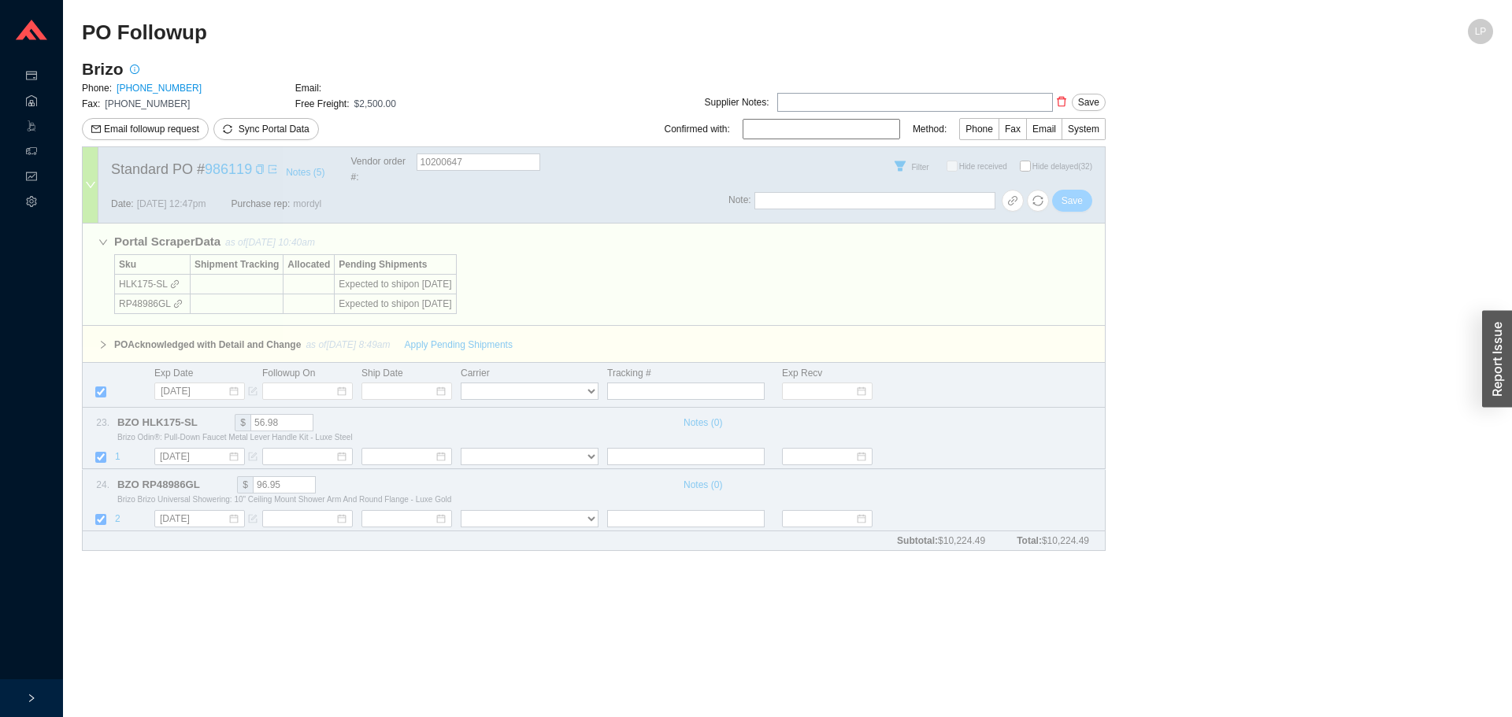
select select "40"
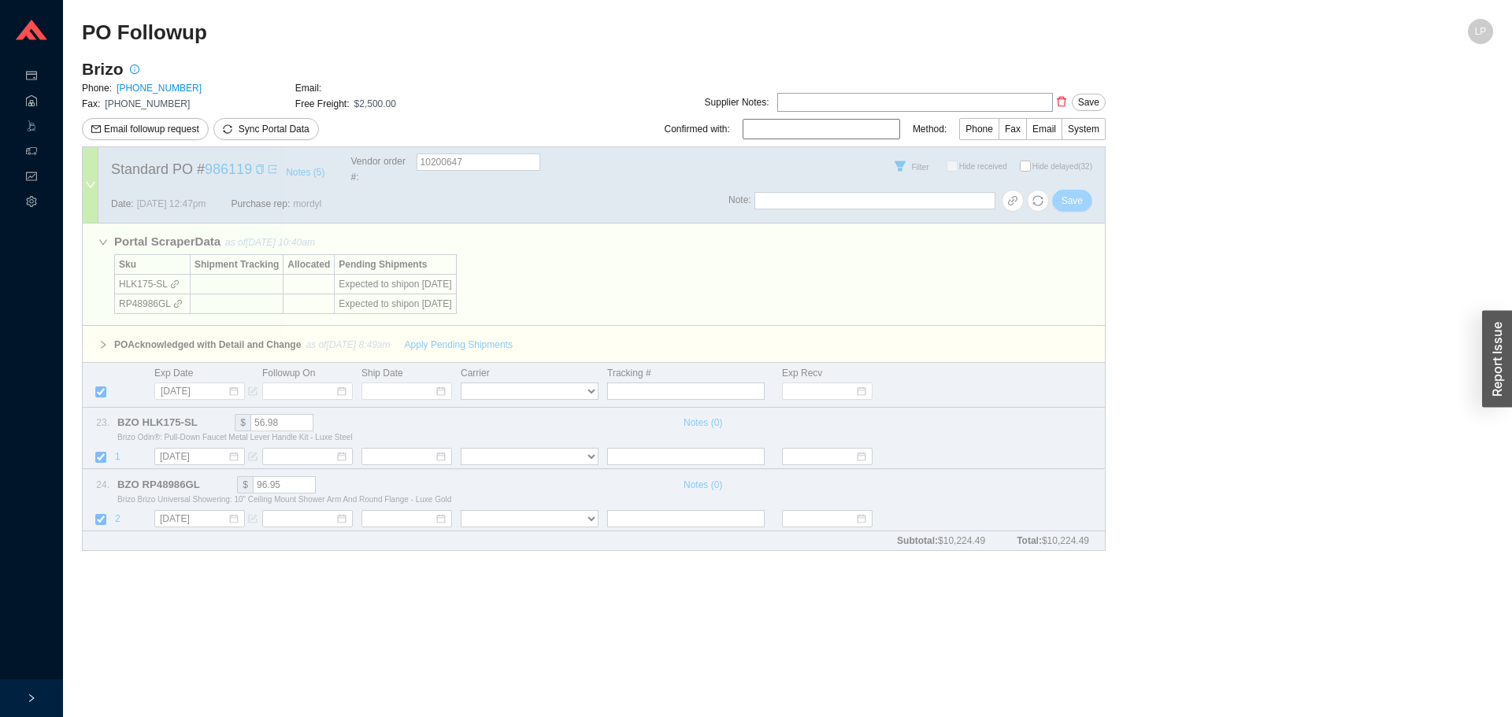
select select "40"
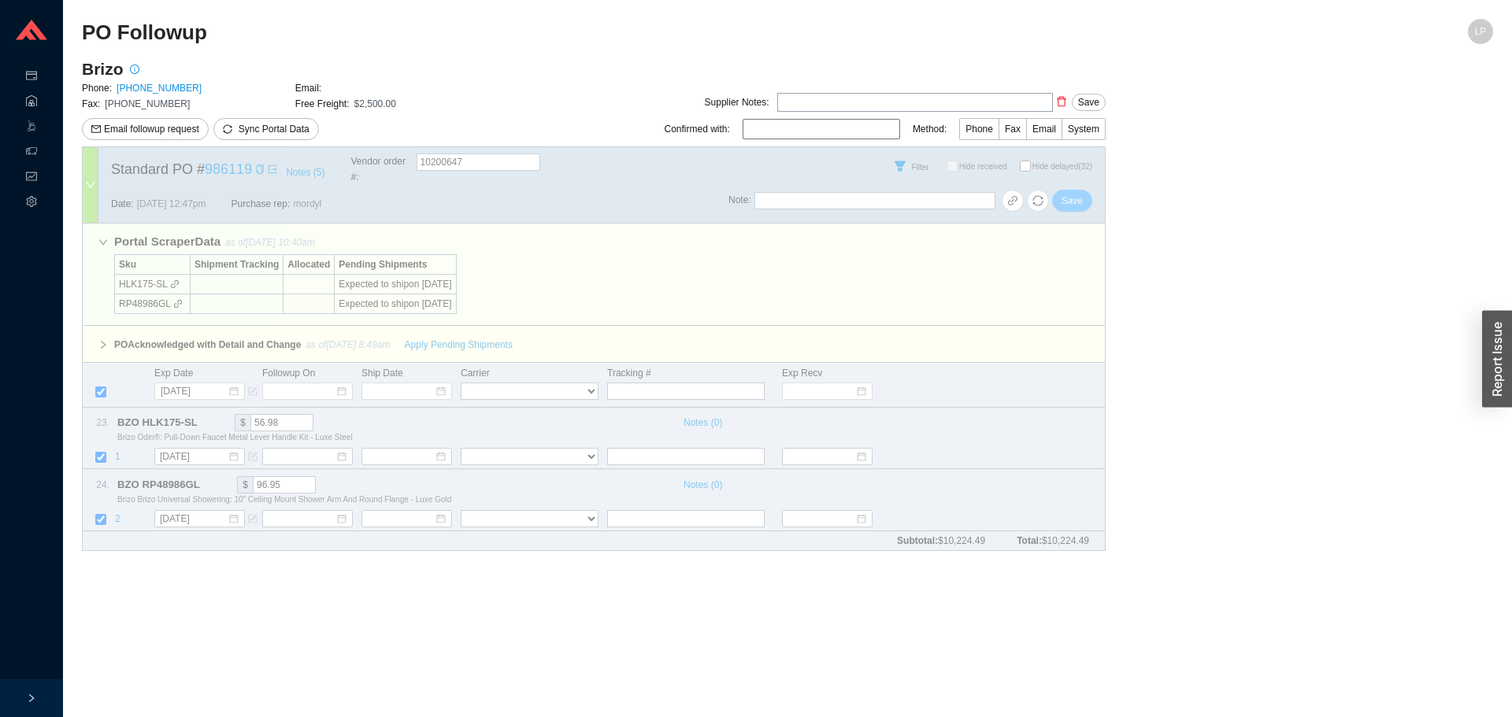
select select "40"
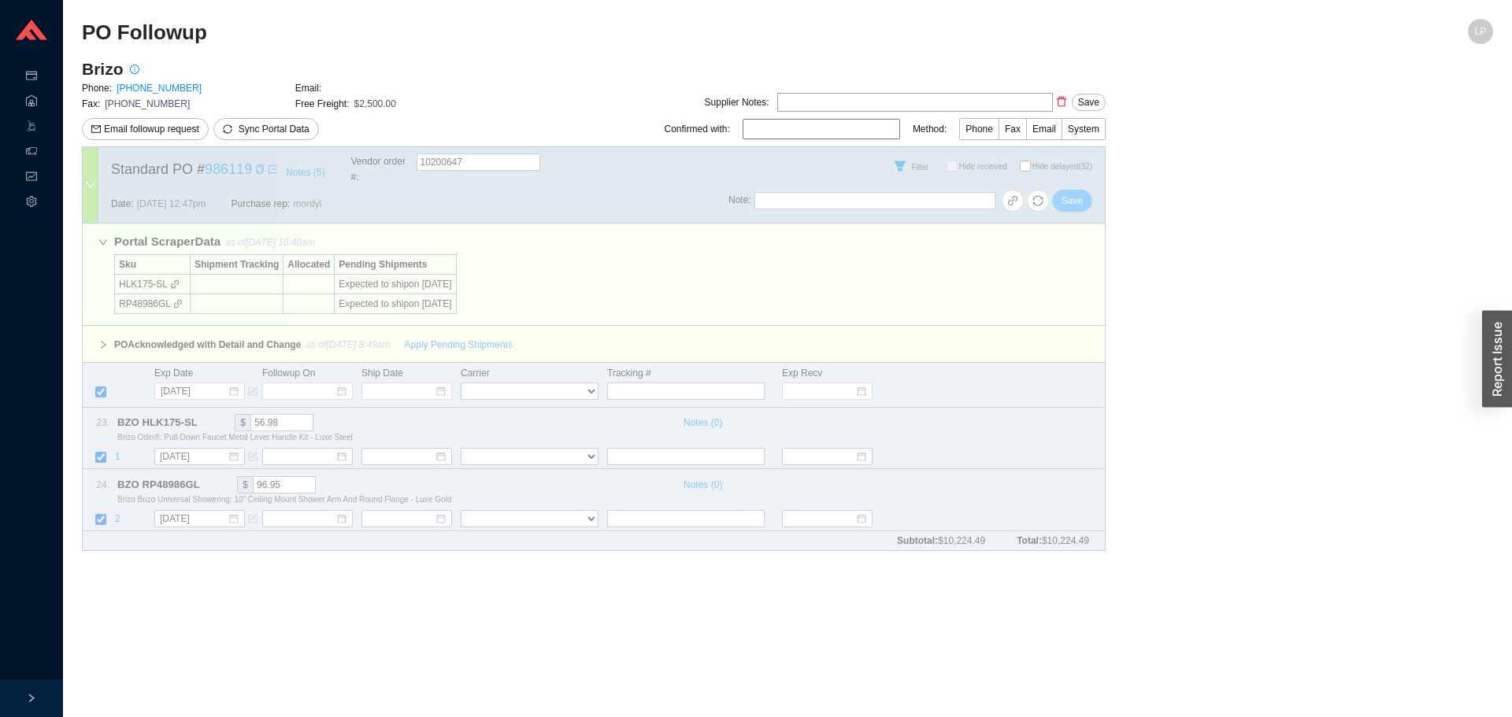
select select "40"
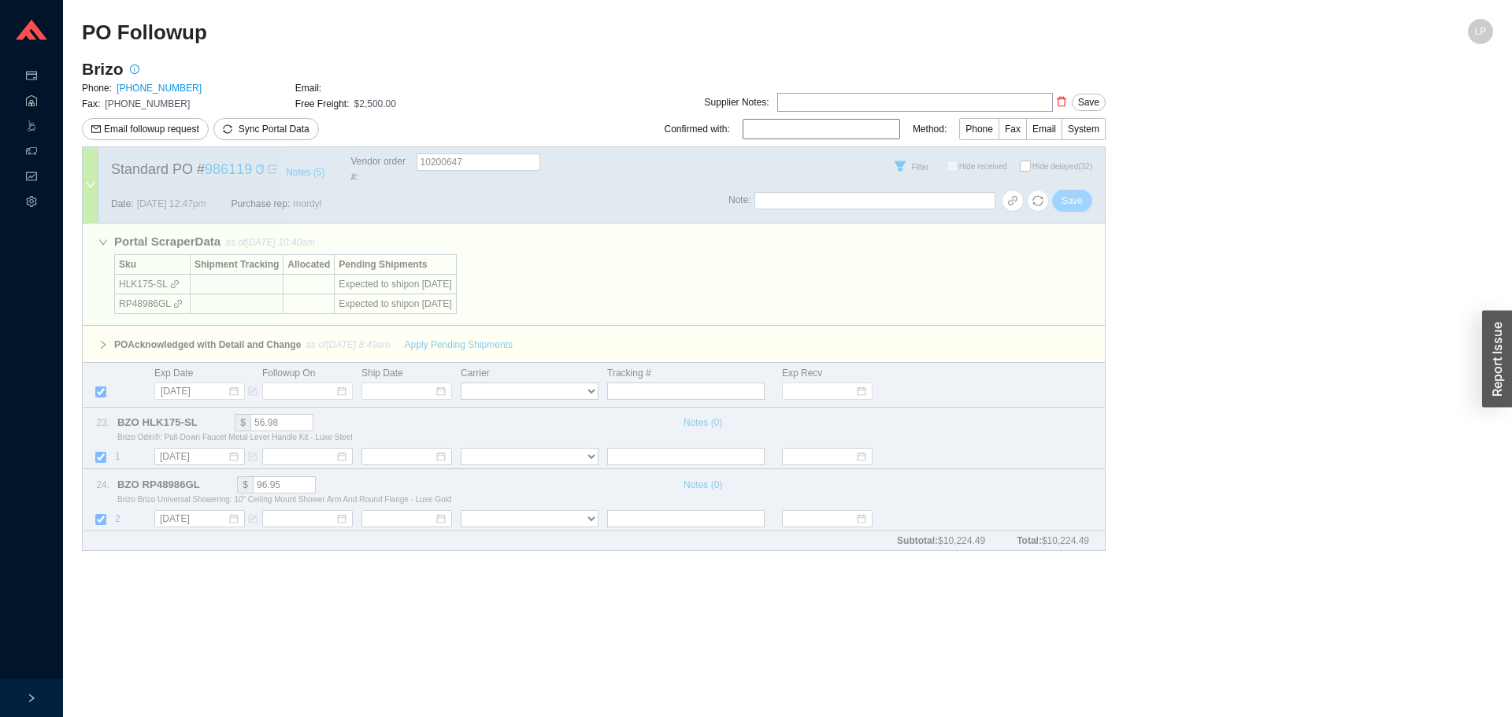
select select "40"
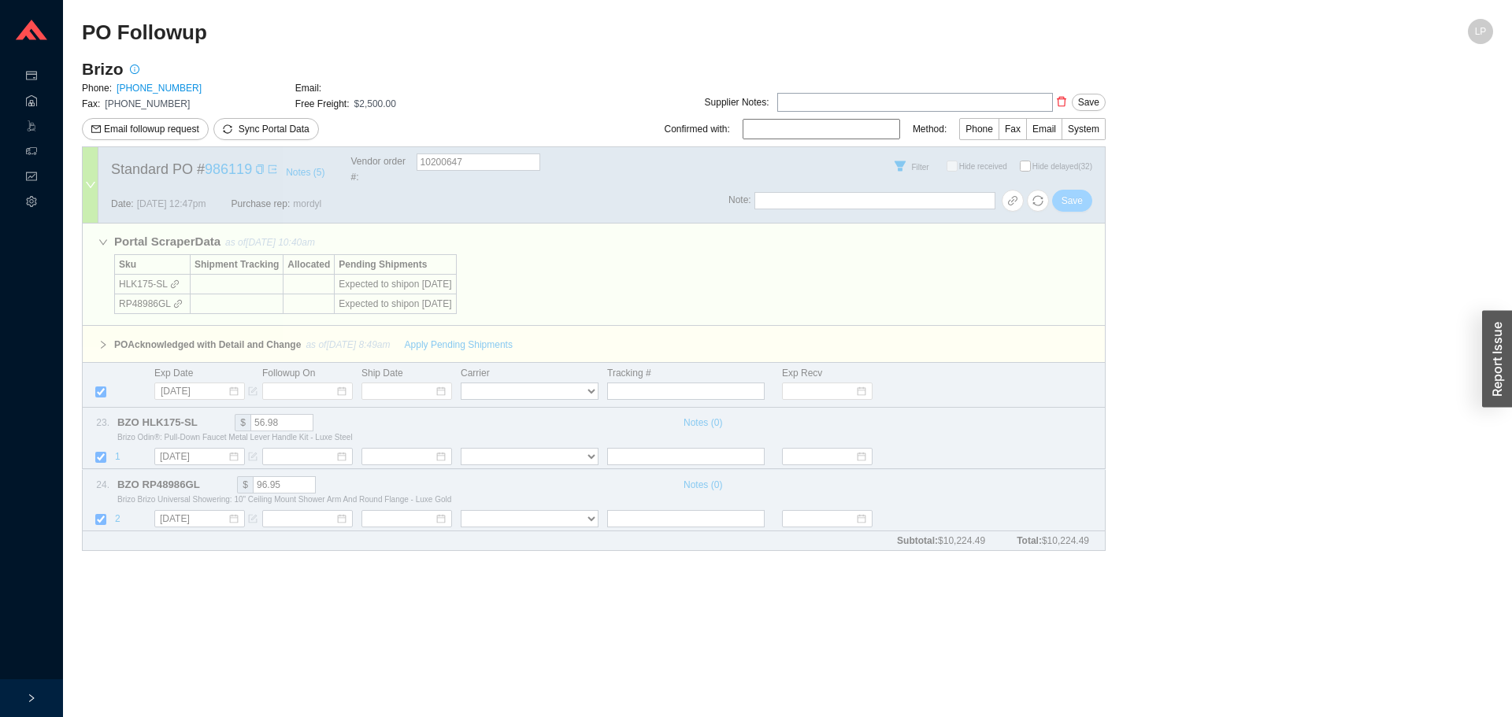
select select "40"
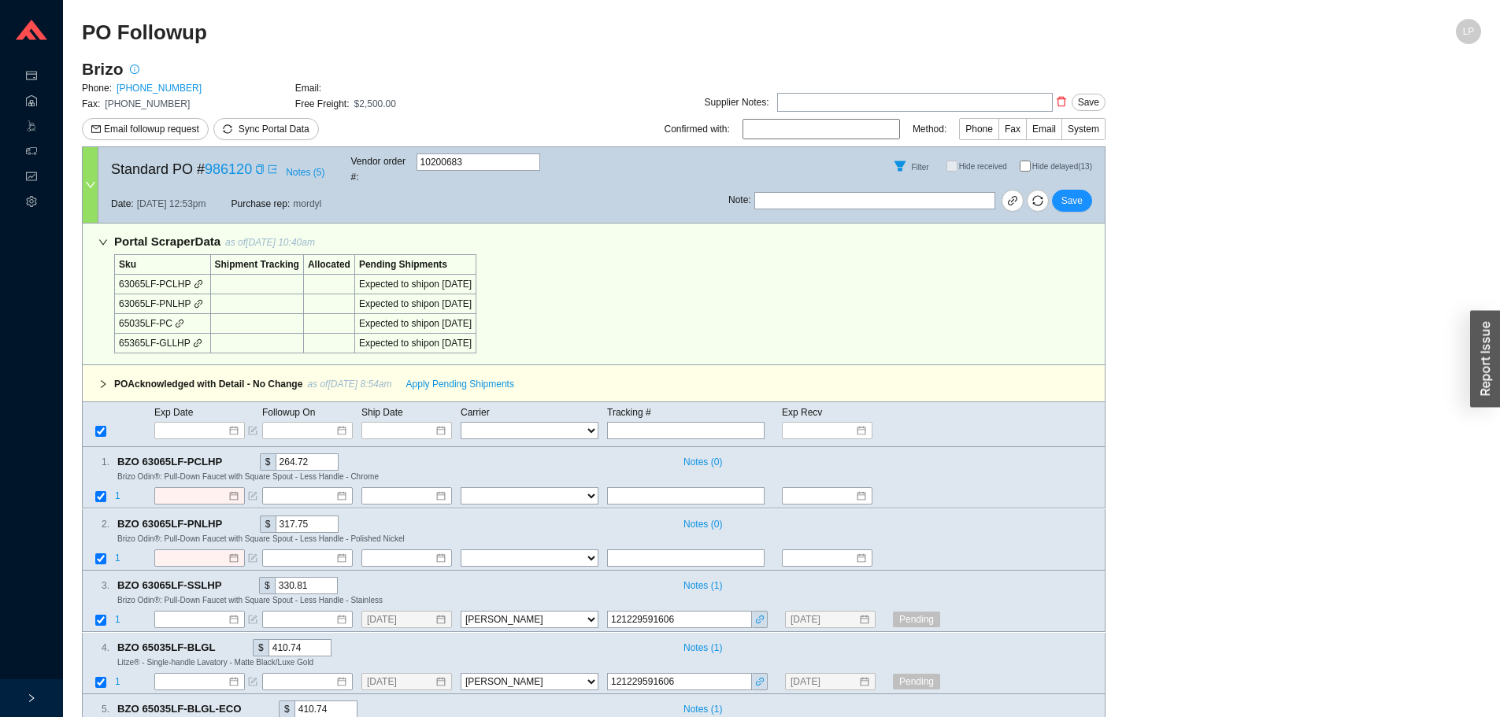
select select "40"
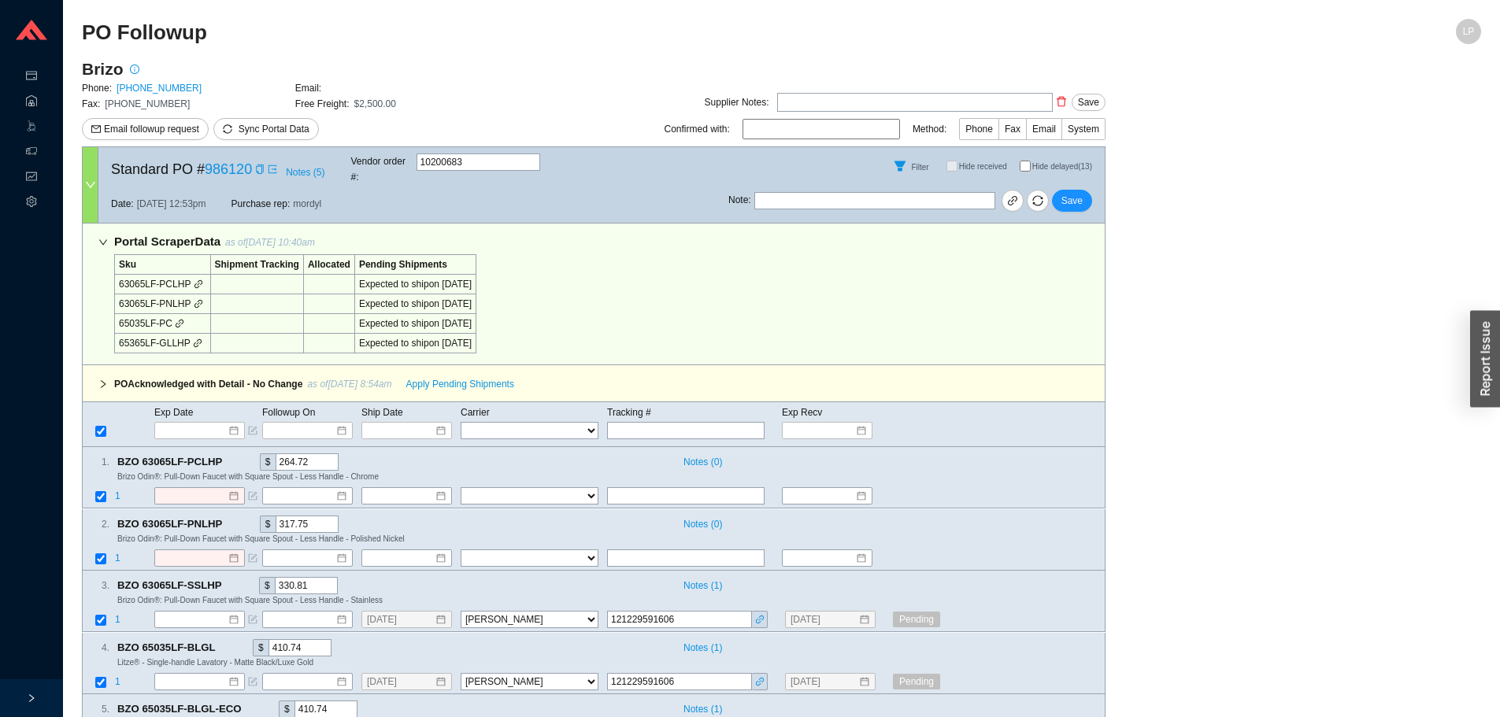
select select "40"
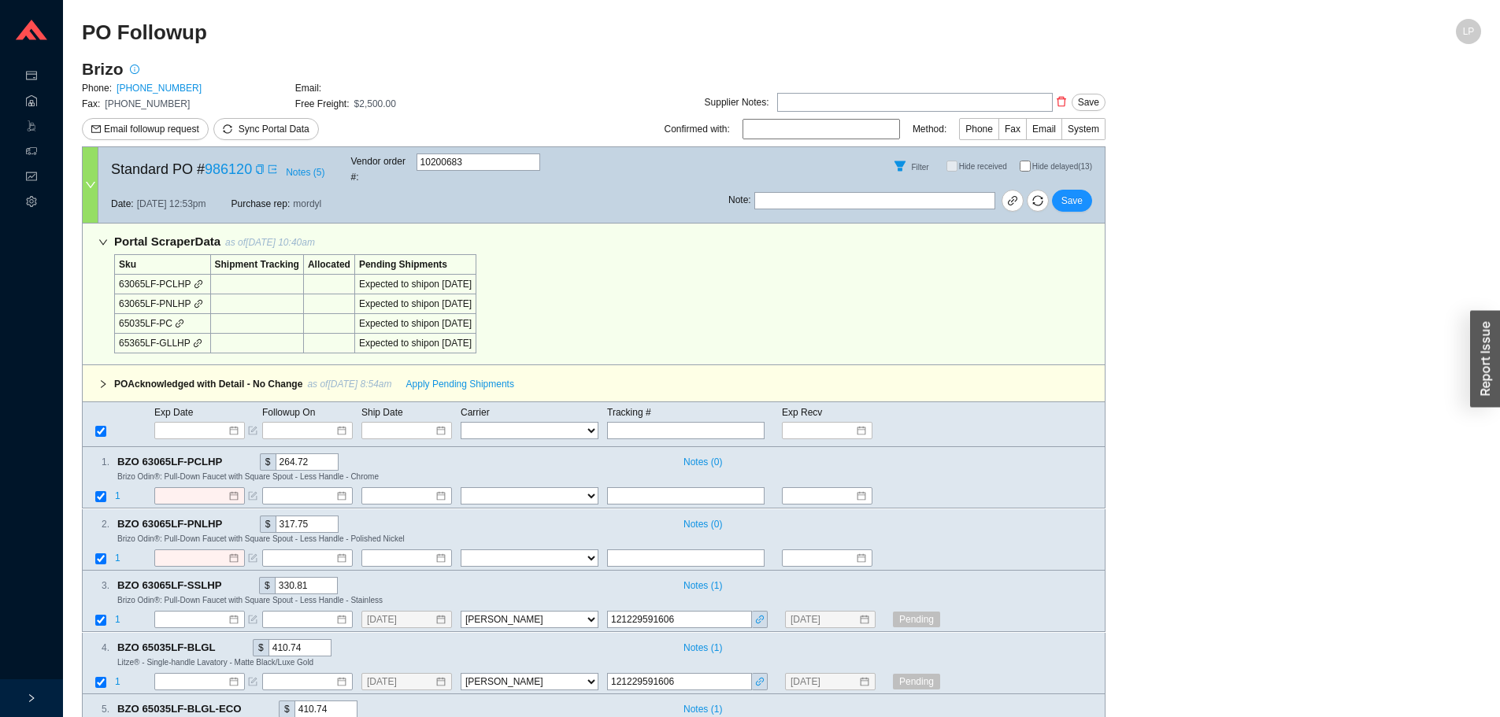
select select "40"
click at [1022, 162] on input "Hide delayed (13)" at bounding box center [1025, 166] width 11 height 11
checkbox input "true"
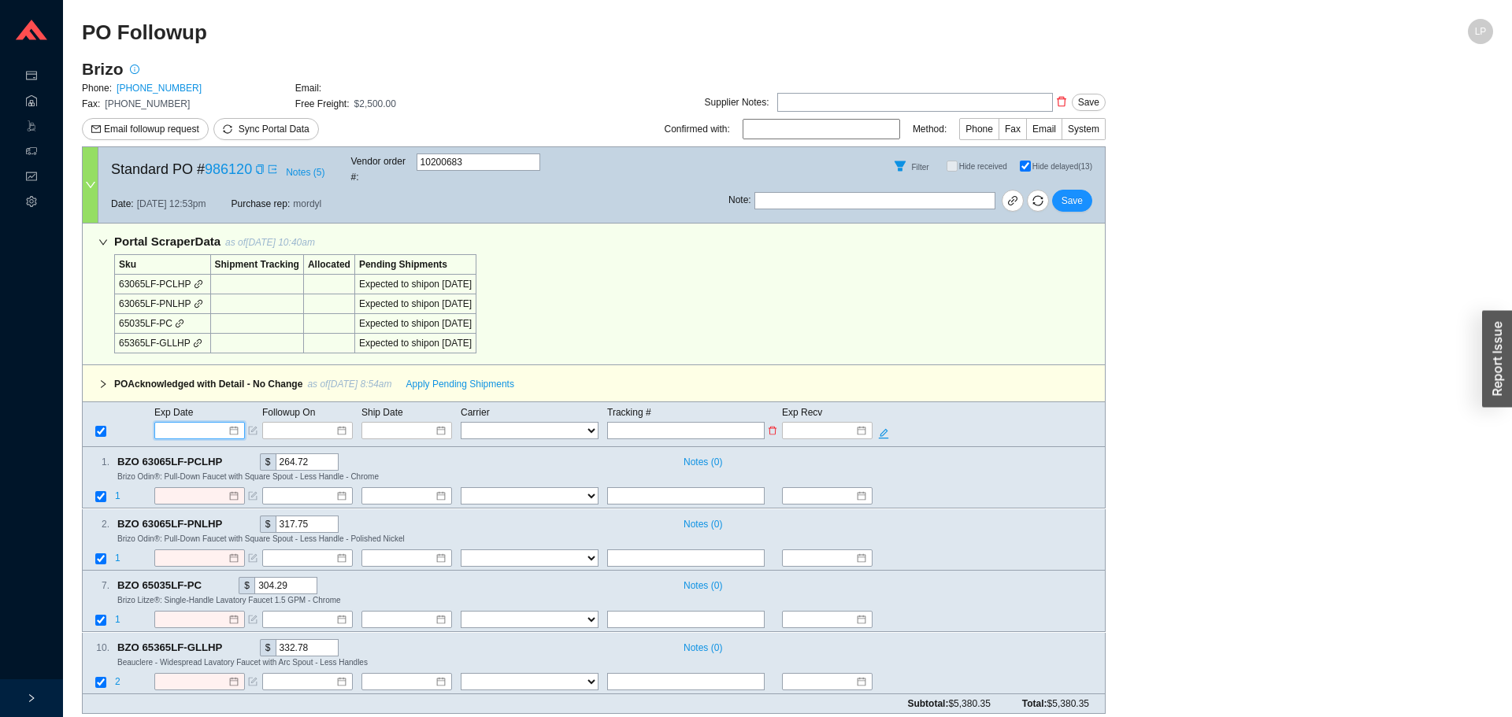
drag, startPoint x: 209, startPoint y: 409, endPoint x: 209, endPoint y: 417, distance: 8.7
click at [209, 423] on input at bounding box center [194, 431] width 67 height 16
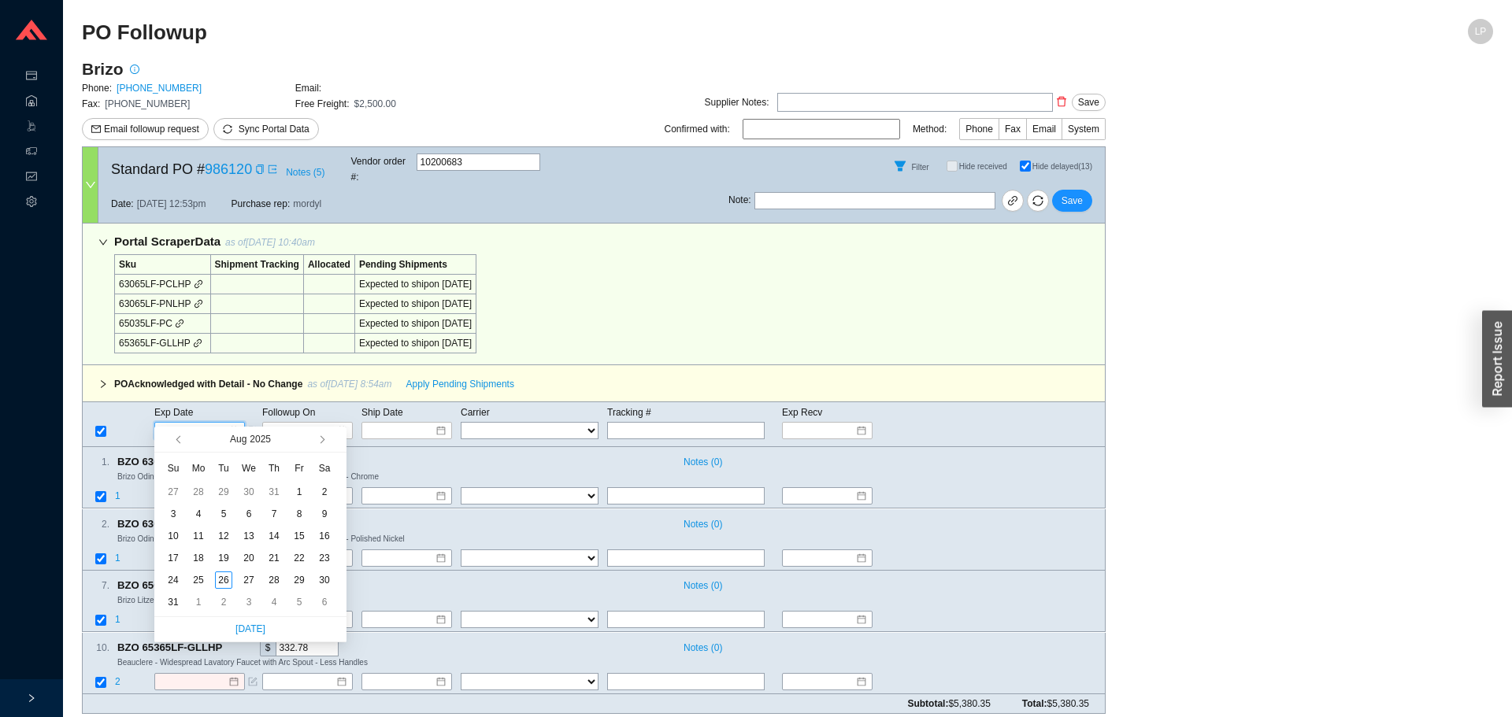
type input "[DATE]"
click at [323, 435] on button "button" at bounding box center [320, 439] width 15 height 25
type input "[DATE]"
click at [225, 538] on div "16" at bounding box center [223, 535] width 17 height 17
type input "[DATE]"
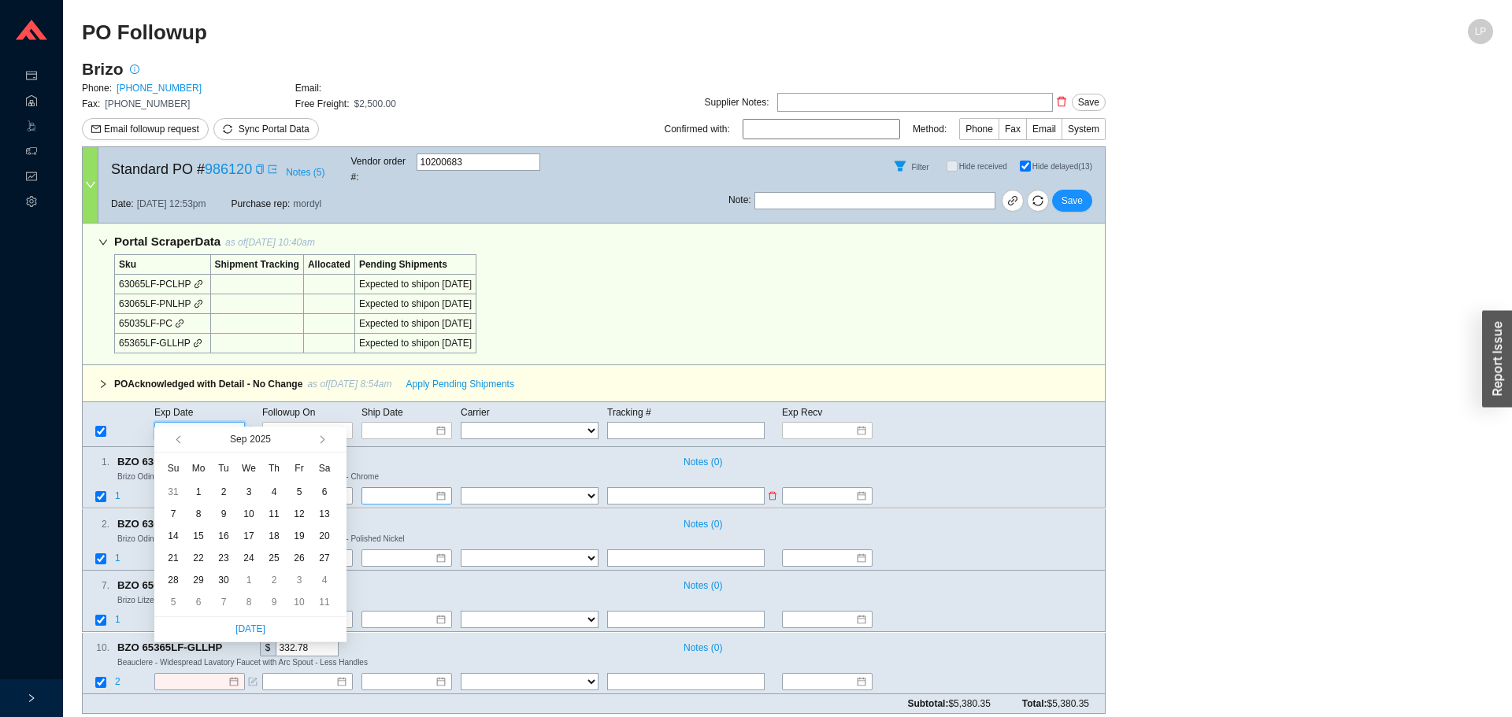
type input "[DATE]"
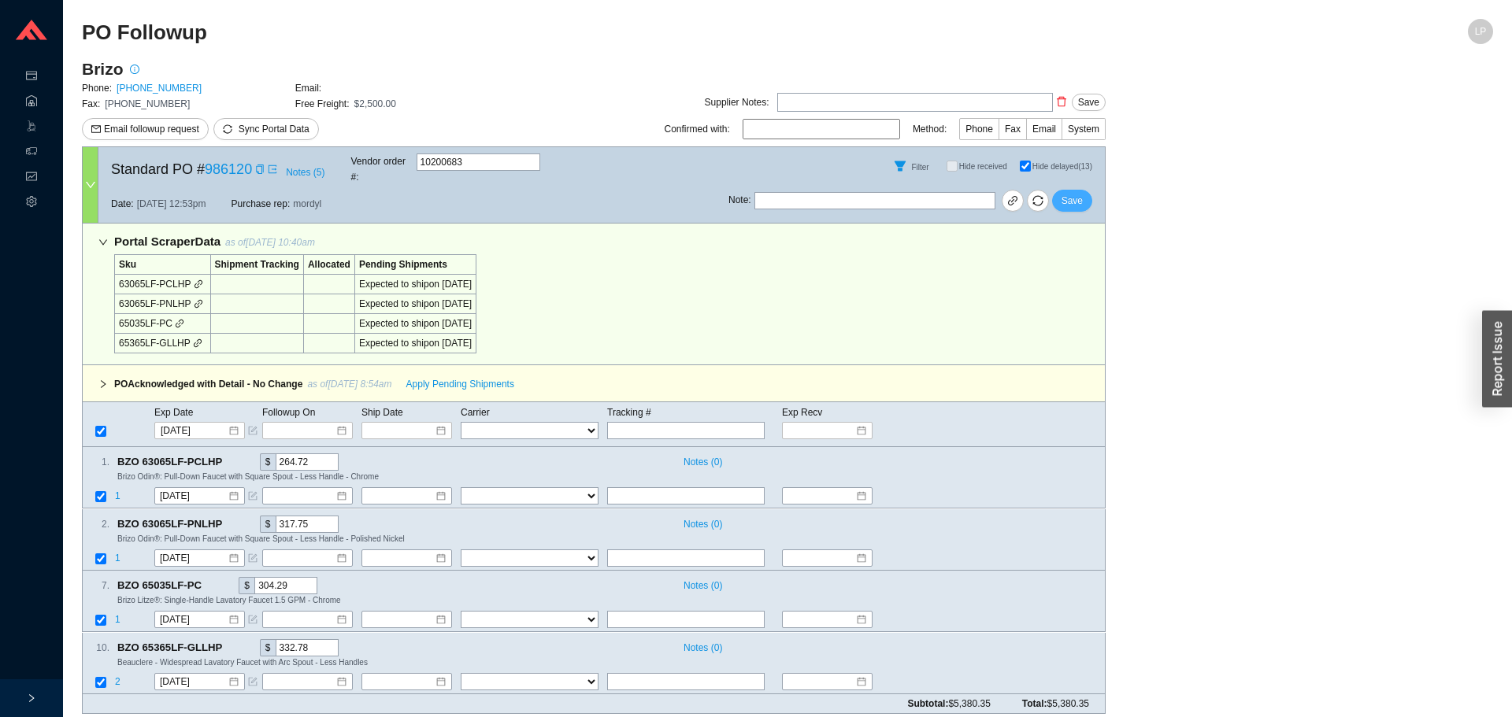
click at [1077, 196] on span "Save" at bounding box center [1071, 201] width 21 height 16
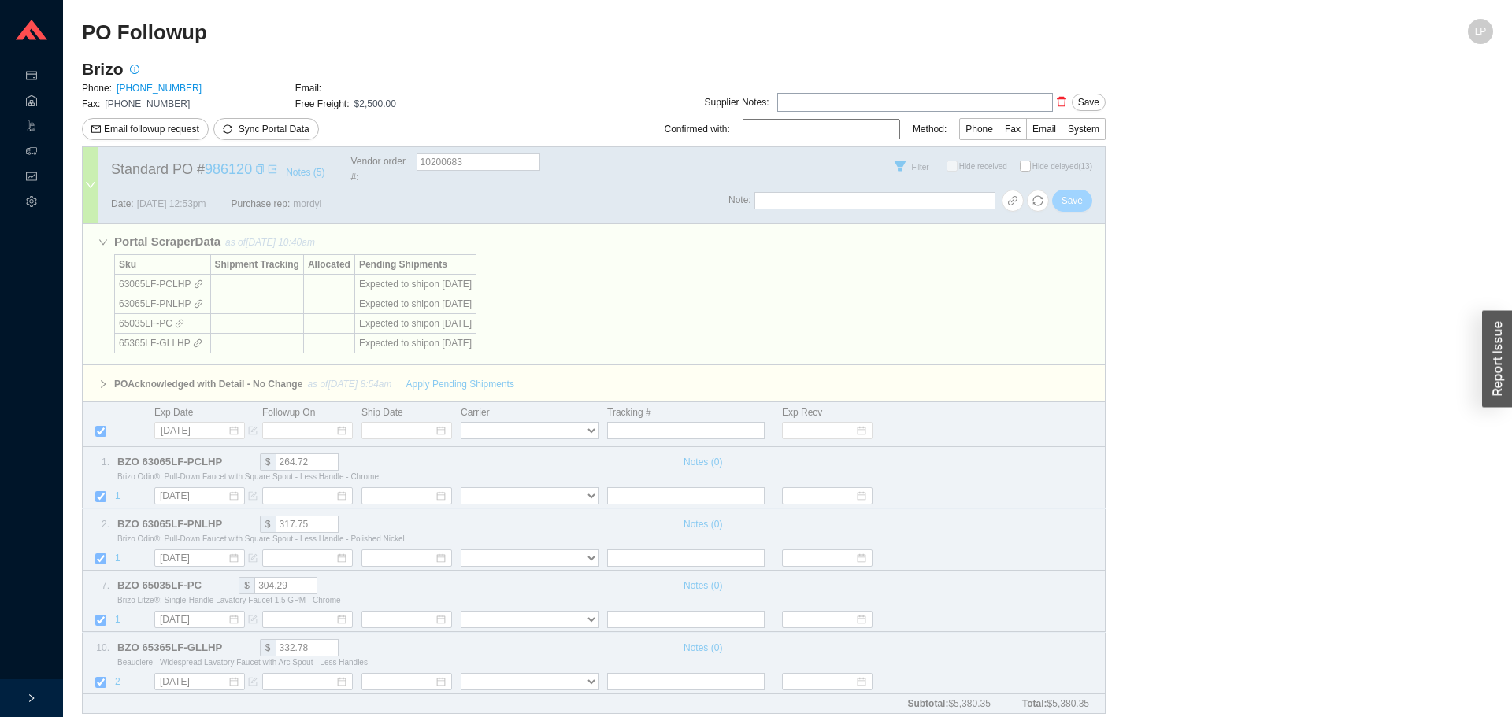
checkbox input "false"
select select "40"
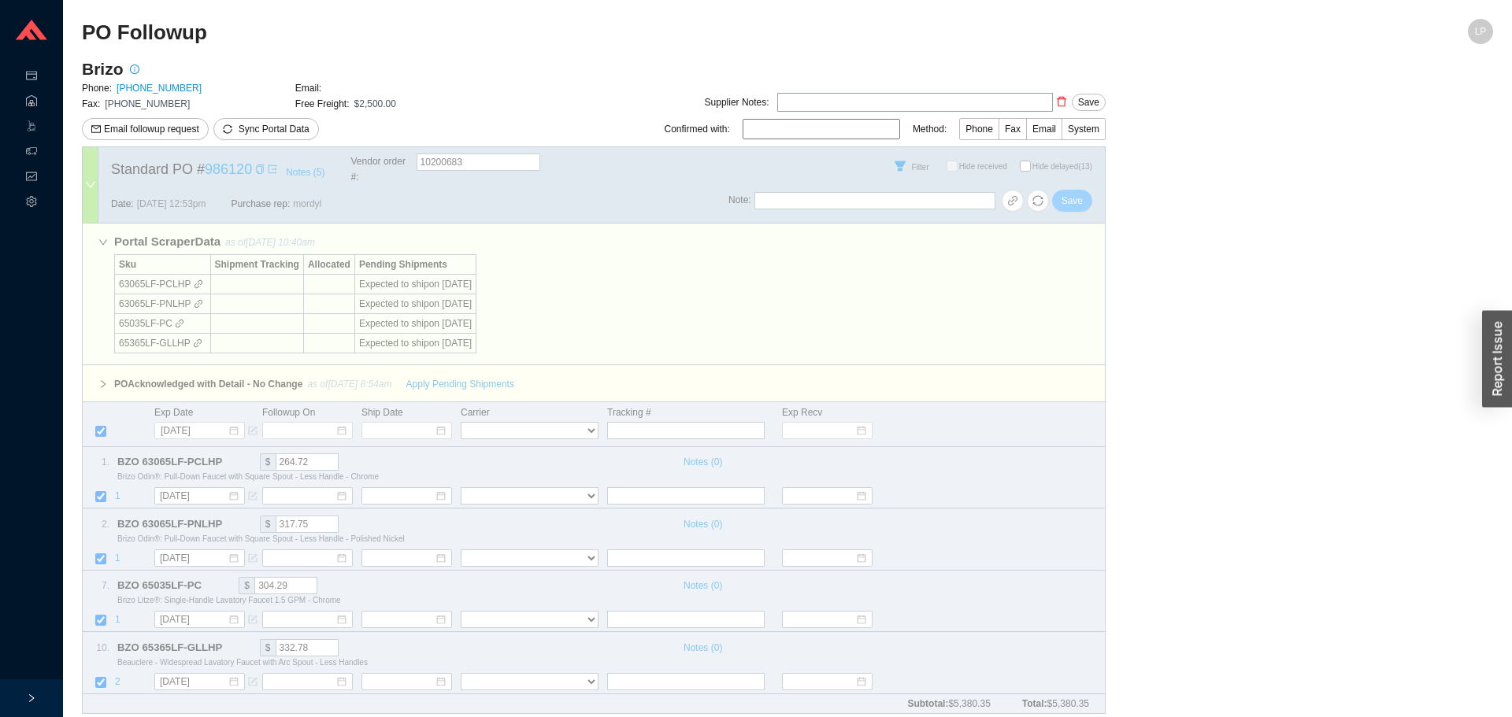
select select "40"
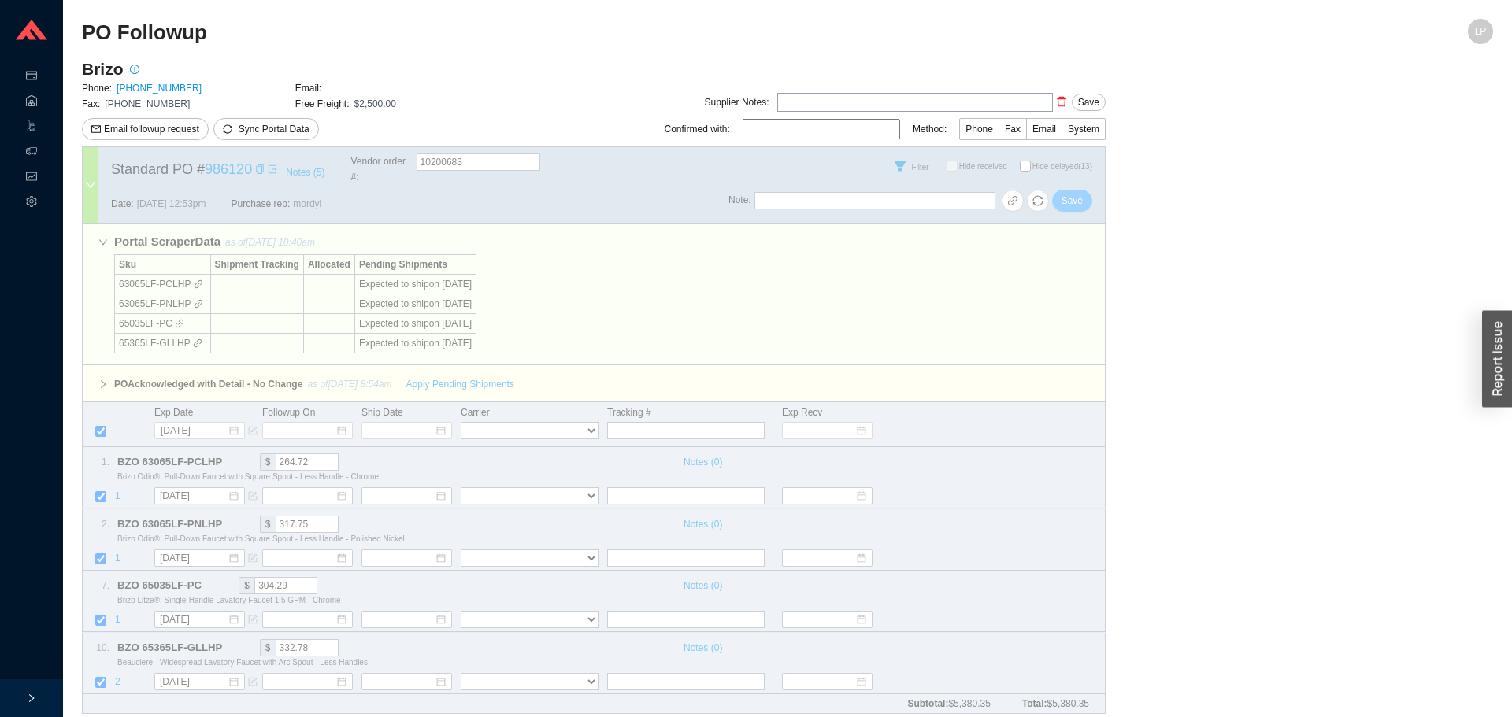
select select "40"
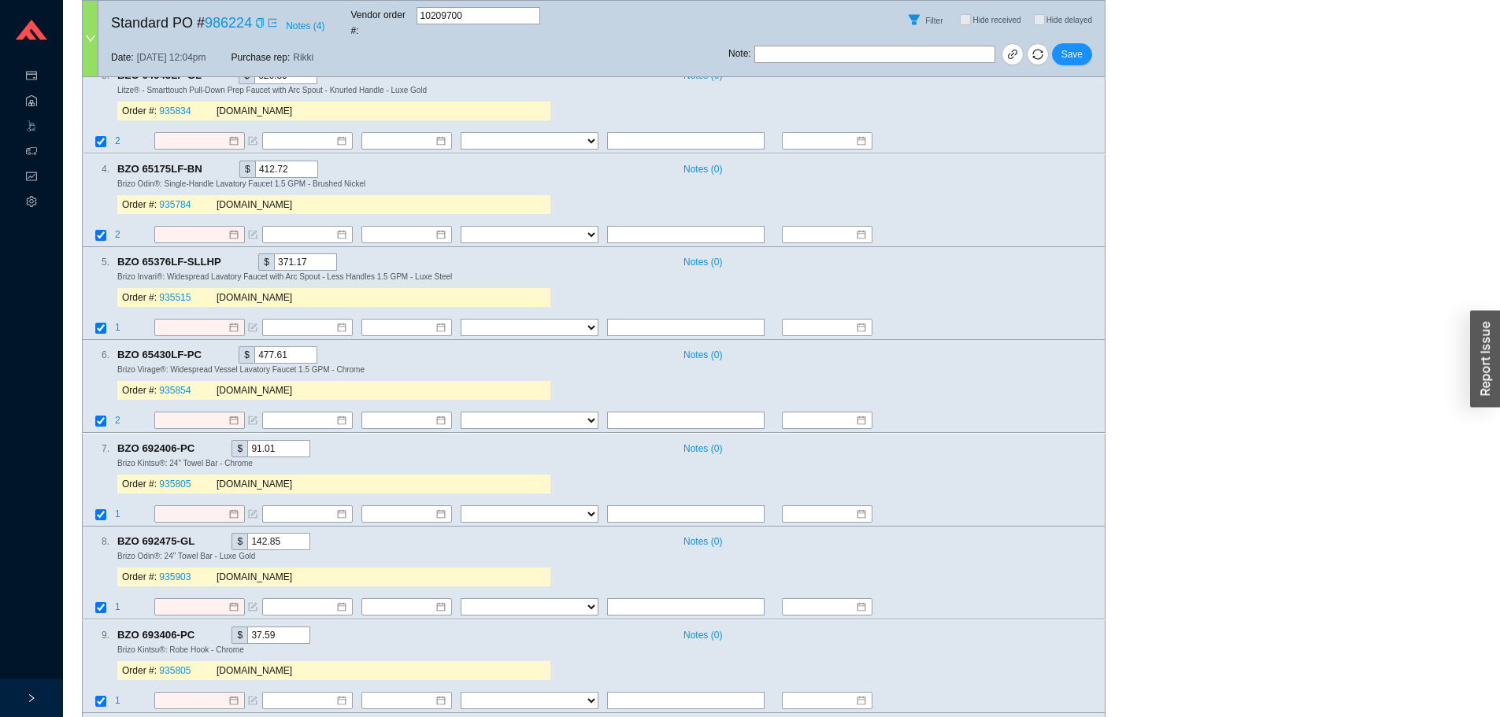
scroll to position [1811, 0]
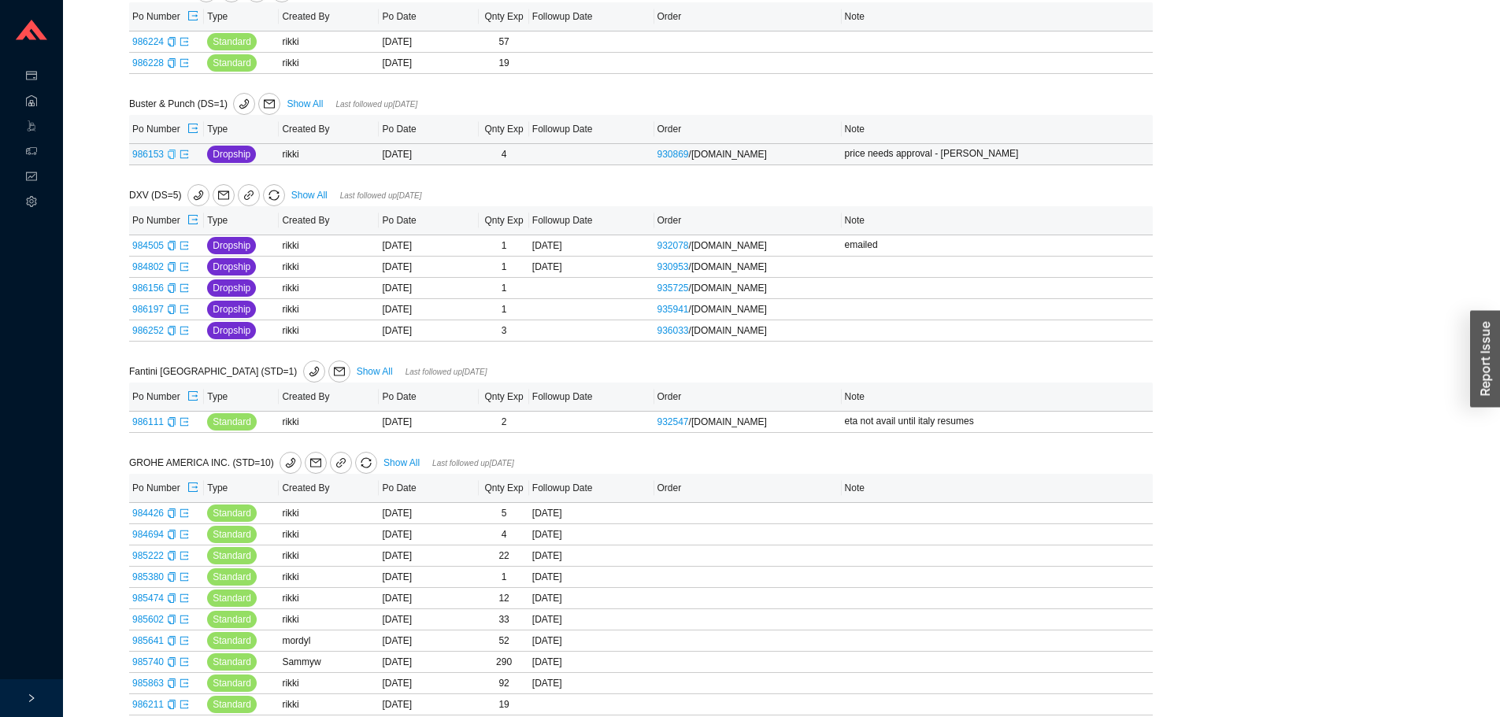
scroll to position [315, 0]
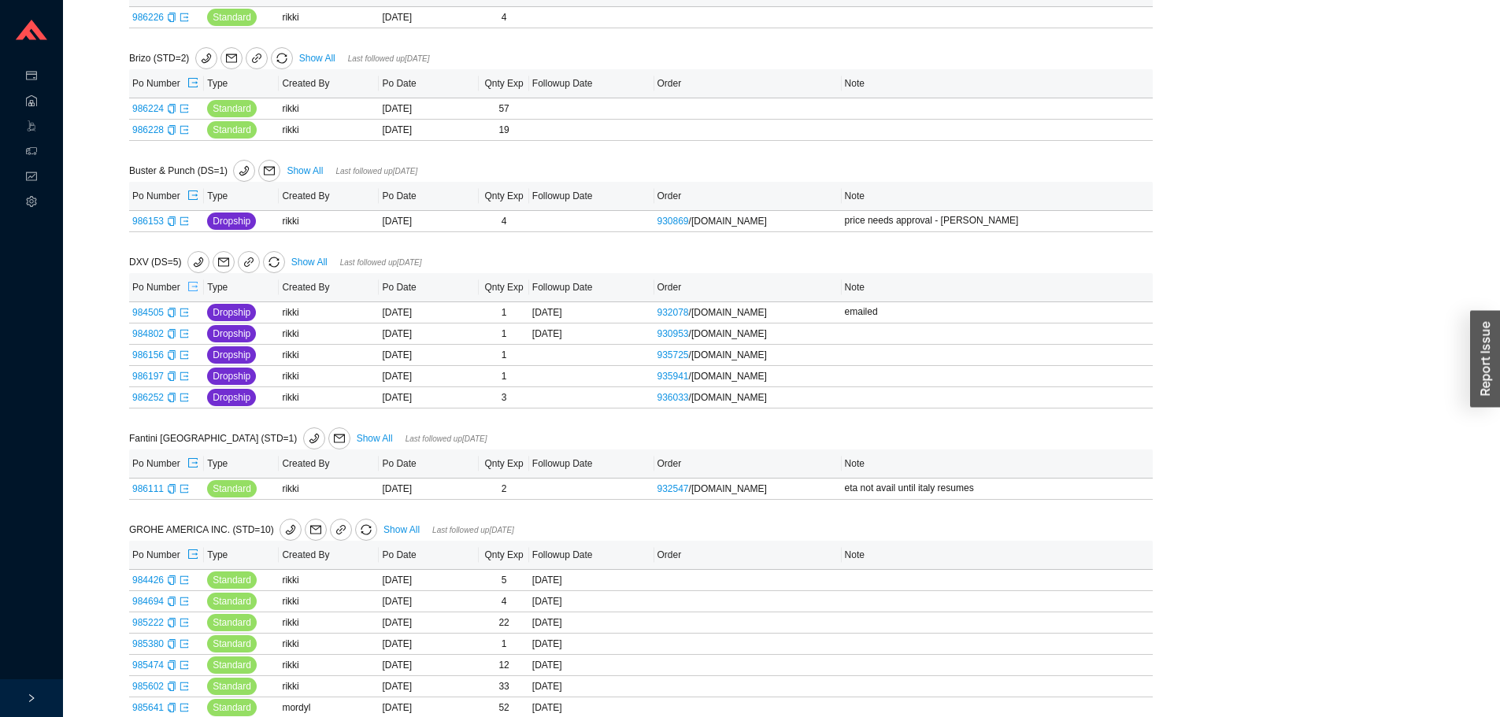
click at [190, 287] on icon "export" at bounding box center [192, 286] width 9 height 9
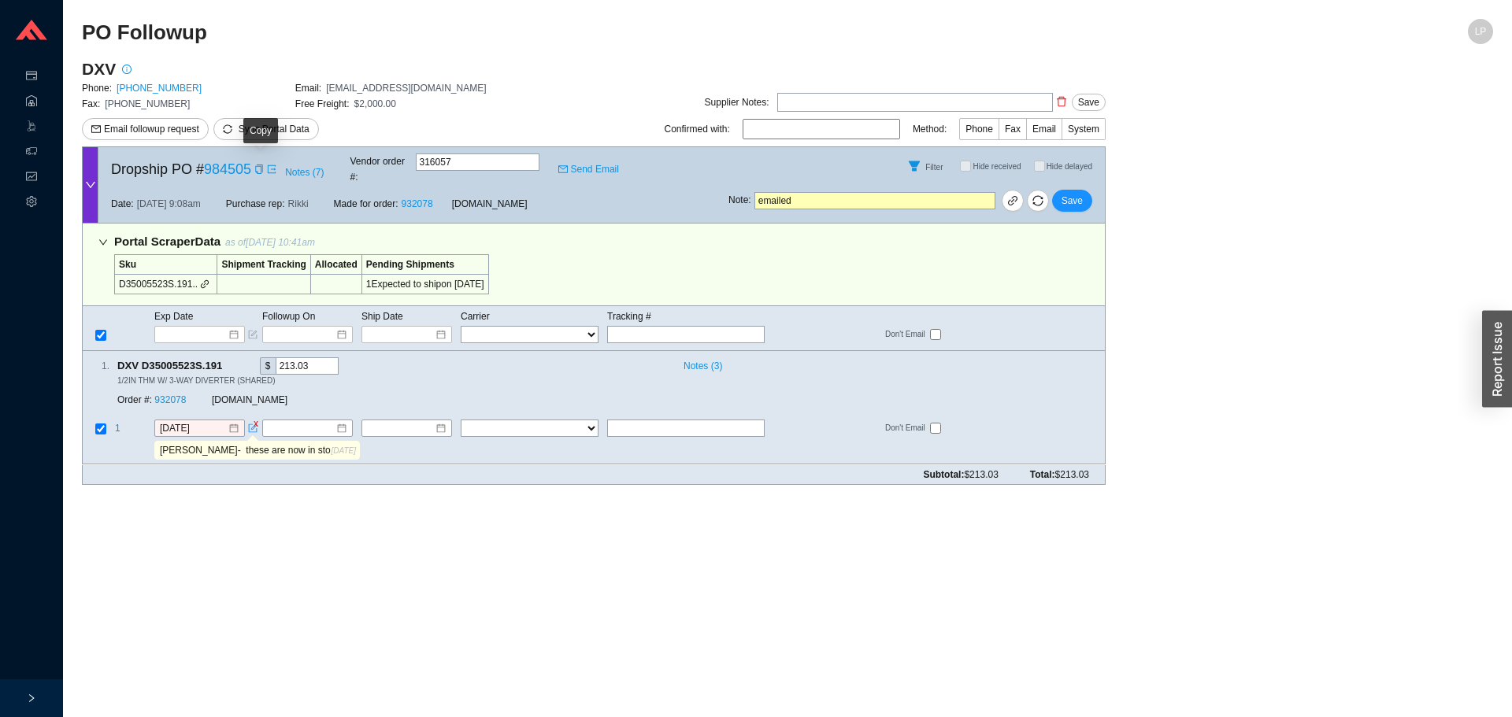
drag, startPoint x: 262, startPoint y: 168, endPoint x: 222, endPoint y: 66, distance: 109.2
click at [262, 167] on icon "copy" at bounding box center [258, 169] width 7 height 9
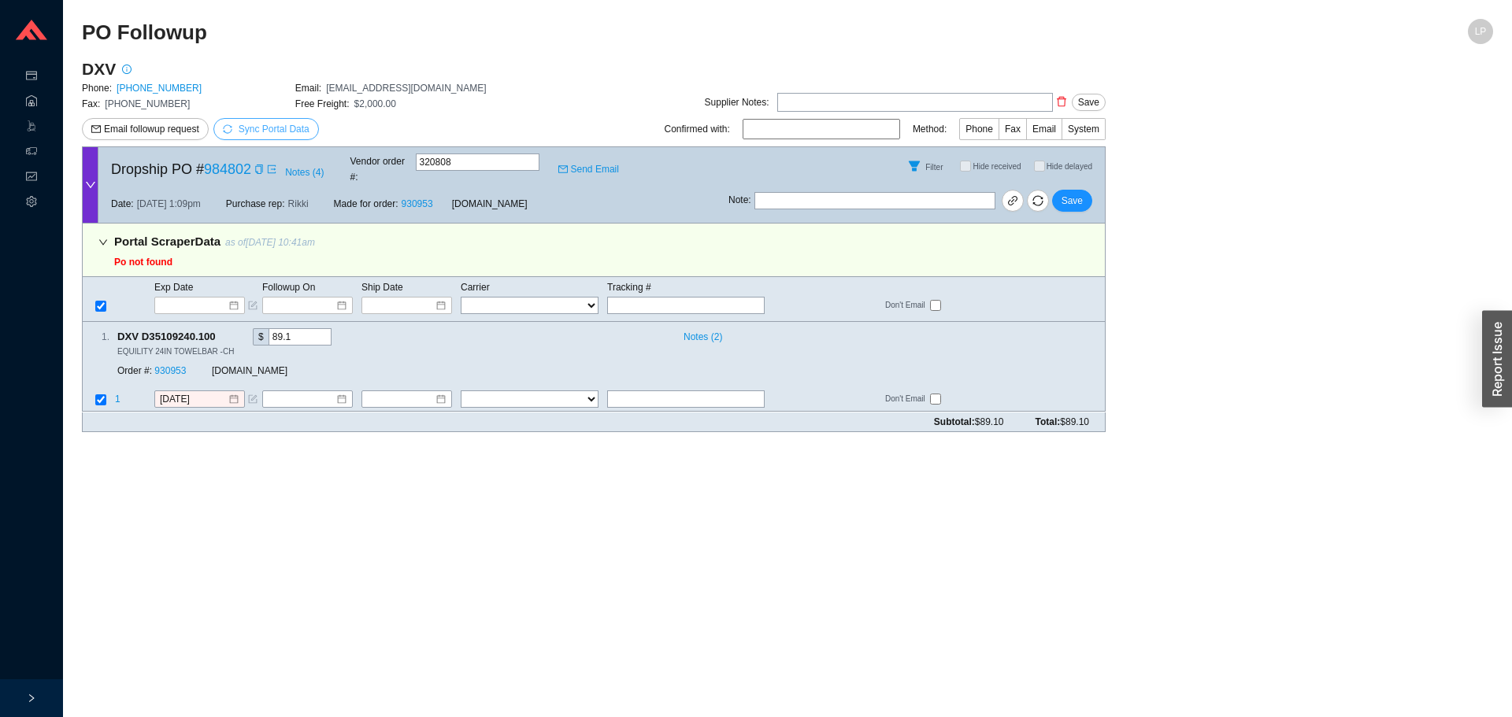
click at [267, 135] on span "Sync Portal Data" at bounding box center [274, 129] width 71 height 11
click at [346, 90] on span "OK" at bounding box center [348, 85] width 13 height 16
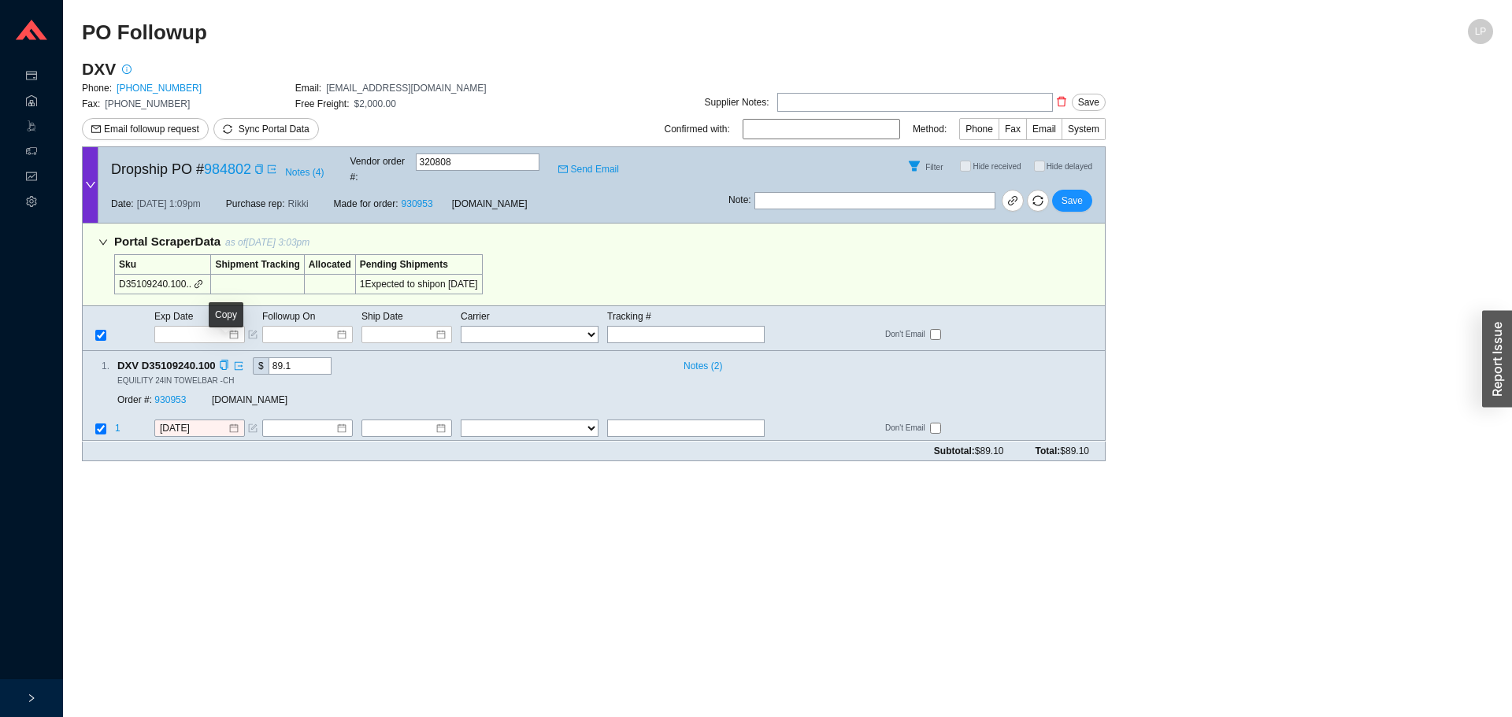
drag, startPoint x: 222, startPoint y: 352, endPoint x: 220, endPoint y: 361, distance: 8.8
click at [222, 361] on icon "copy" at bounding box center [224, 366] width 8 height 10
click at [172, 395] on link "930953" at bounding box center [169, 400] width 31 height 11
click at [224, 361] on icon "copy" at bounding box center [224, 366] width 10 height 10
click at [253, 161] on span at bounding box center [257, 169] width 13 height 16
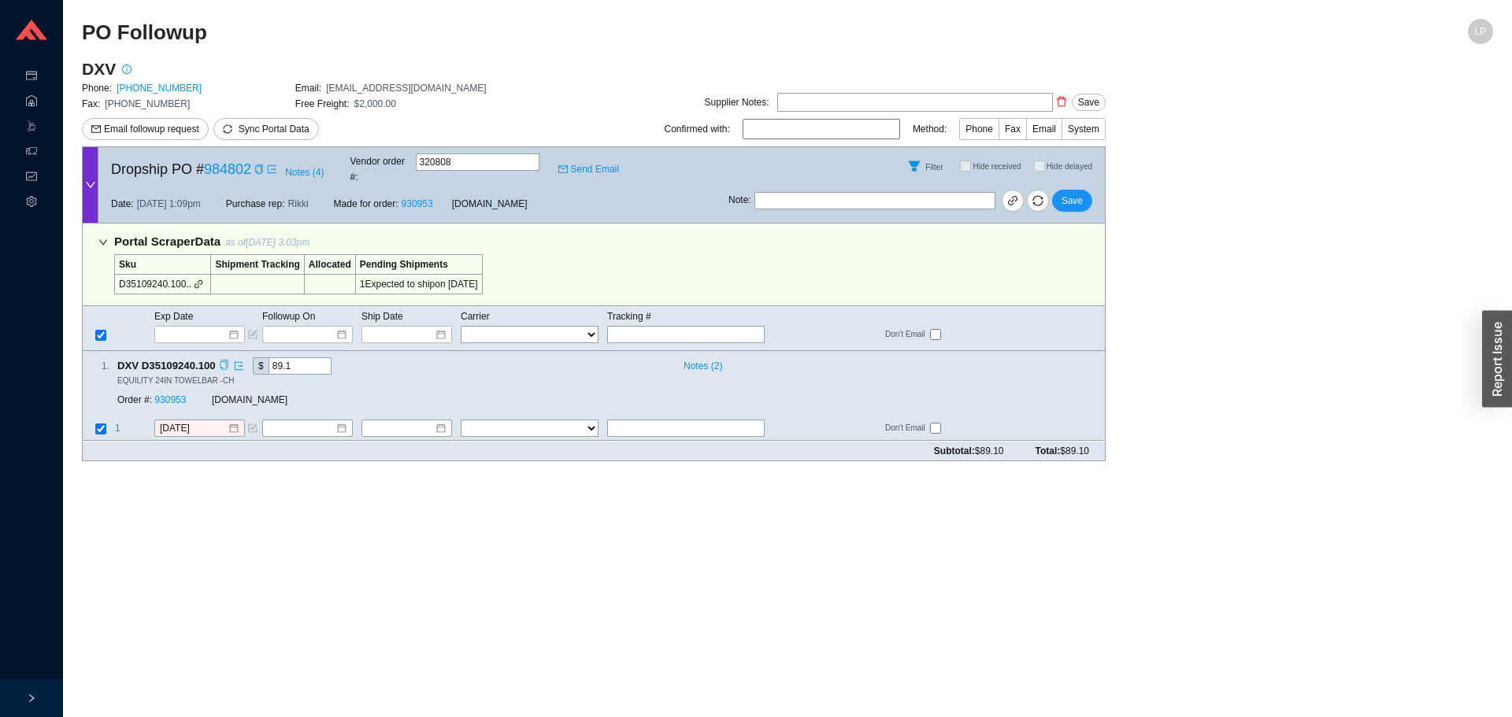
drag, startPoint x: 258, startPoint y: 165, endPoint x: 257, endPoint y: 156, distance: 9.5
click at [259, 165] on icon "copy" at bounding box center [258, 169] width 9 height 9
click at [221, 361] on icon "copy" at bounding box center [224, 366] width 10 height 10
click at [829, 172] on div "Filter Hide received Hide delayed" at bounding box center [916, 166] width 376 height 38
click at [823, 192] on input "text" at bounding box center [874, 200] width 241 height 17
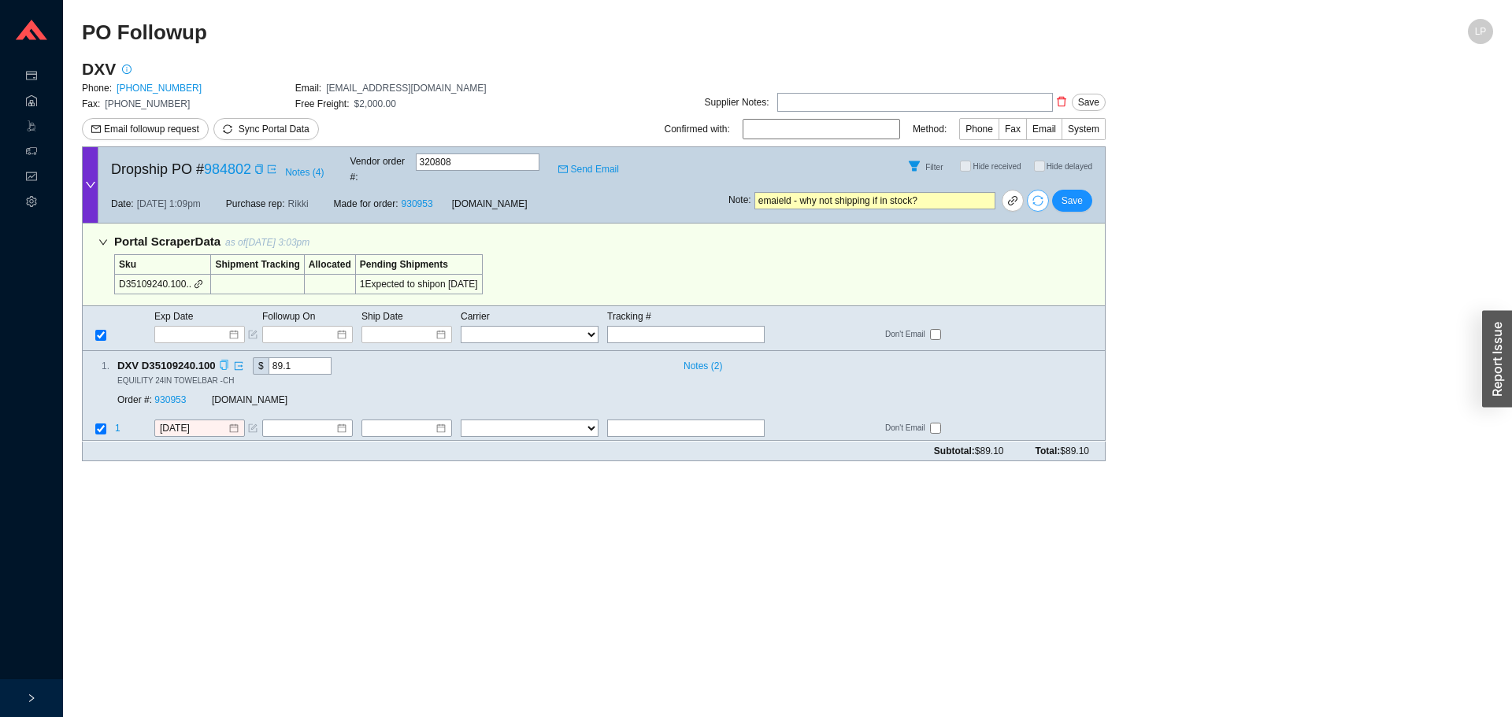
type input "emaield - why not shipping if in stock?"
click at [1039, 198] on button "button" at bounding box center [1038, 201] width 22 height 22
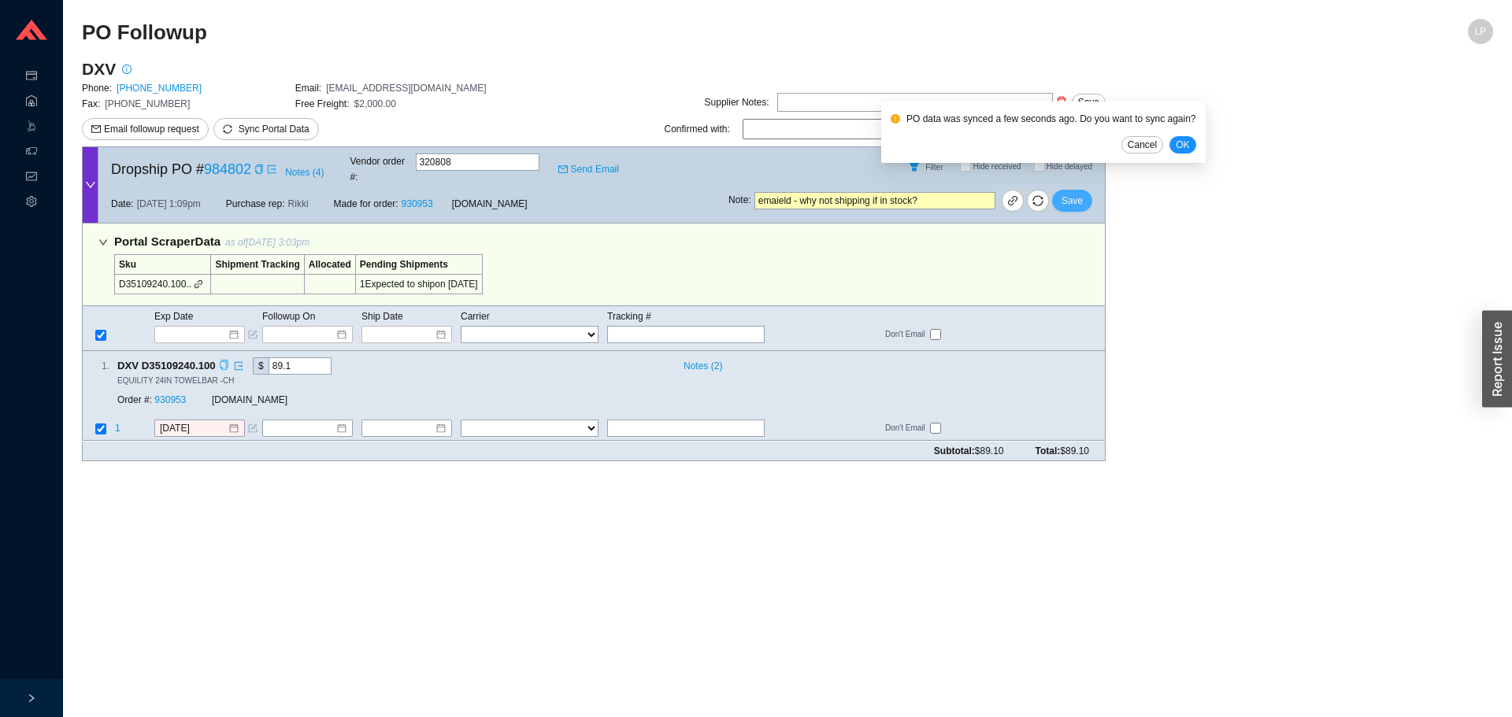
click at [1075, 193] on span "Save" at bounding box center [1071, 201] width 21 height 16
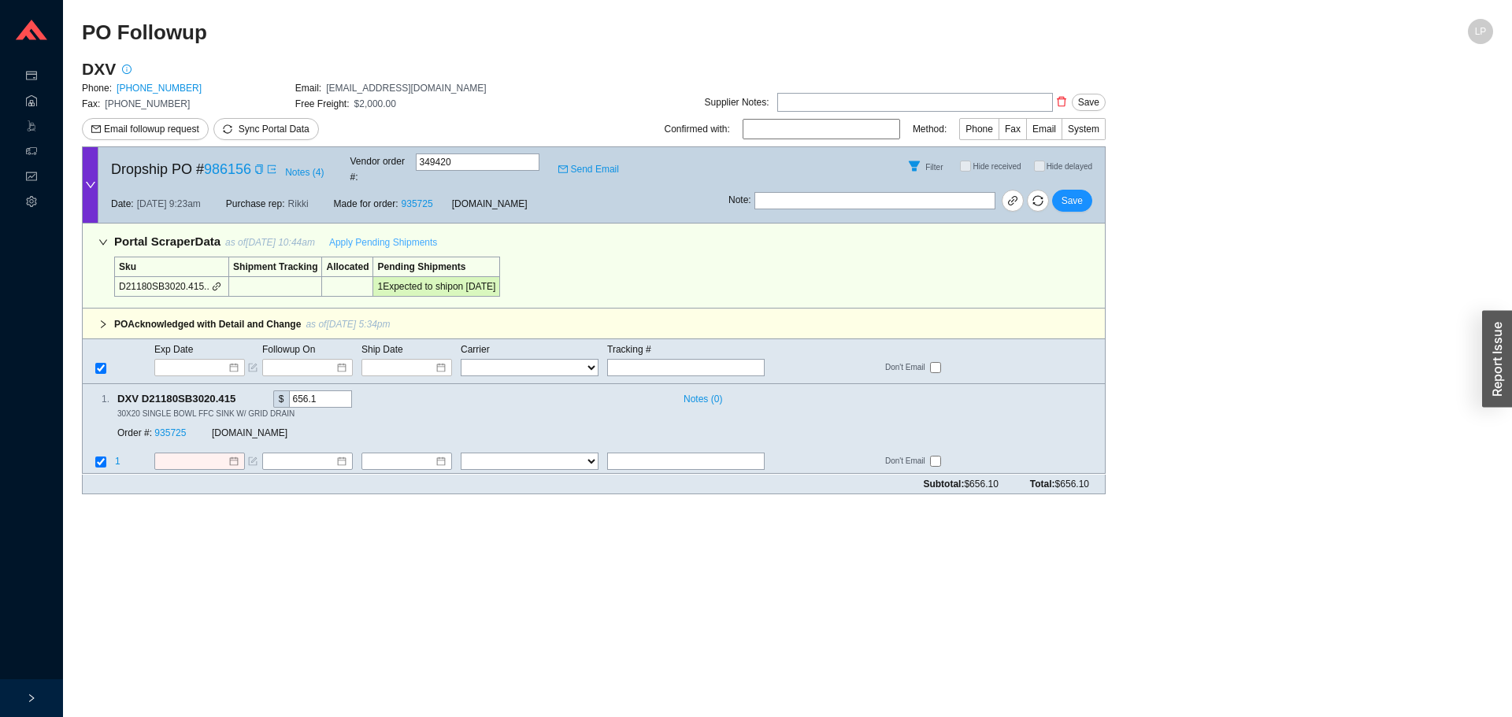
click at [372, 235] on span "Apply Pending Shipments" at bounding box center [383, 243] width 108 height 16
click at [162, 428] on link "935725" at bounding box center [169, 433] width 31 height 11
click at [213, 454] on input "[DATE]" at bounding box center [194, 462] width 68 height 16
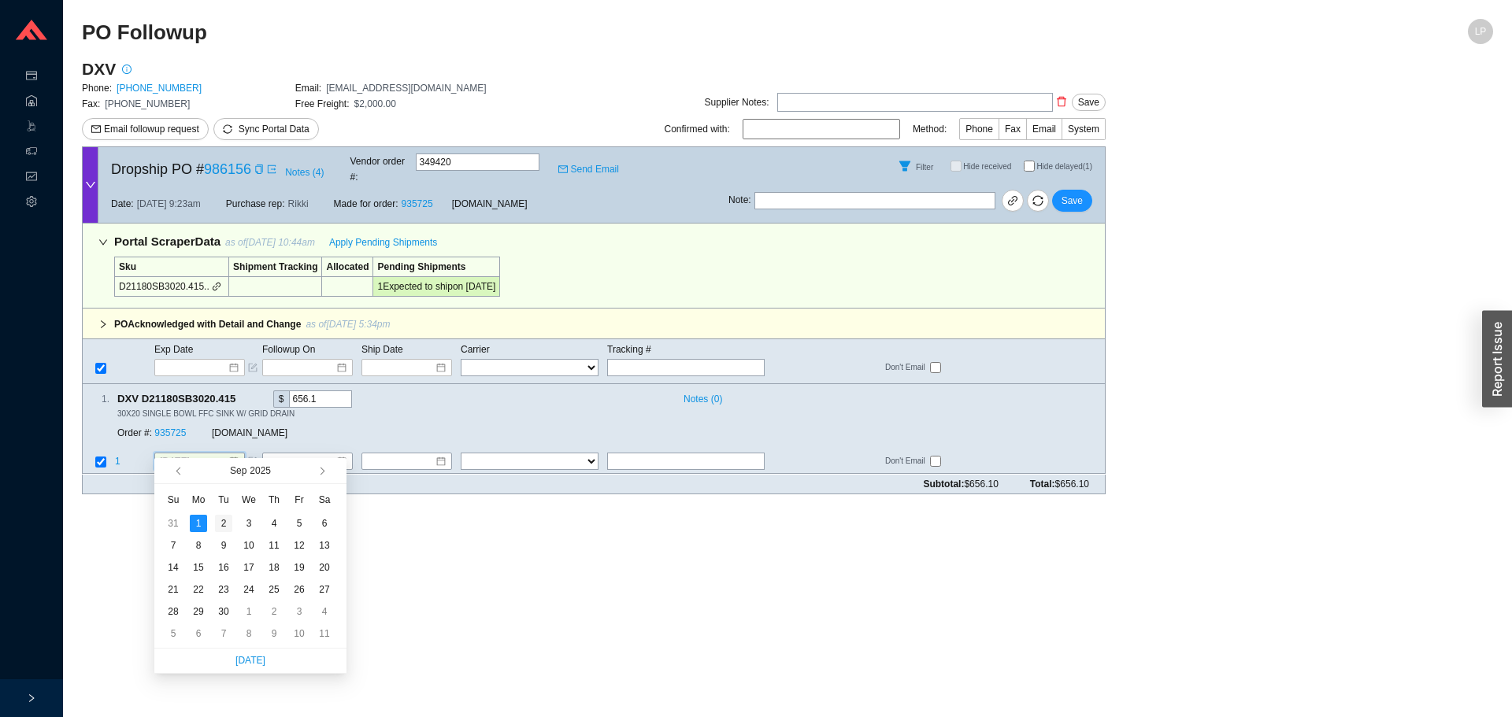
click at [229, 528] on div "2" at bounding box center [223, 523] width 17 height 17
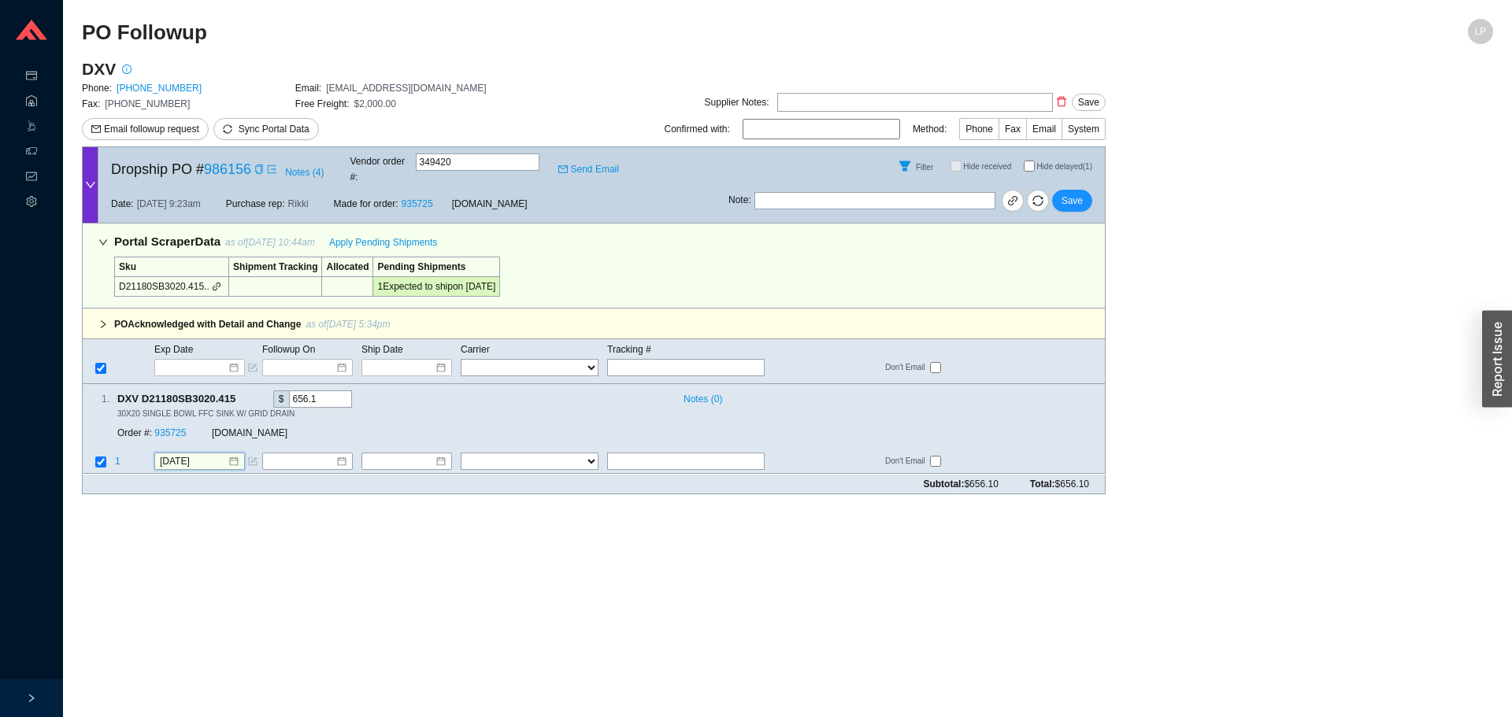
drag, startPoint x: 199, startPoint y: 446, endPoint x: 213, endPoint y: 458, distance: 19.0
click at [200, 454] on input "[DATE]" at bounding box center [194, 462] width 68 height 16
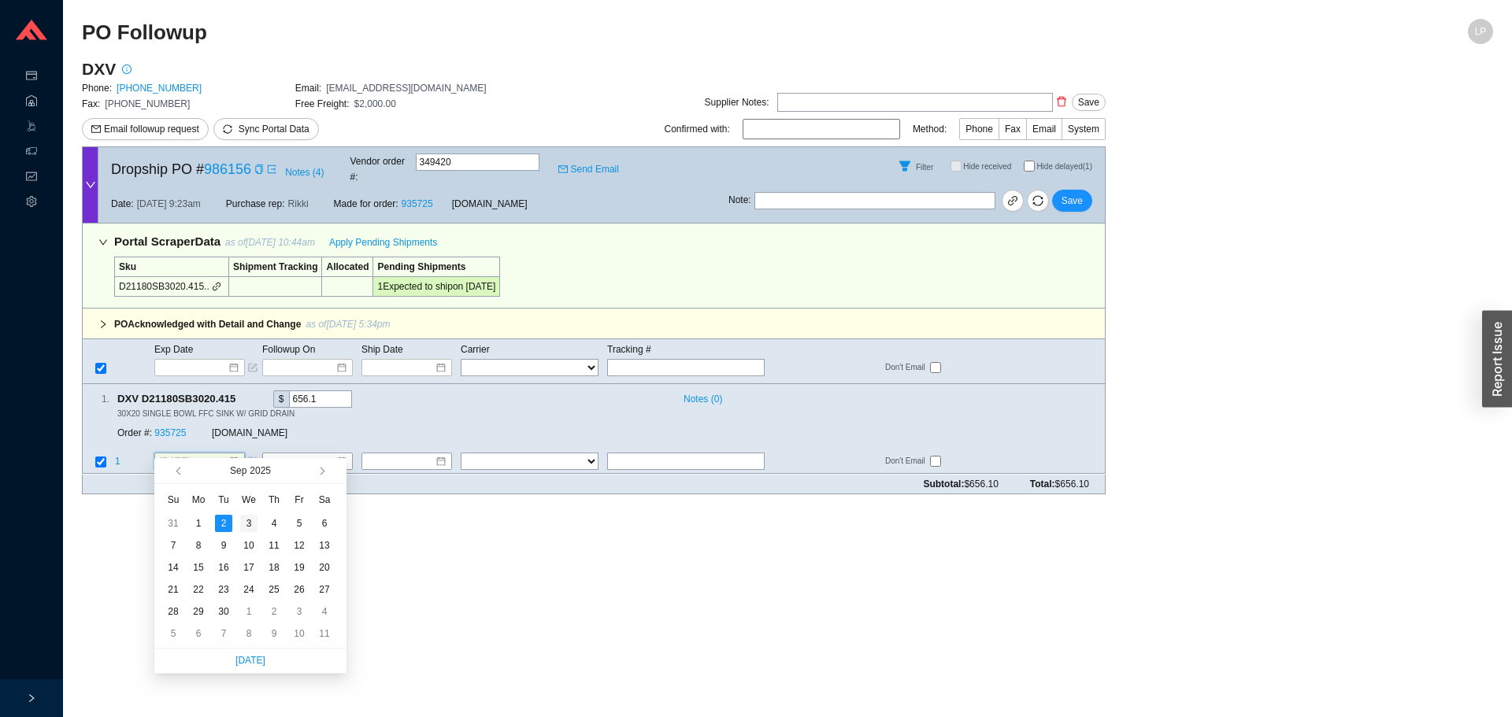
type input "[DATE]"
click at [257, 520] on div "3" at bounding box center [248, 523] width 17 height 17
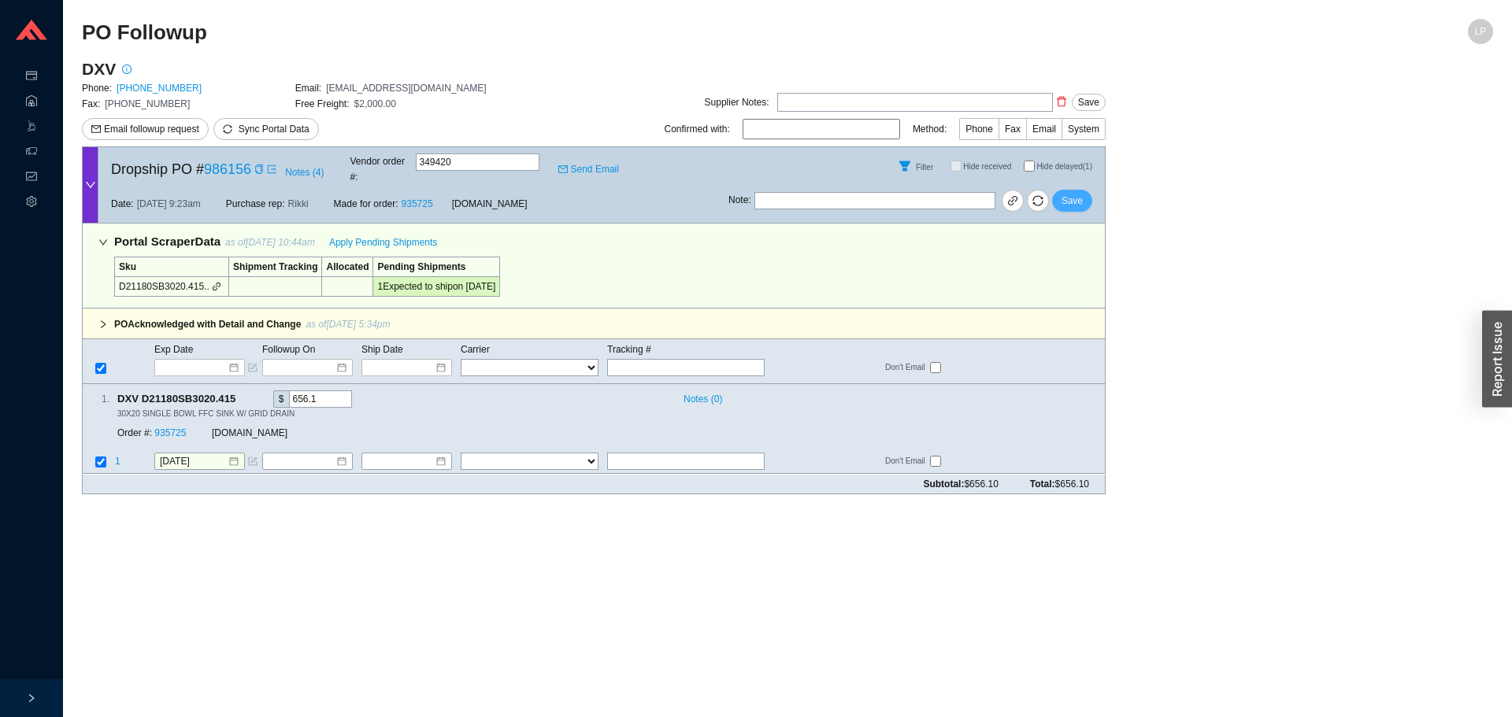
click at [1079, 193] on span "Save" at bounding box center [1071, 201] width 21 height 16
click at [415, 235] on span "Apply Pending Shipments" at bounding box center [383, 243] width 108 height 16
click at [187, 456] on td "[DATE]" at bounding box center [208, 463] width 108 height 21
click at [187, 454] on input "[DATE]" at bounding box center [194, 462] width 68 height 16
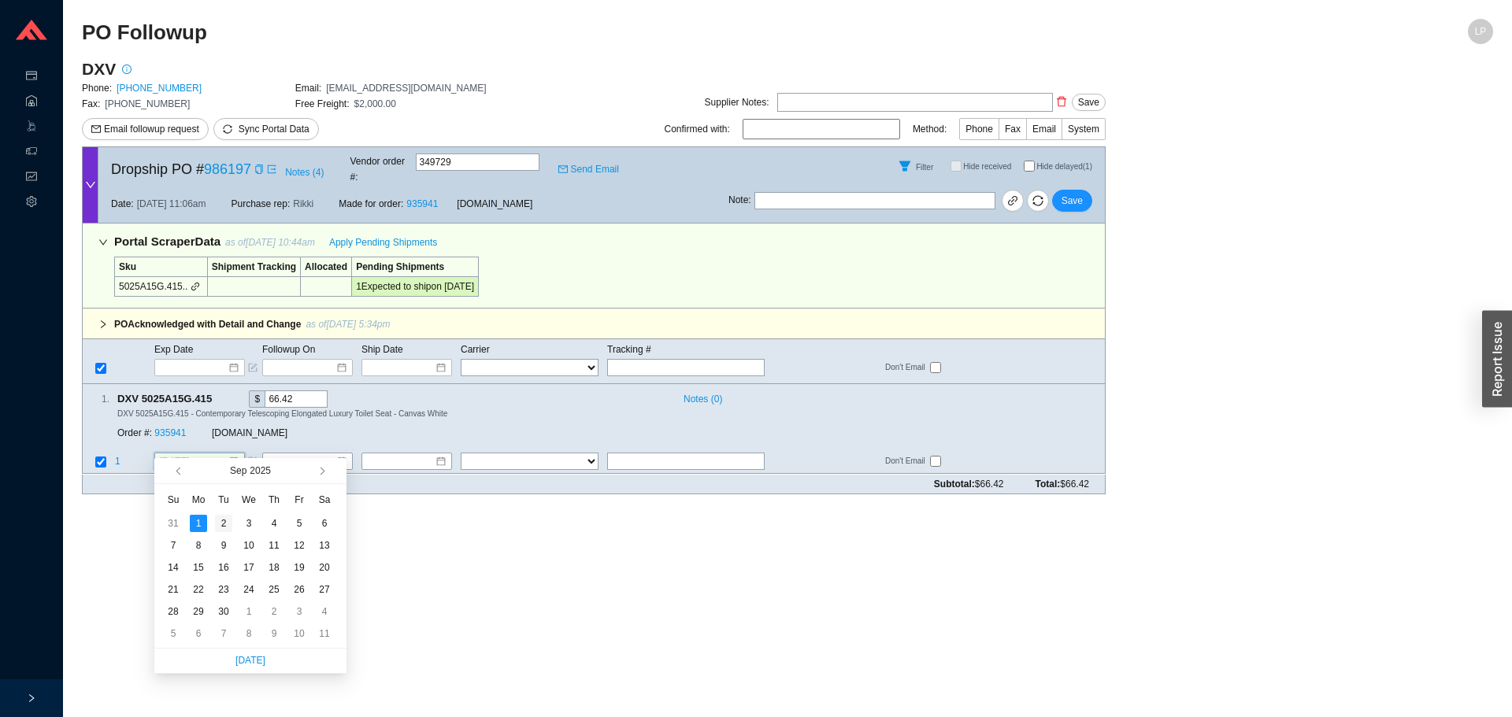
type input "[DATE]"
drag, startPoint x: 223, startPoint y: 523, endPoint x: 171, endPoint y: 429, distance: 107.1
click at [222, 521] on div "2" at bounding box center [223, 523] width 17 height 17
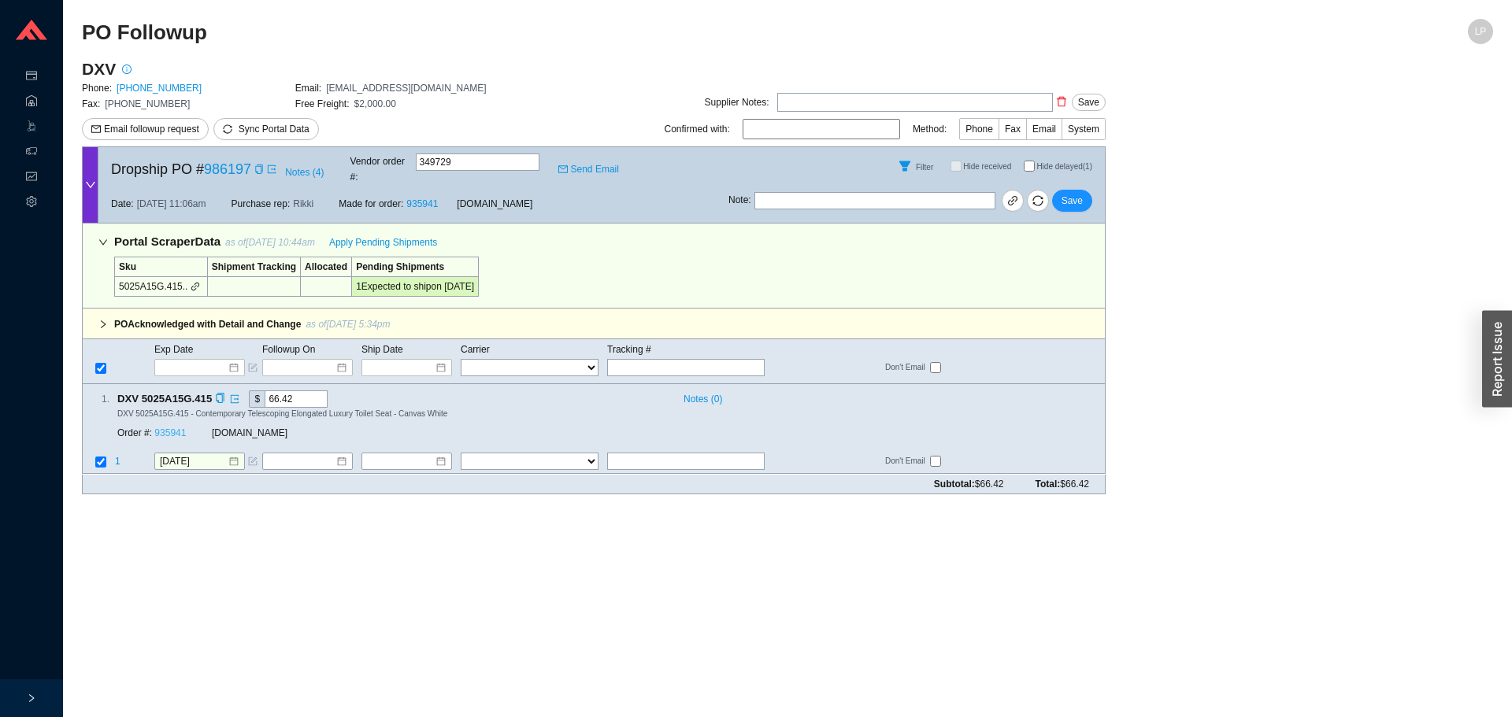
click at [168, 428] on link "935941" at bounding box center [169, 433] width 31 height 11
click at [1070, 190] on button "Save" at bounding box center [1072, 201] width 40 height 22
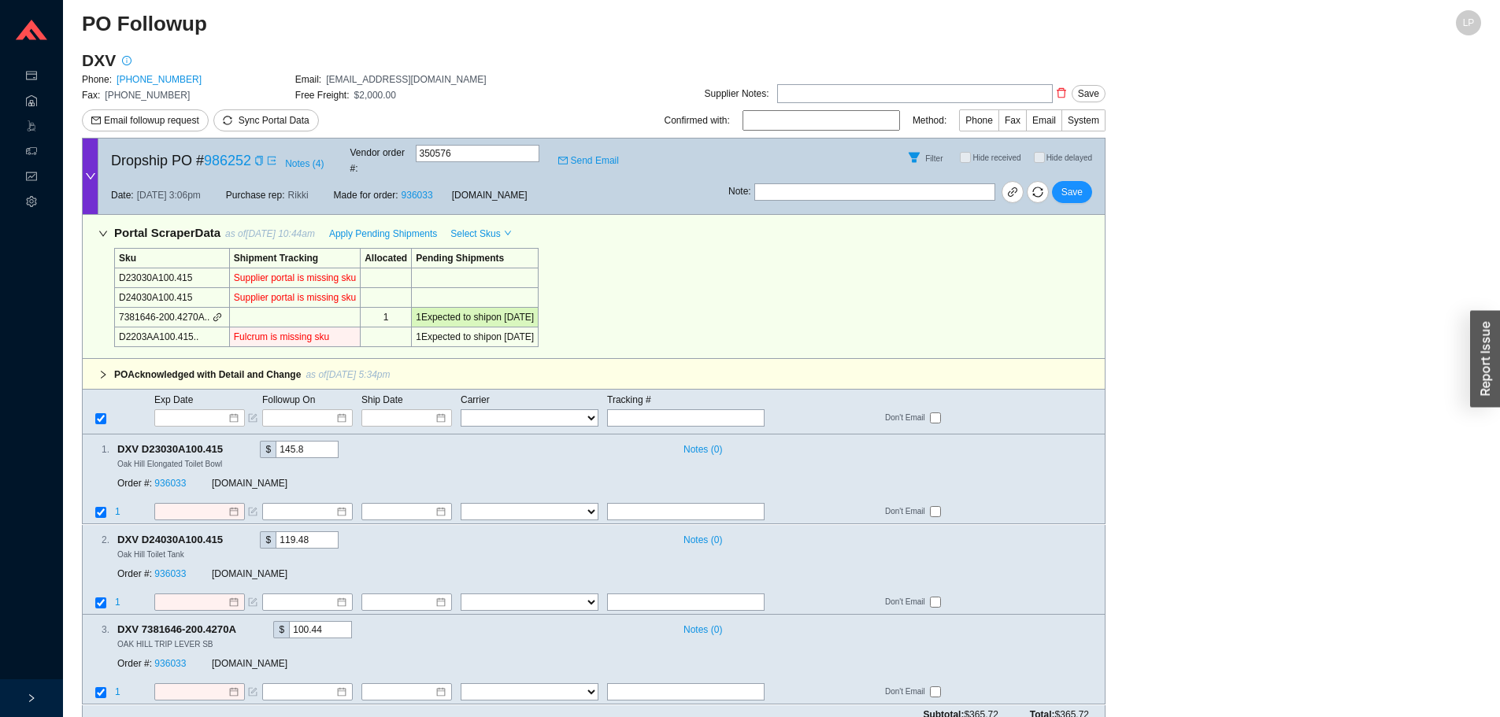
scroll to position [13, 0]
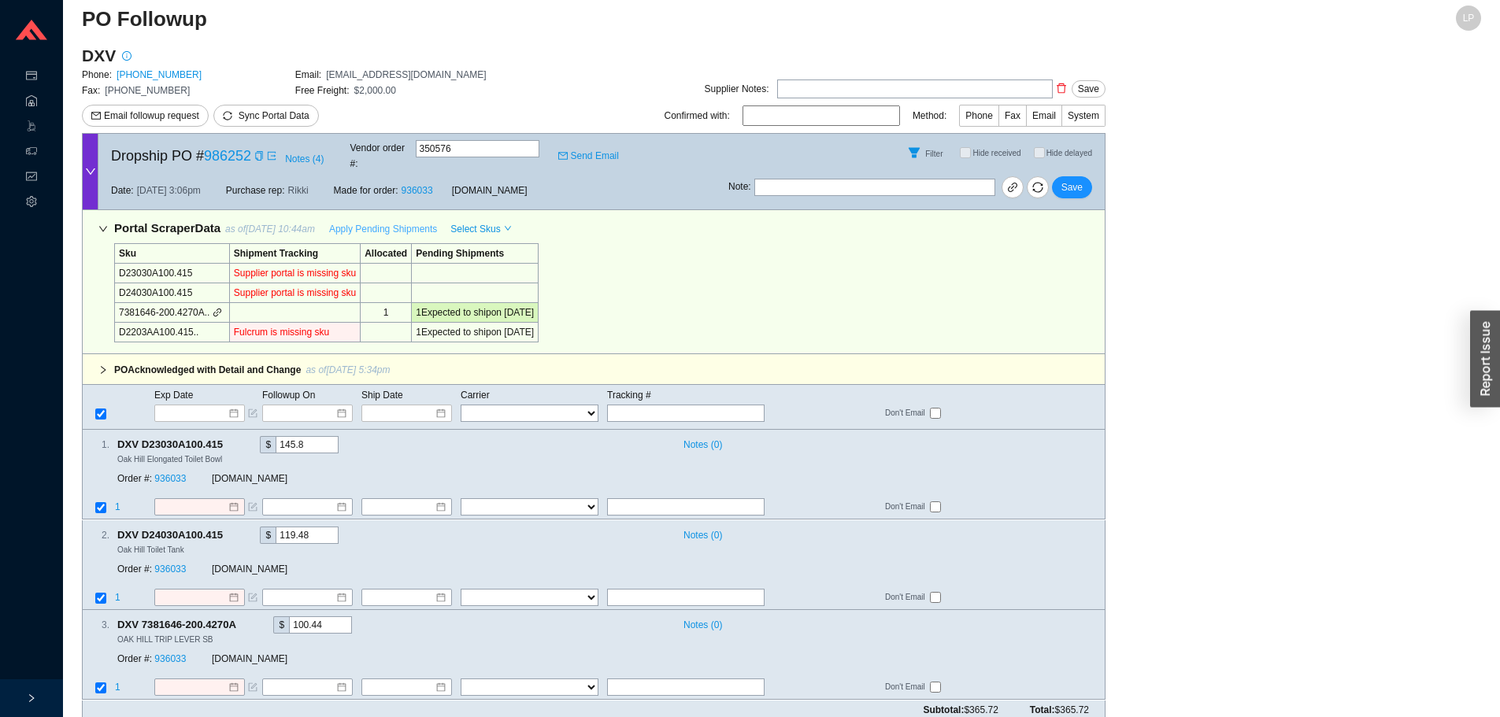
click at [388, 221] on span "Apply Pending Shipments" at bounding box center [383, 229] width 108 height 16
click at [176, 324] on td "D2203AA100.415.." at bounding box center [172, 333] width 115 height 20
click at [179, 323] on td "D2203AA100.415.." at bounding box center [172, 333] width 115 height 20
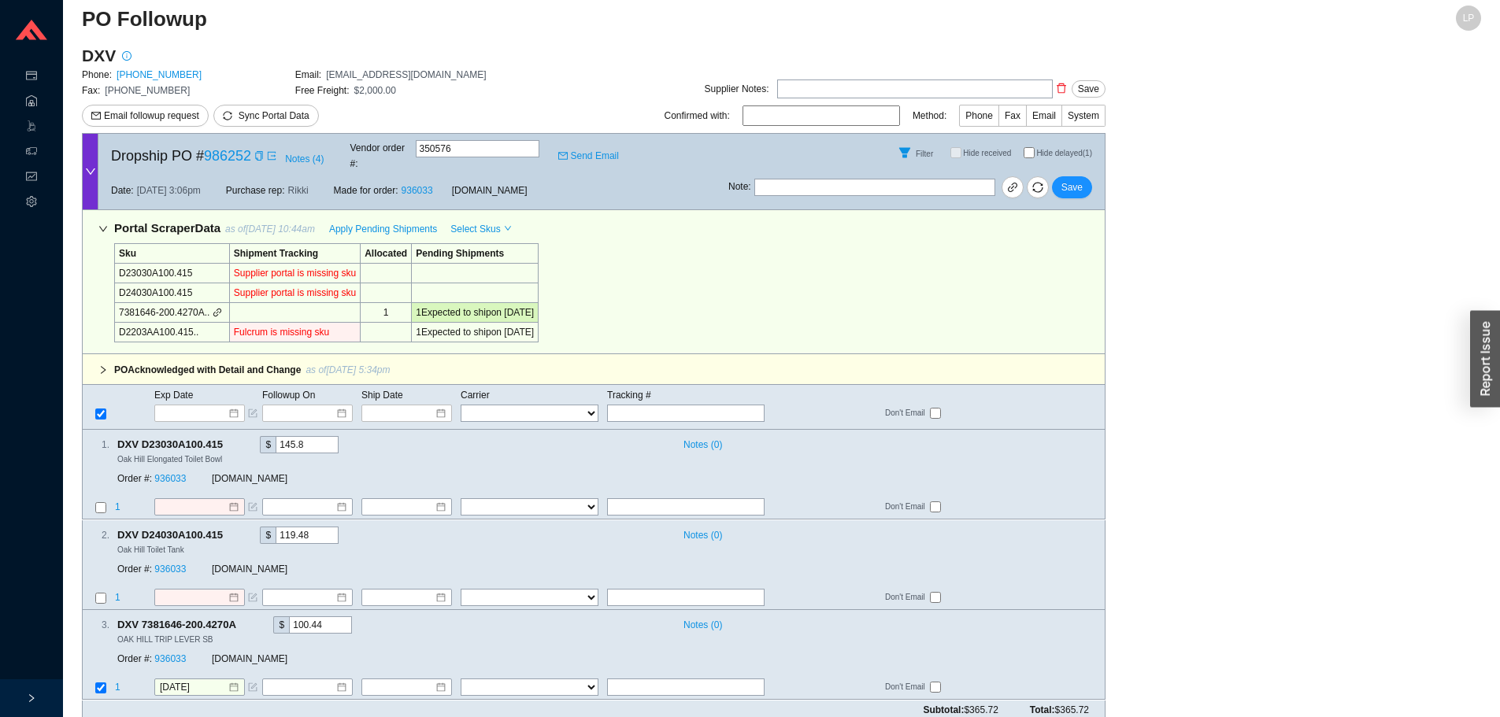
click at [790, 362] on div "PO Acknowledged with Detail and Change as of [DATE] 5:34pm" at bounding box center [598, 370] width 1001 height 16
click at [181, 474] on link "936033" at bounding box center [169, 479] width 31 height 11
click at [258, 155] on icon "copy" at bounding box center [258, 155] width 7 height 9
click at [176, 405] on input at bounding box center [194, 413] width 67 height 16
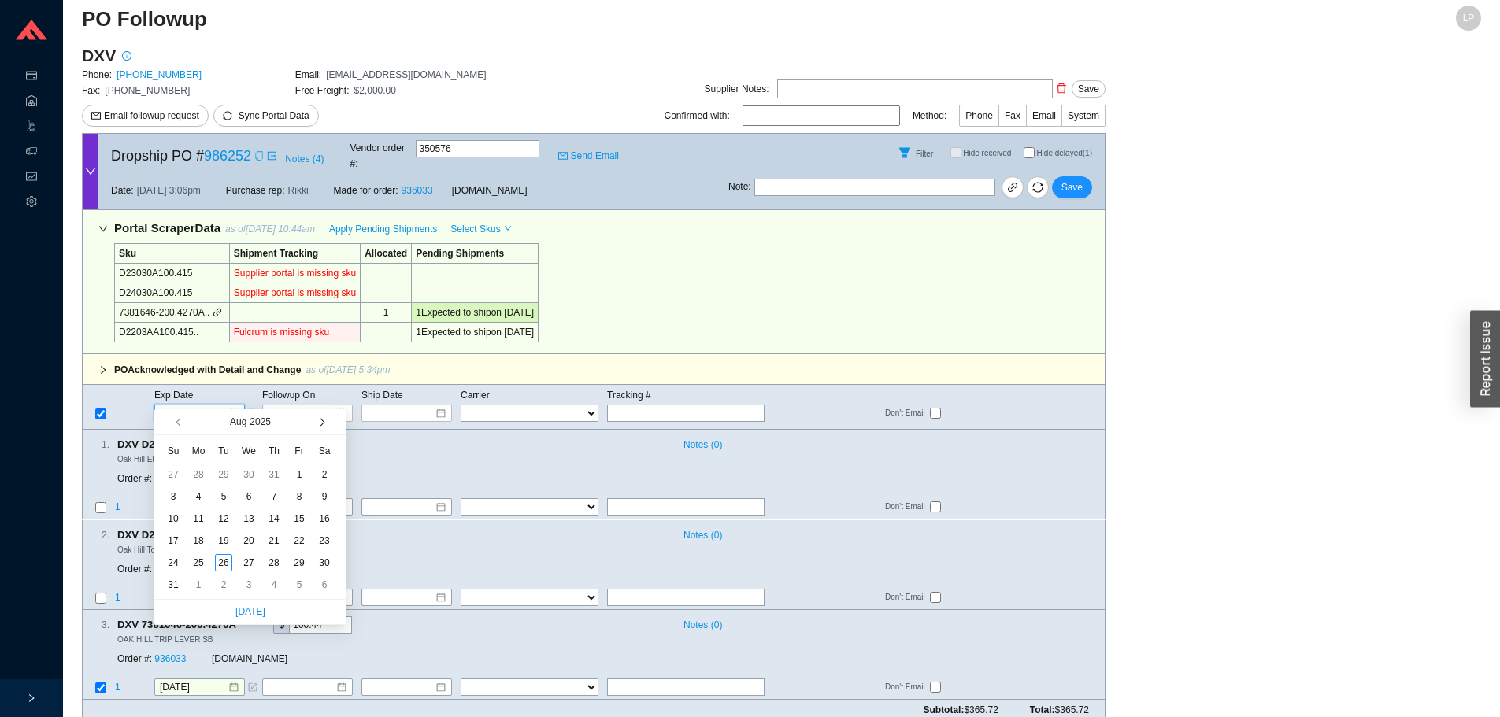
click at [316, 420] on button "button" at bounding box center [320, 421] width 15 height 25
type input "[DATE]"
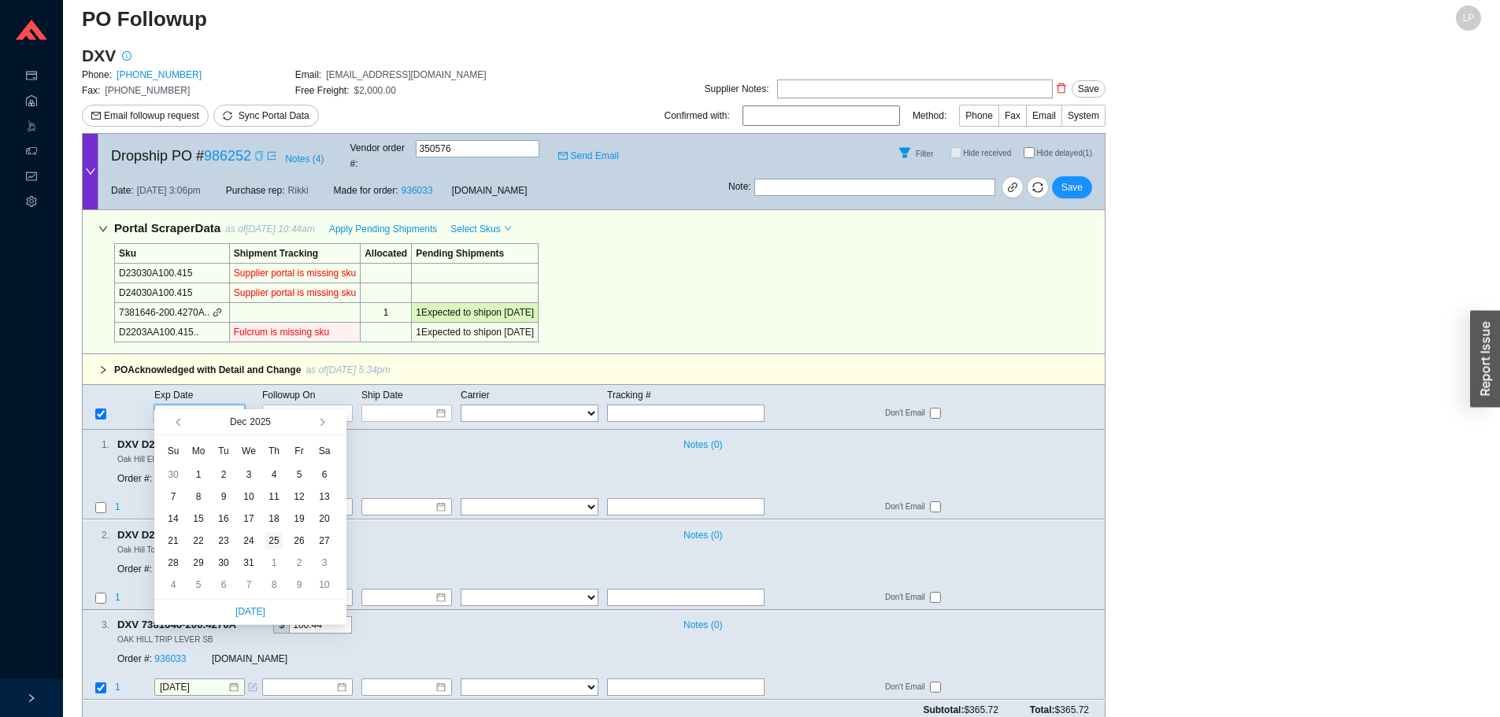
click at [277, 540] on div "25" at bounding box center [273, 540] width 17 height 17
type input "[DATE]"
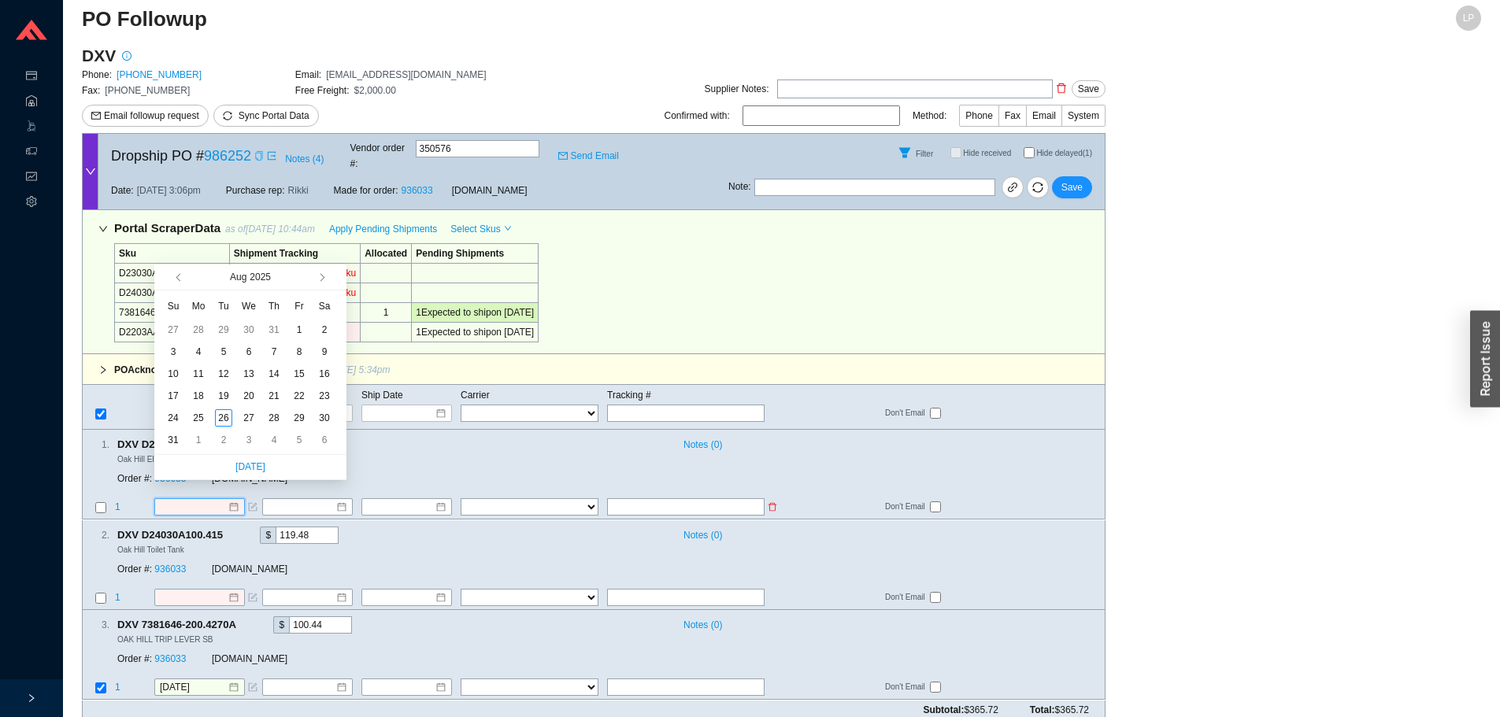
click at [179, 500] on input at bounding box center [194, 508] width 68 height 16
type input "[DATE]"
click at [309, 279] on div "[DATE]" at bounding box center [249, 277] width 125 height 25
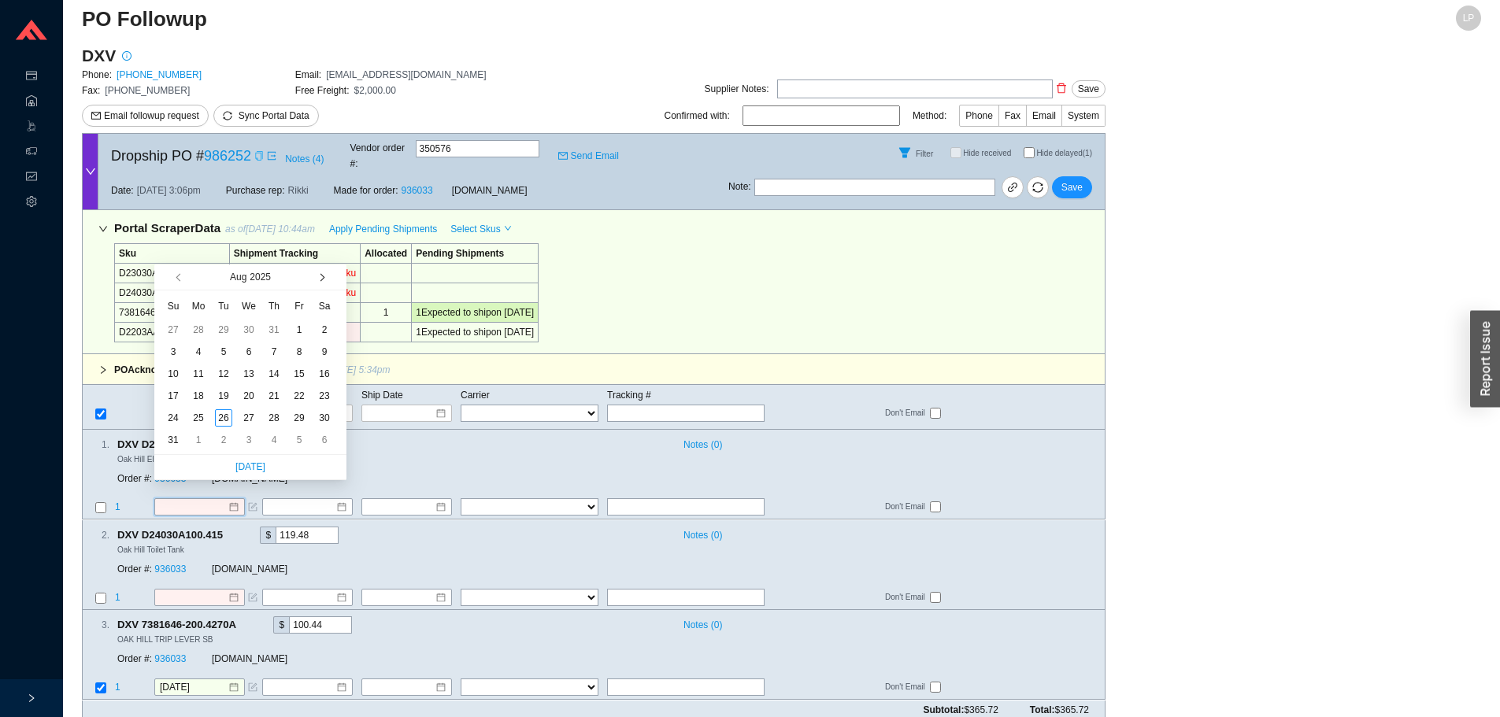
click at [311, 279] on div "[DATE]" at bounding box center [249, 277] width 125 height 25
click at [314, 276] on button "button" at bounding box center [320, 277] width 15 height 25
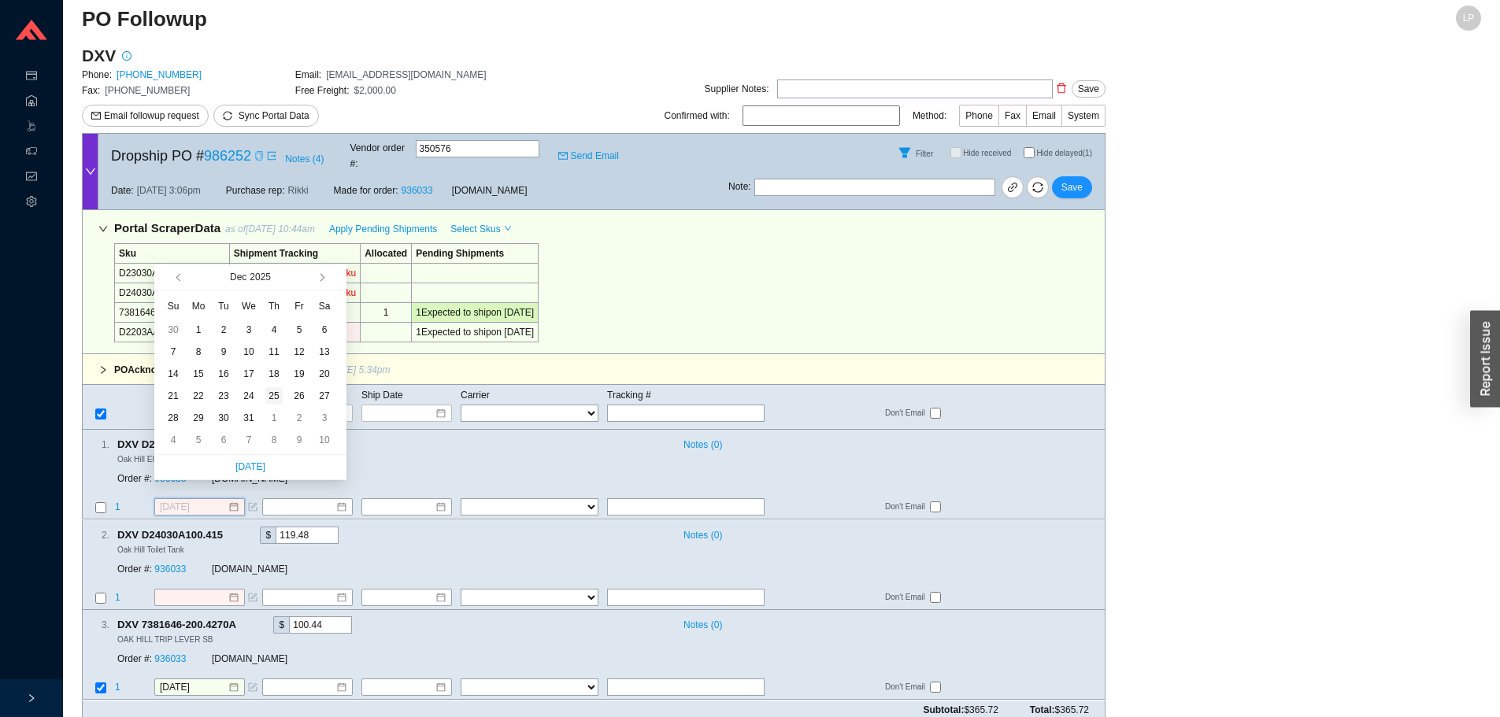
type input "[DATE]"
click at [280, 392] on div "25" at bounding box center [273, 395] width 17 height 17
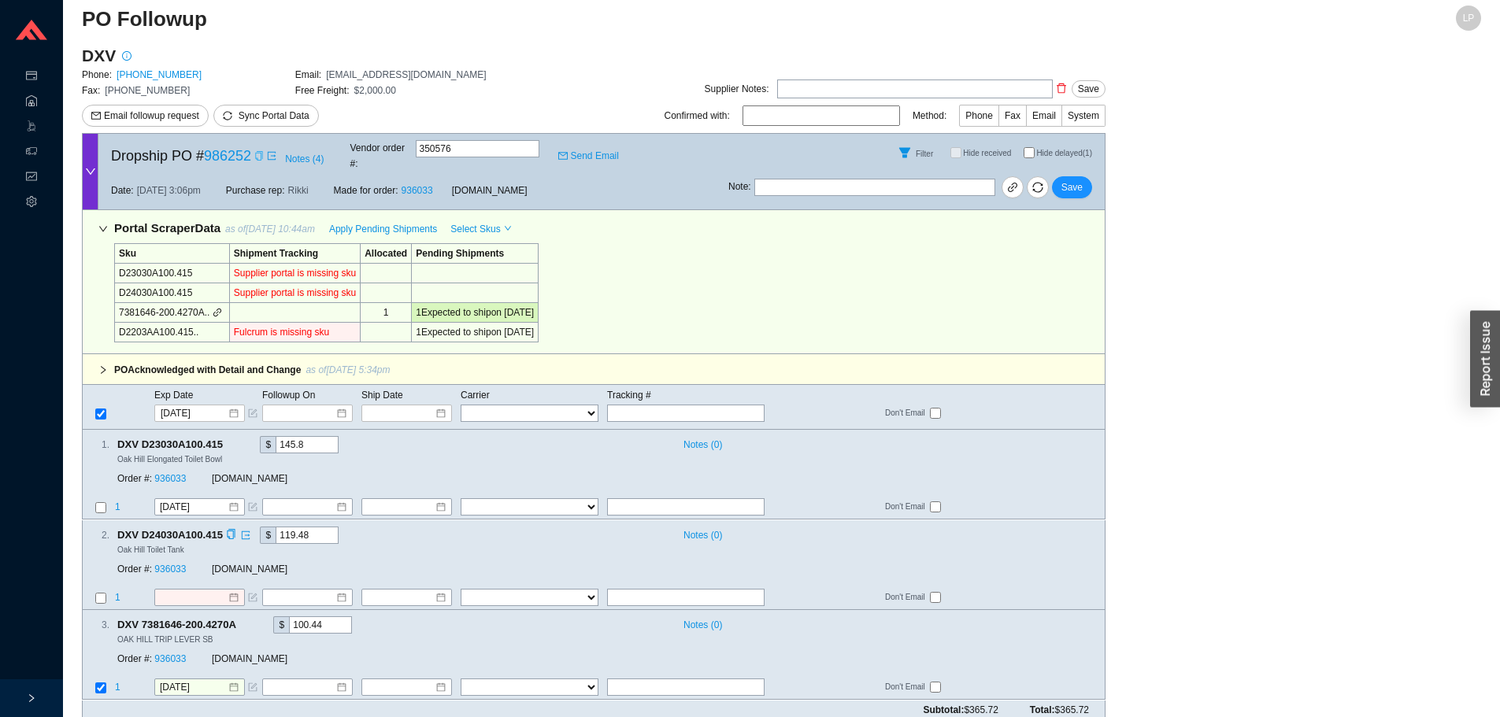
click at [216, 568] on div "Order #: 936033 [DOMAIN_NAME]" at bounding box center [333, 569] width 433 height 28
click at [211, 590] on input at bounding box center [194, 598] width 68 height 16
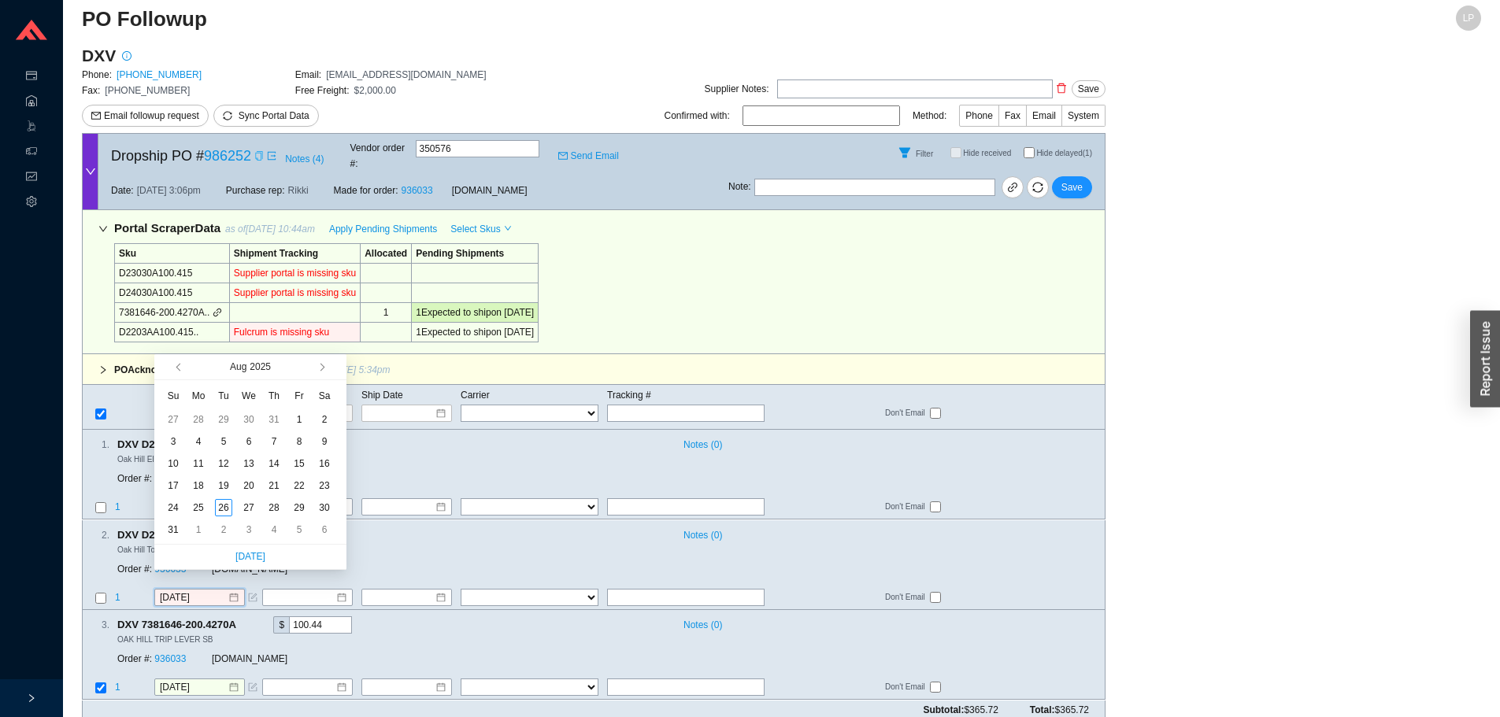
type input "[DATE]"
click at [320, 374] on button "button" at bounding box center [320, 366] width 15 height 25
click at [320, 373] on button "button" at bounding box center [320, 366] width 15 height 25
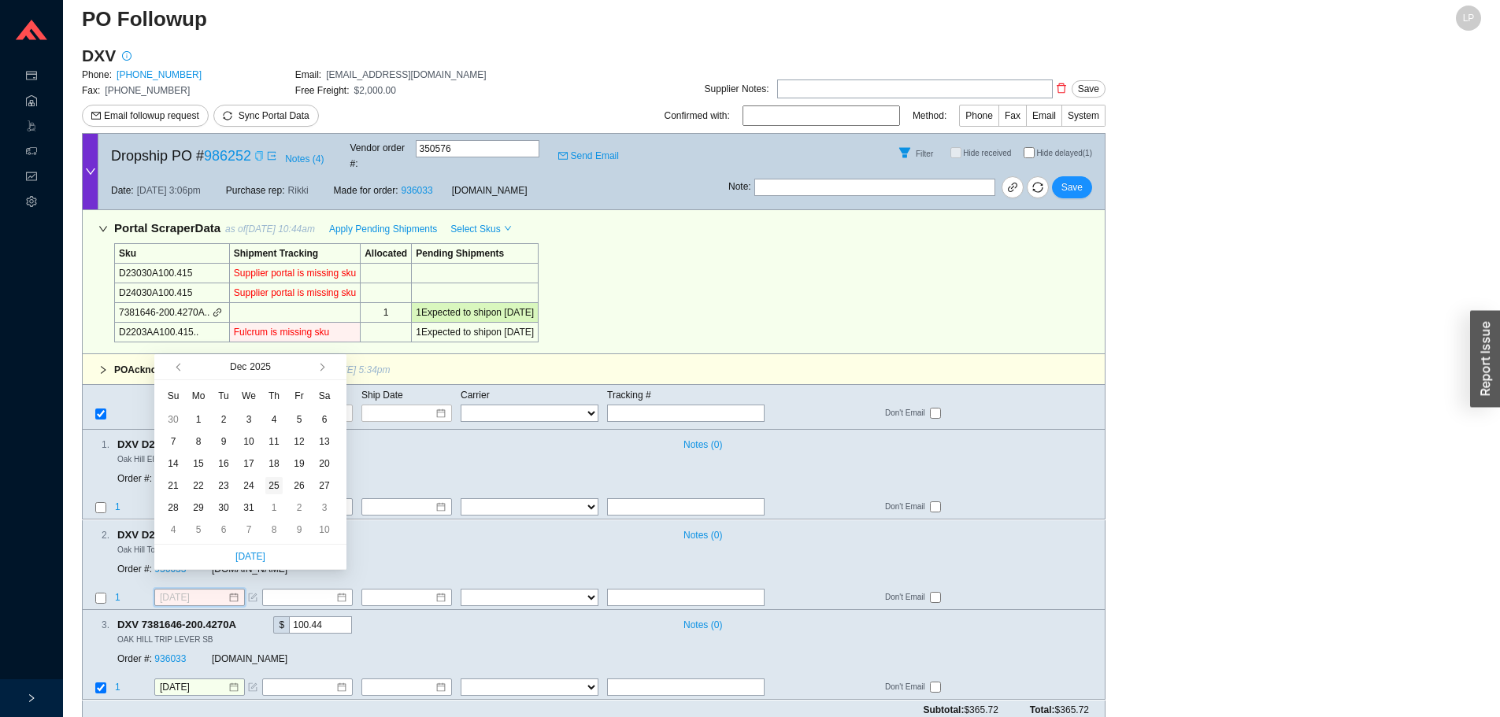
type input "[DATE]"
click at [266, 487] on div "25" at bounding box center [273, 485] width 17 height 17
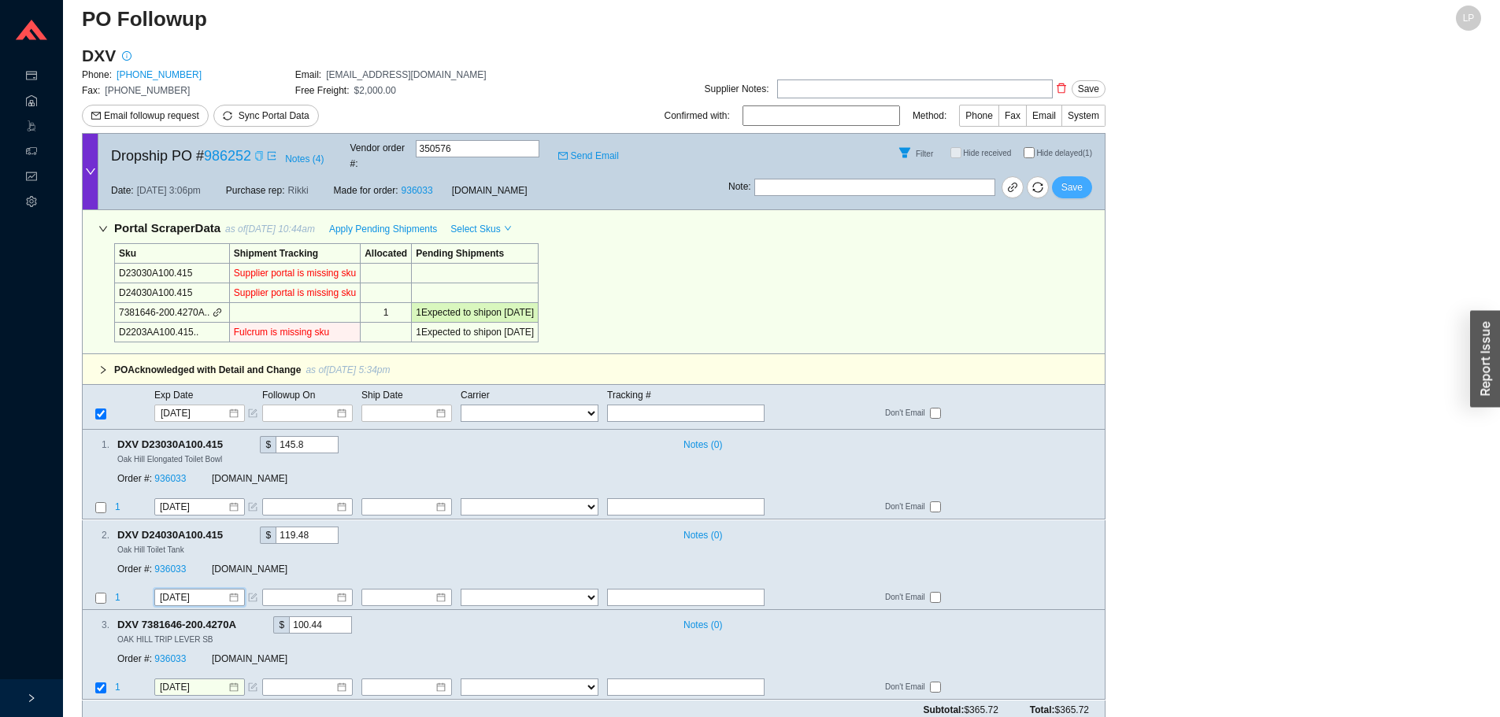
click at [1079, 179] on span "Save" at bounding box center [1071, 187] width 21 height 16
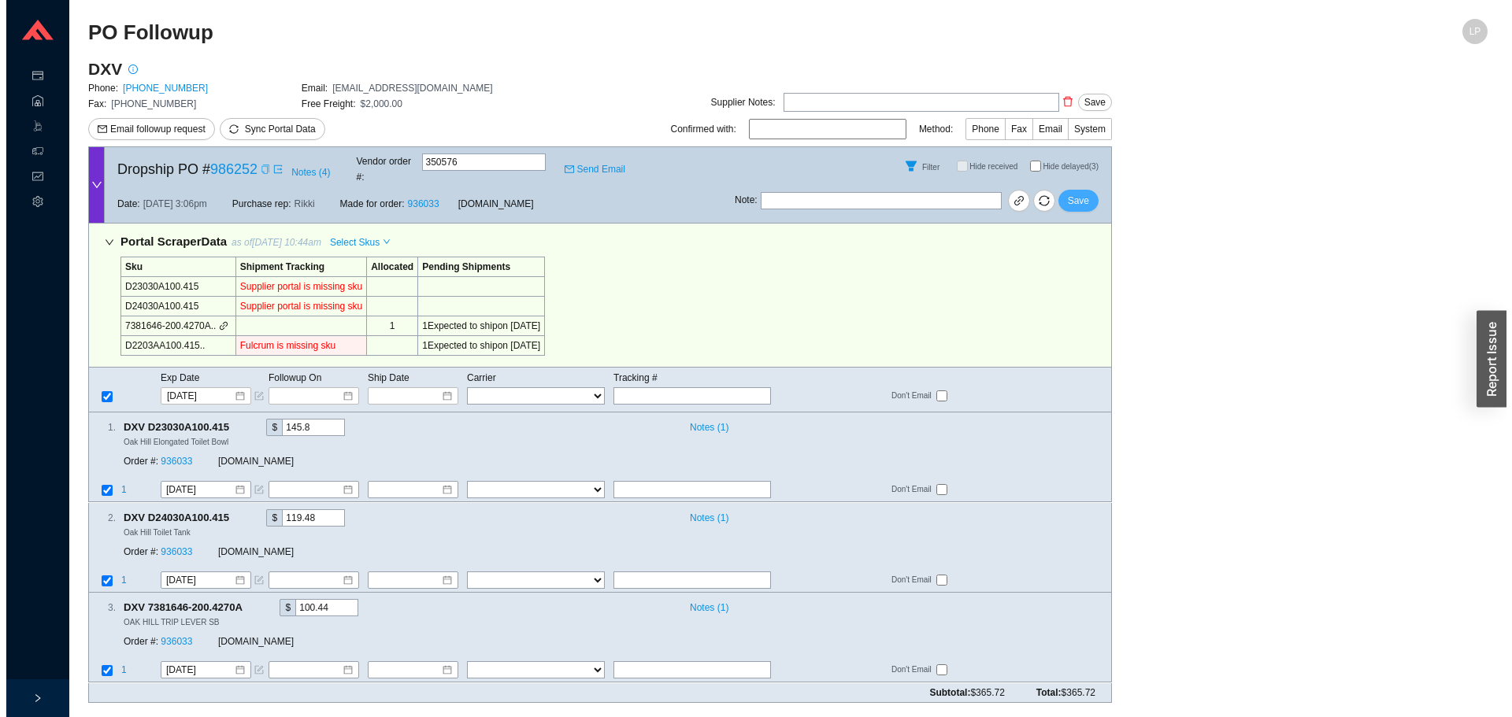
scroll to position [0, 0]
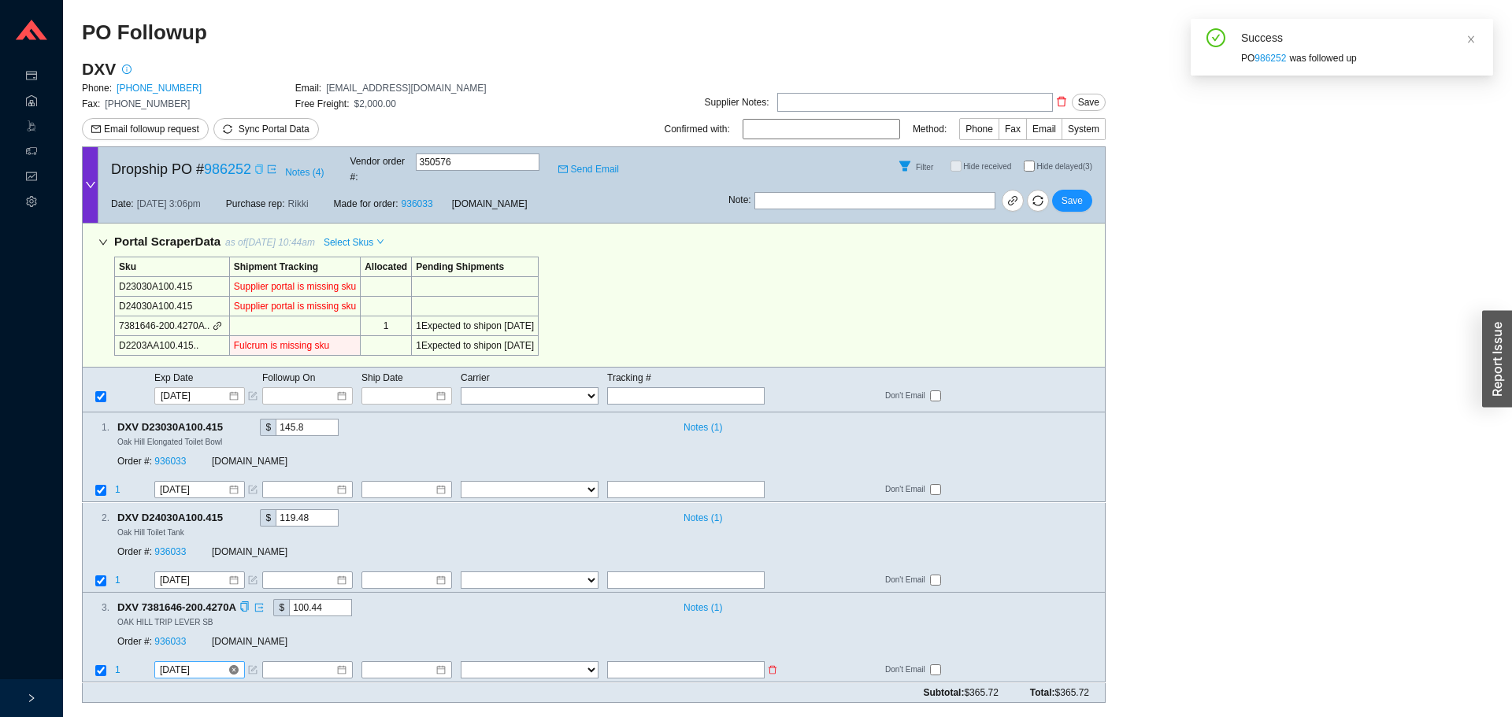
click at [188, 663] on input "[DATE]" at bounding box center [194, 671] width 68 height 16
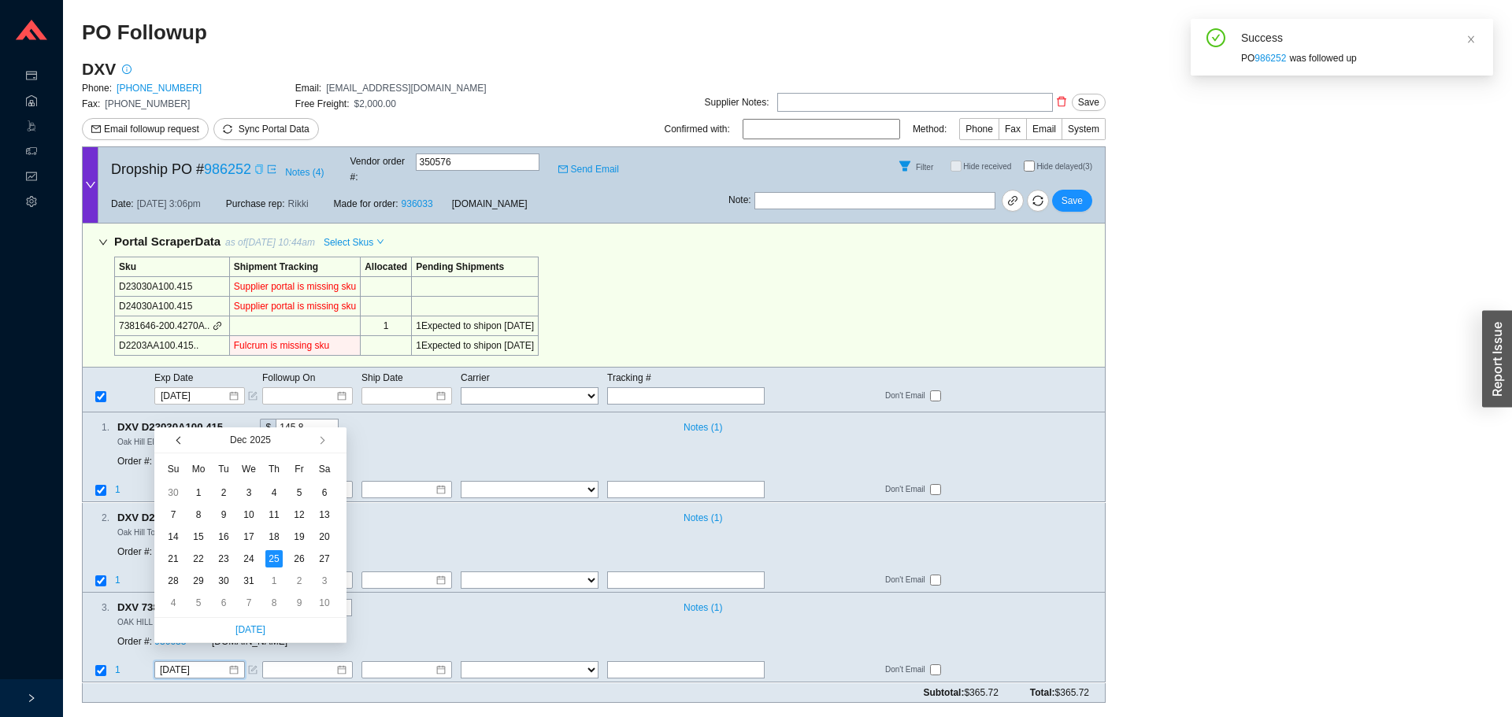
click at [174, 440] on button "button" at bounding box center [179, 439] width 15 height 25
click at [175, 440] on button "button" at bounding box center [179, 439] width 15 height 25
type input "[DATE]"
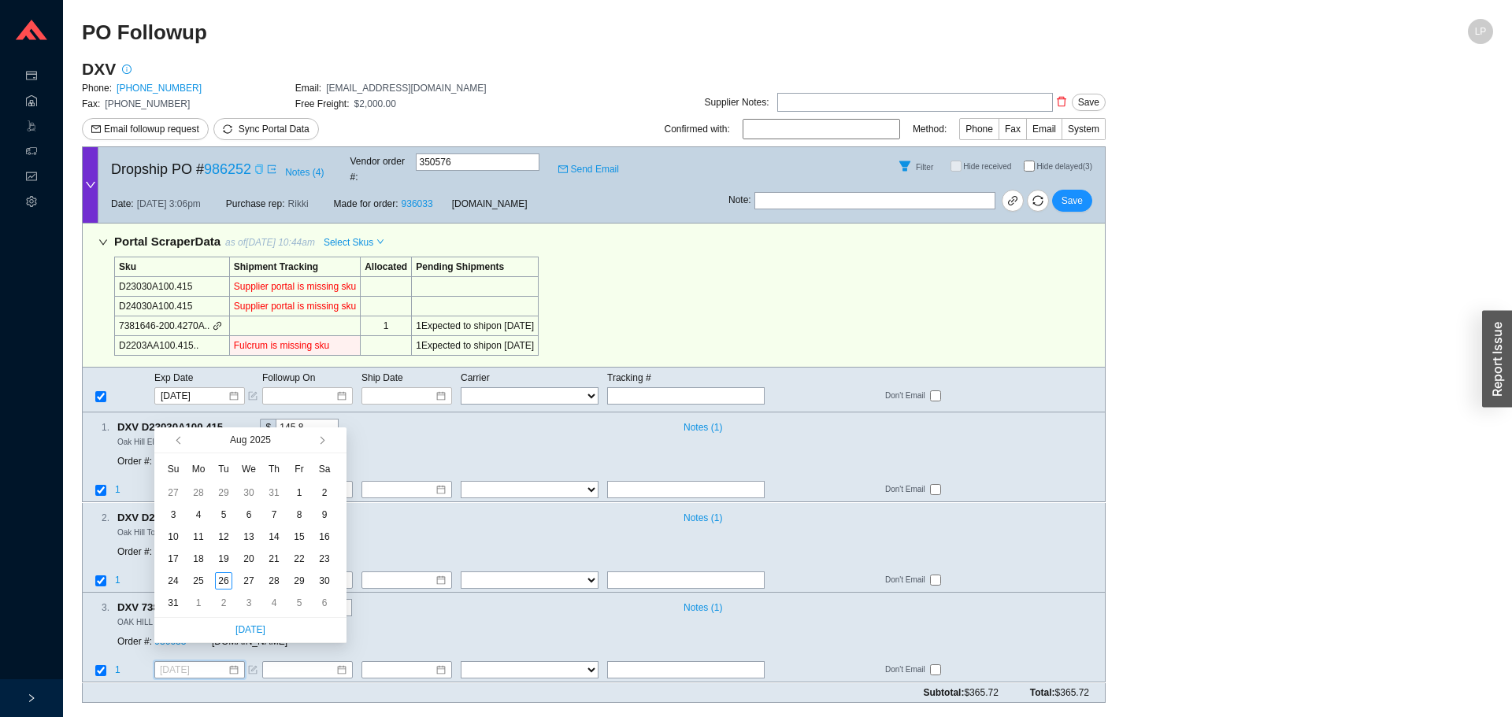
drag, startPoint x: 277, startPoint y: 577, endPoint x: 348, endPoint y: 550, distance: 75.7
click at [277, 578] on div "28" at bounding box center [273, 580] width 17 height 17
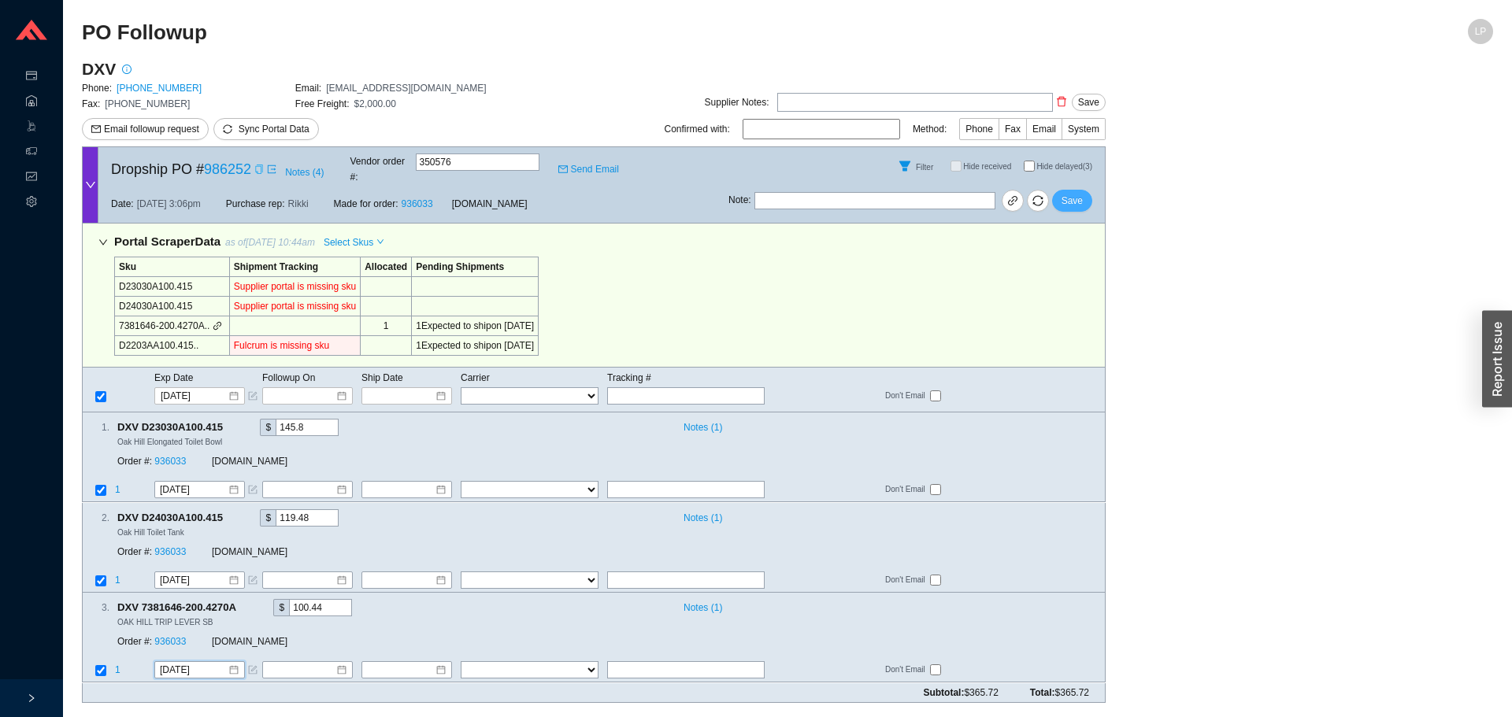
click at [1089, 190] on button "Save" at bounding box center [1072, 201] width 40 height 22
